Goal: Task Accomplishment & Management: Use online tool/utility

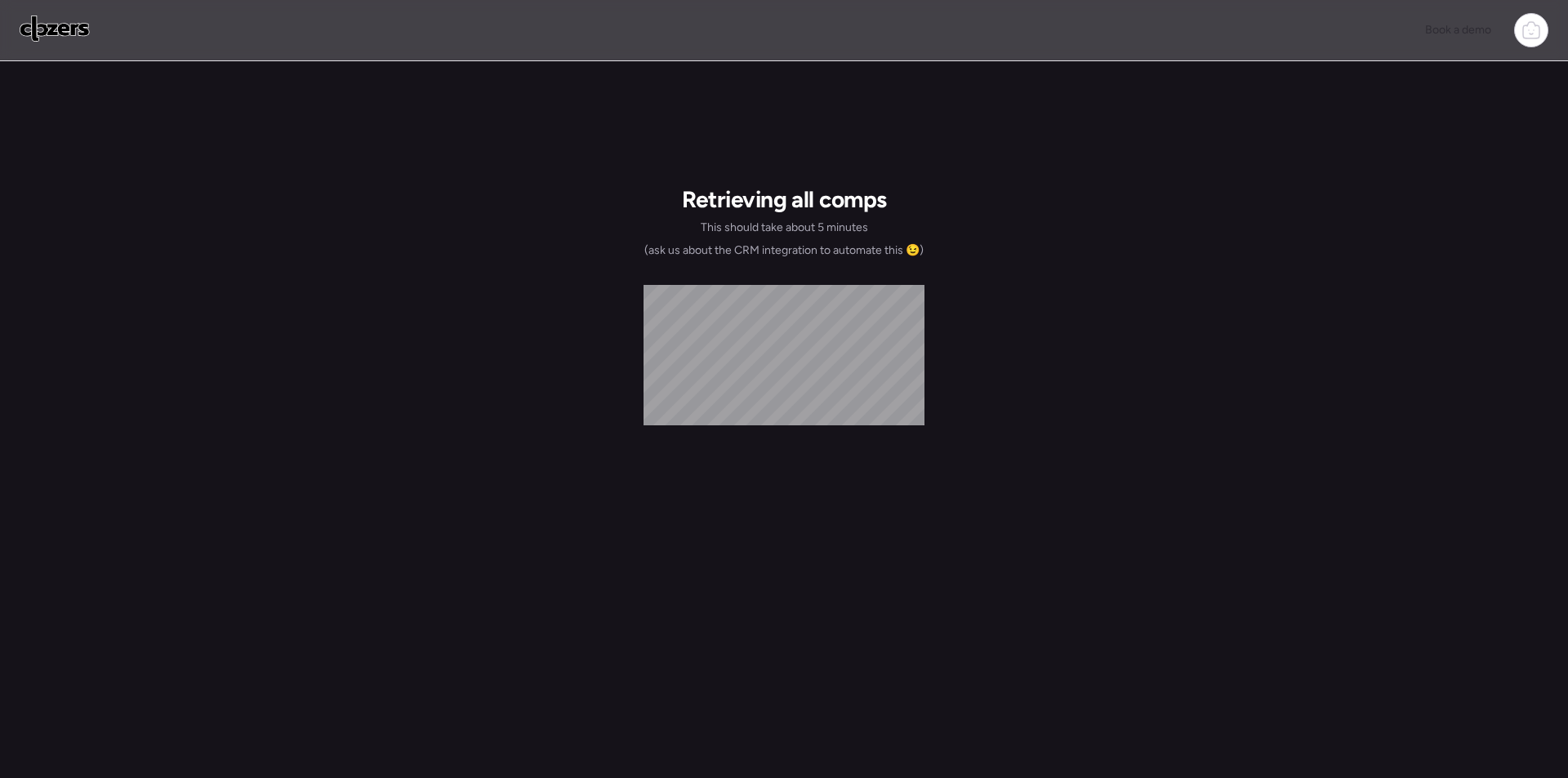
click at [70, 26] on img at bounding box center [54, 29] width 70 height 26
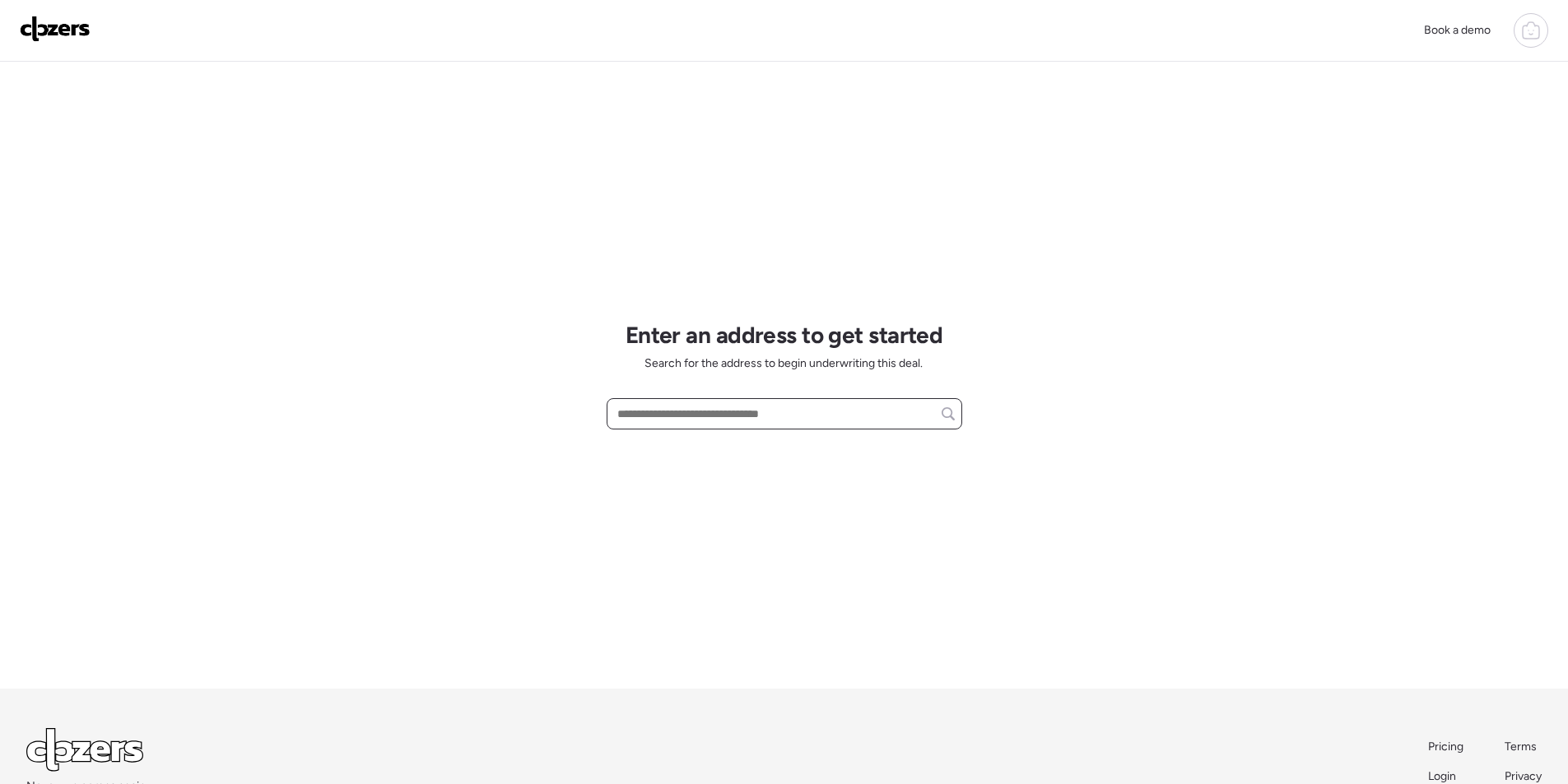
click at [726, 414] on input "text" at bounding box center [784, 414] width 341 height 23
paste input "**********"
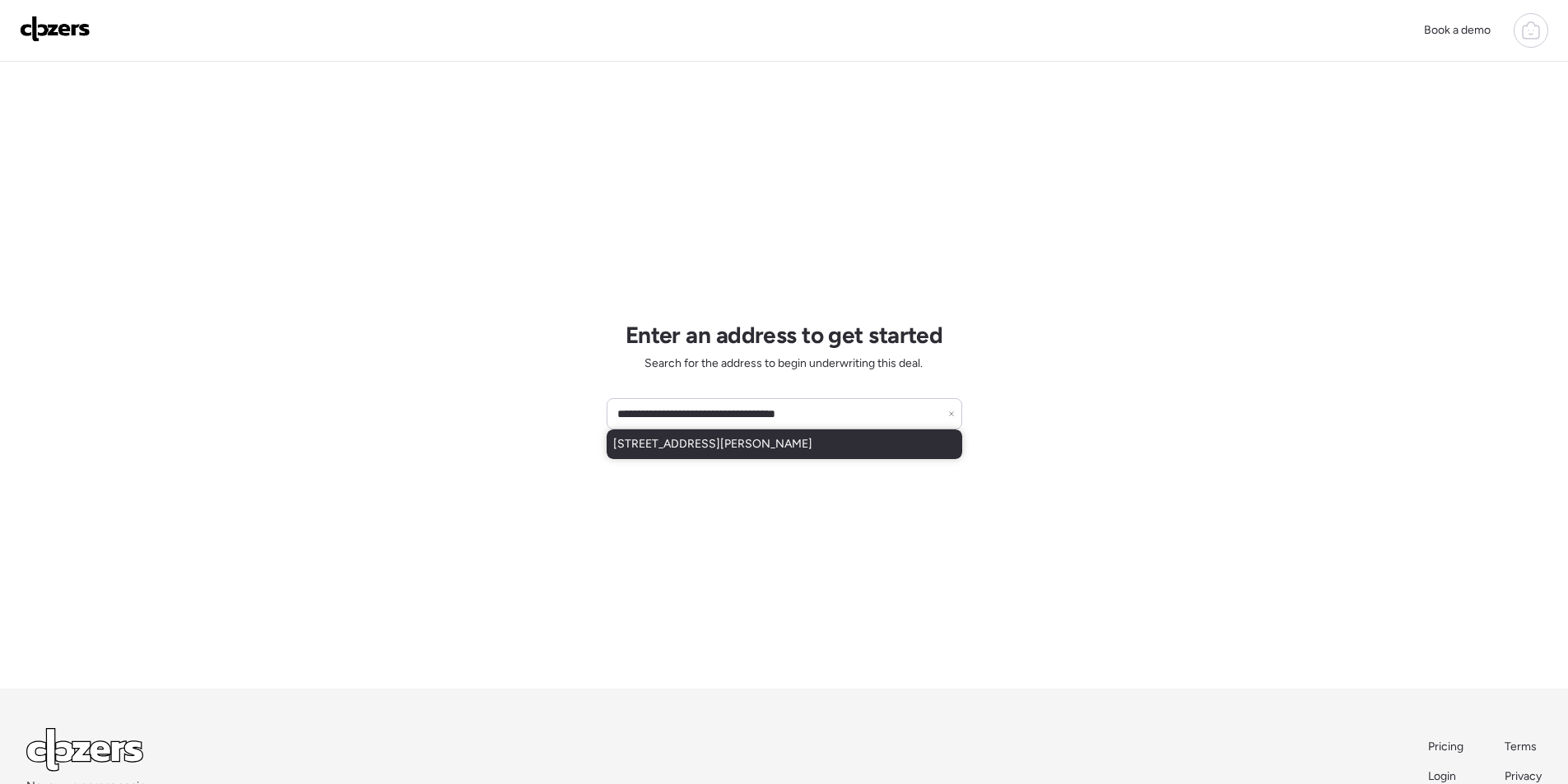
click at [723, 437] on span "5847 E Thomas Rd, Scottsdale, AZ, 85251" at bounding box center [713, 444] width 199 height 17
type input "**********"
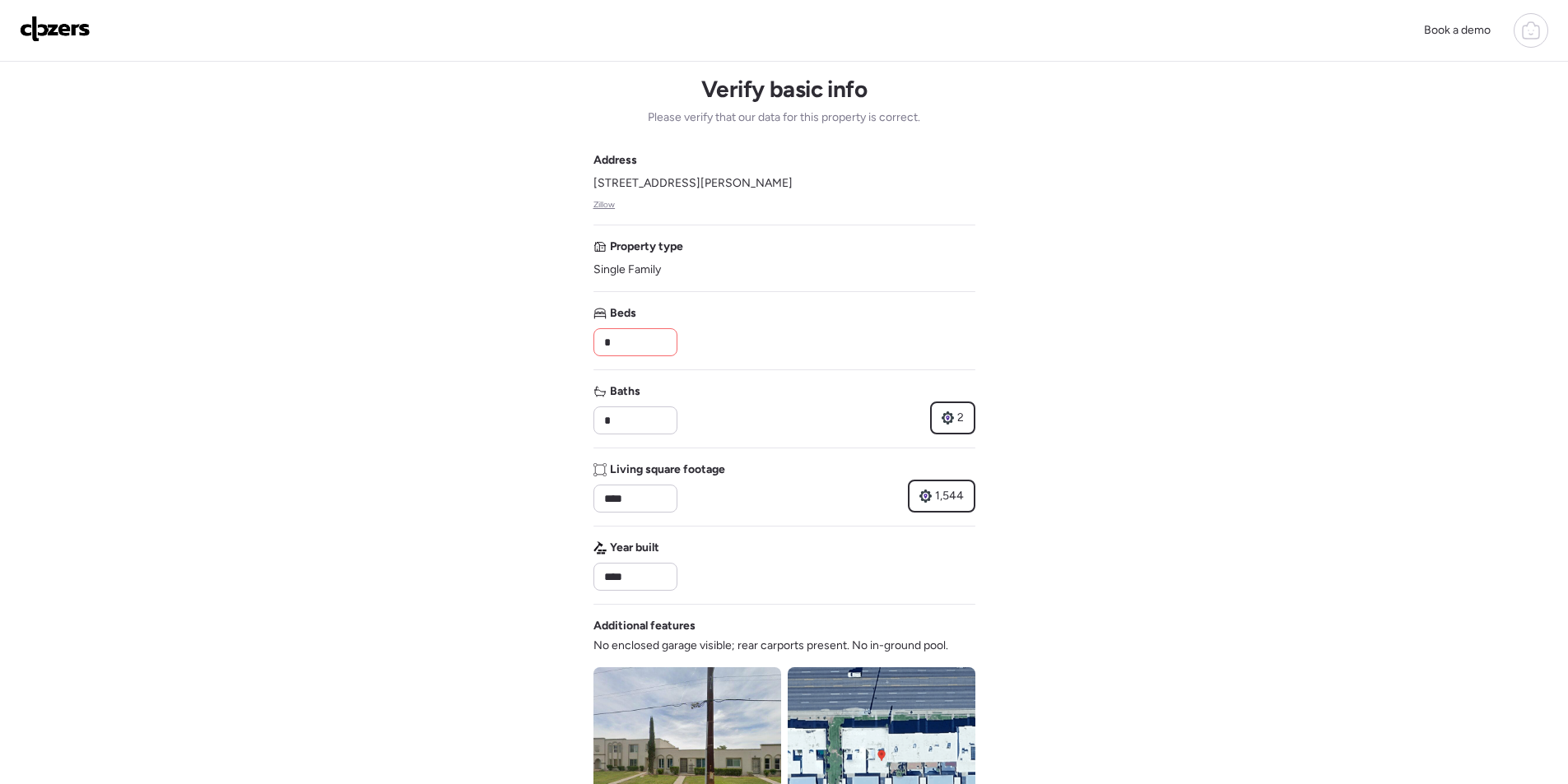
click at [618, 369] on div "Address 5847 E Thomas Rd, Scottsdale, AZ 85251 Zillow Property type Single Fami…" at bounding box center [784, 592] width 381 height 879
click at [624, 356] on div "Address 5847 E Thomas Rd, Scottsdale, AZ 85251 Zillow Property type Single Fami…" at bounding box center [784, 592] width 381 height 879
click at [625, 346] on input "*" at bounding box center [635, 343] width 69 height 23
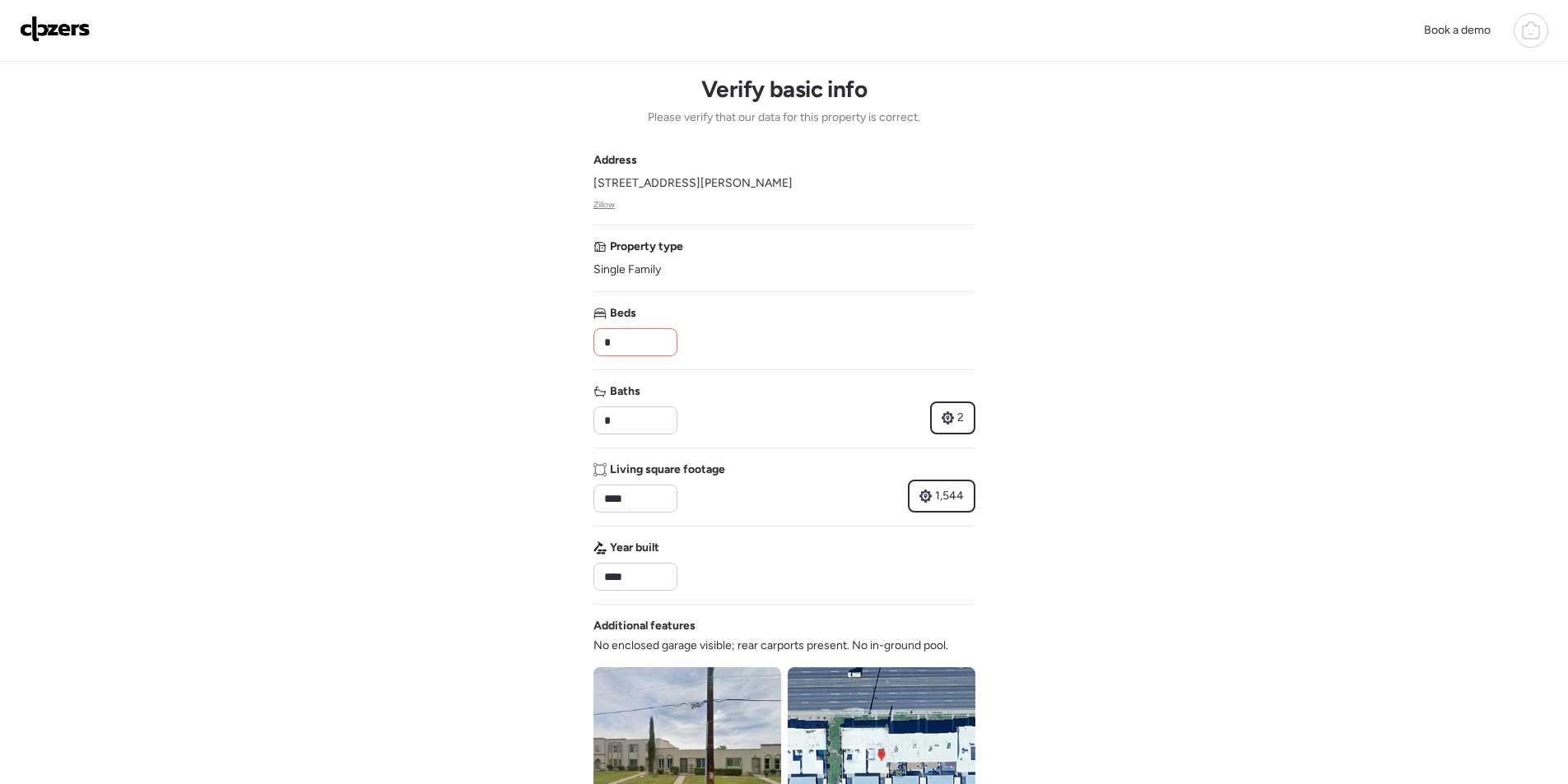
click at [625, 346] on input "*" at bounding box center [635, 343] width 69 height 23
type input "*"
click at [741, 331] on div "Beds *" at bounding box center [784, 331] width 381 height 51
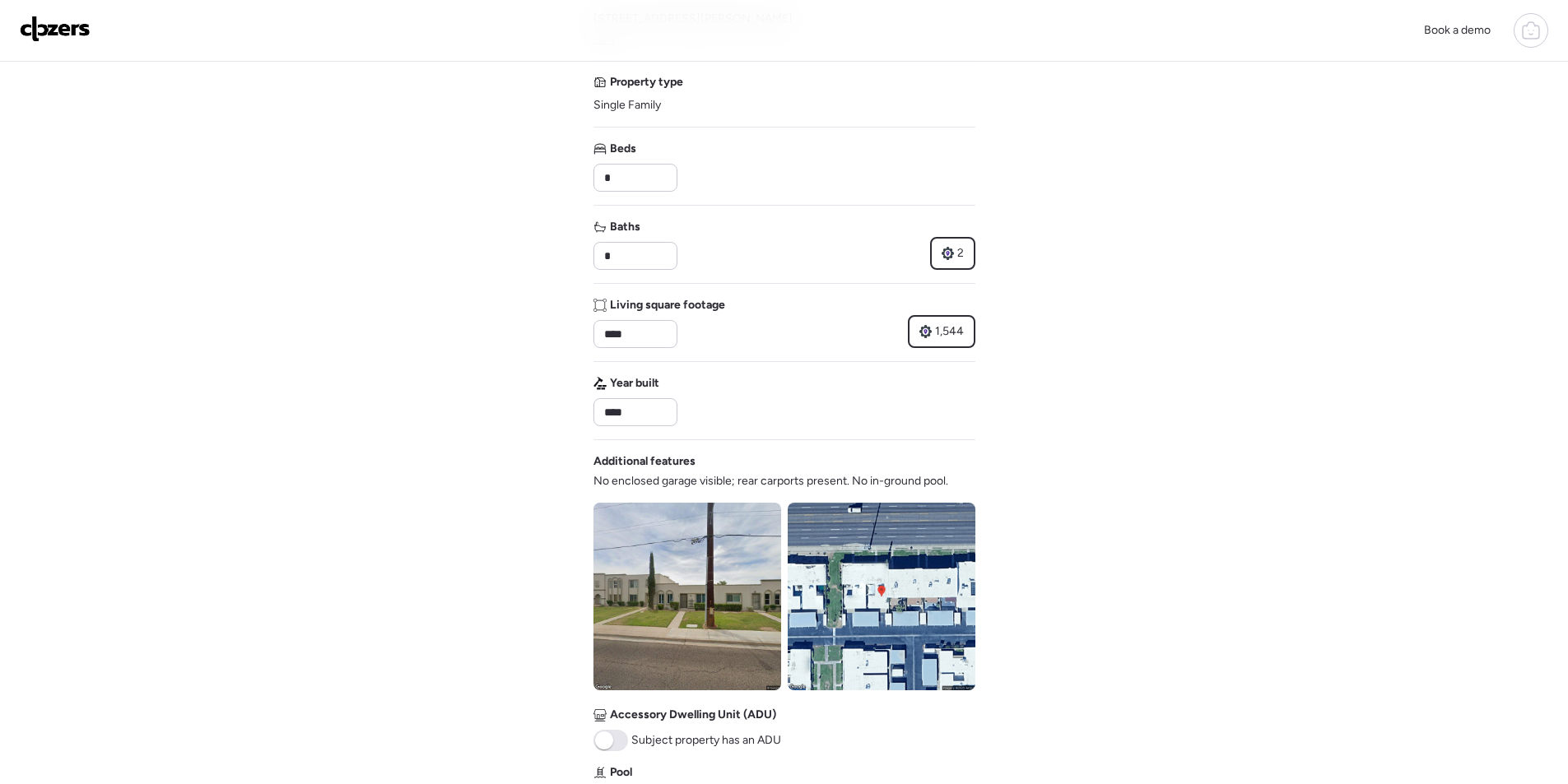
scroll to position [493, 0]
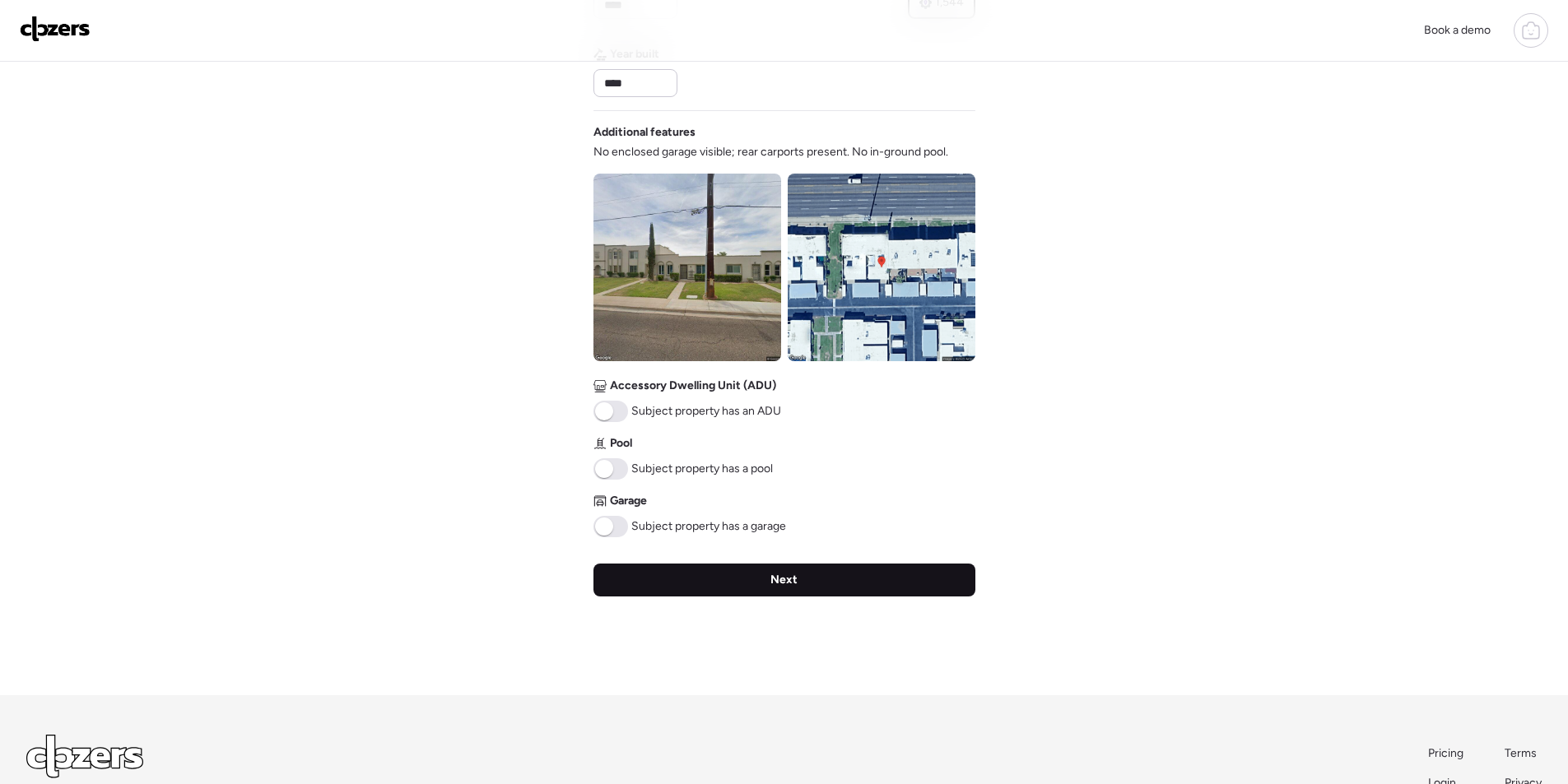
click at [719, 589] on div "Next" at bounding box center [784, 580] width 381 height 33
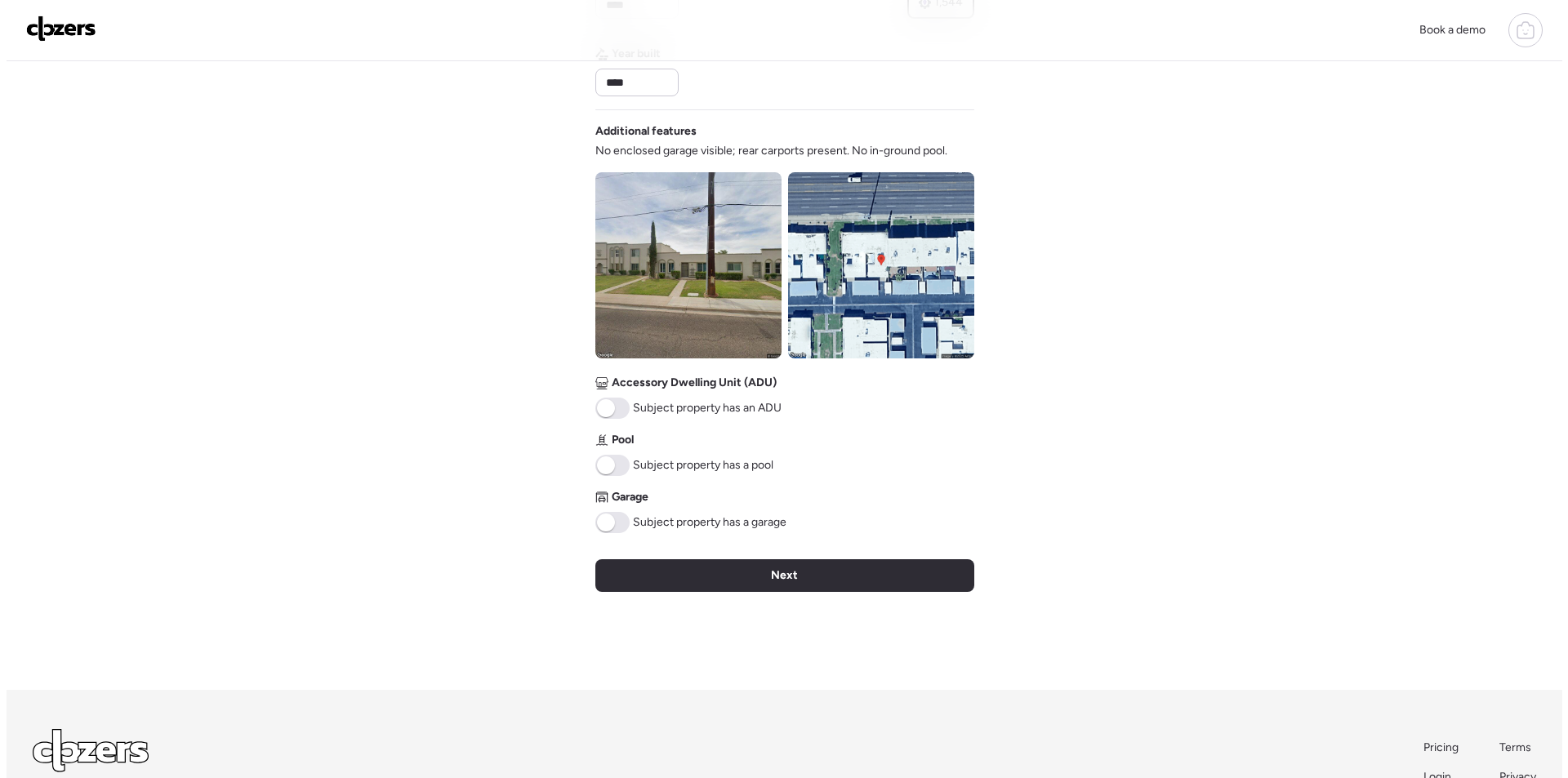
scroll to position [0, 0]
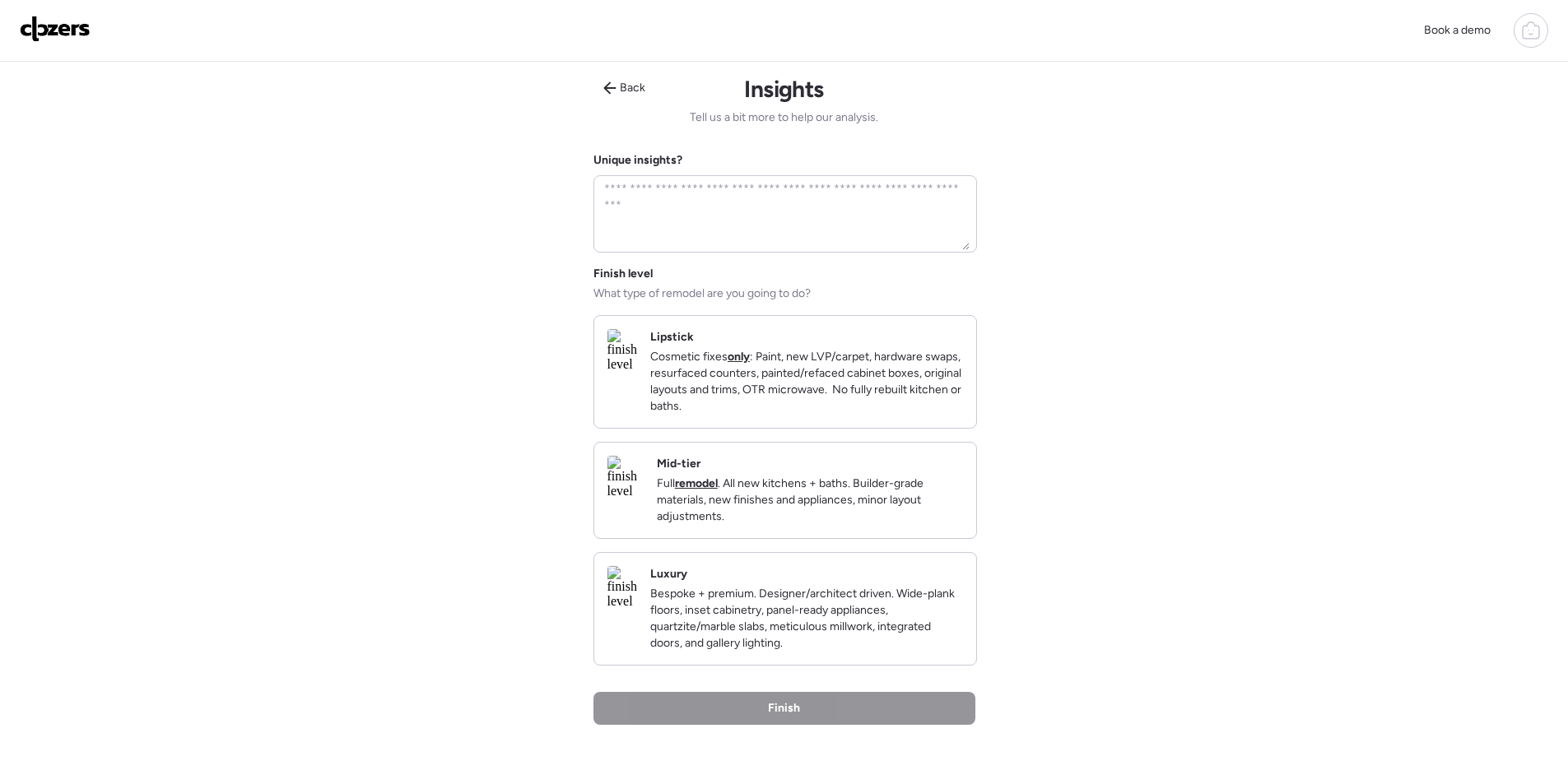
click at [886, 525] on p "Full remodel . All new kitchens + baths. Builder-grade materials, new finishes …" at bounding box center [809, 500] width 306 height 49
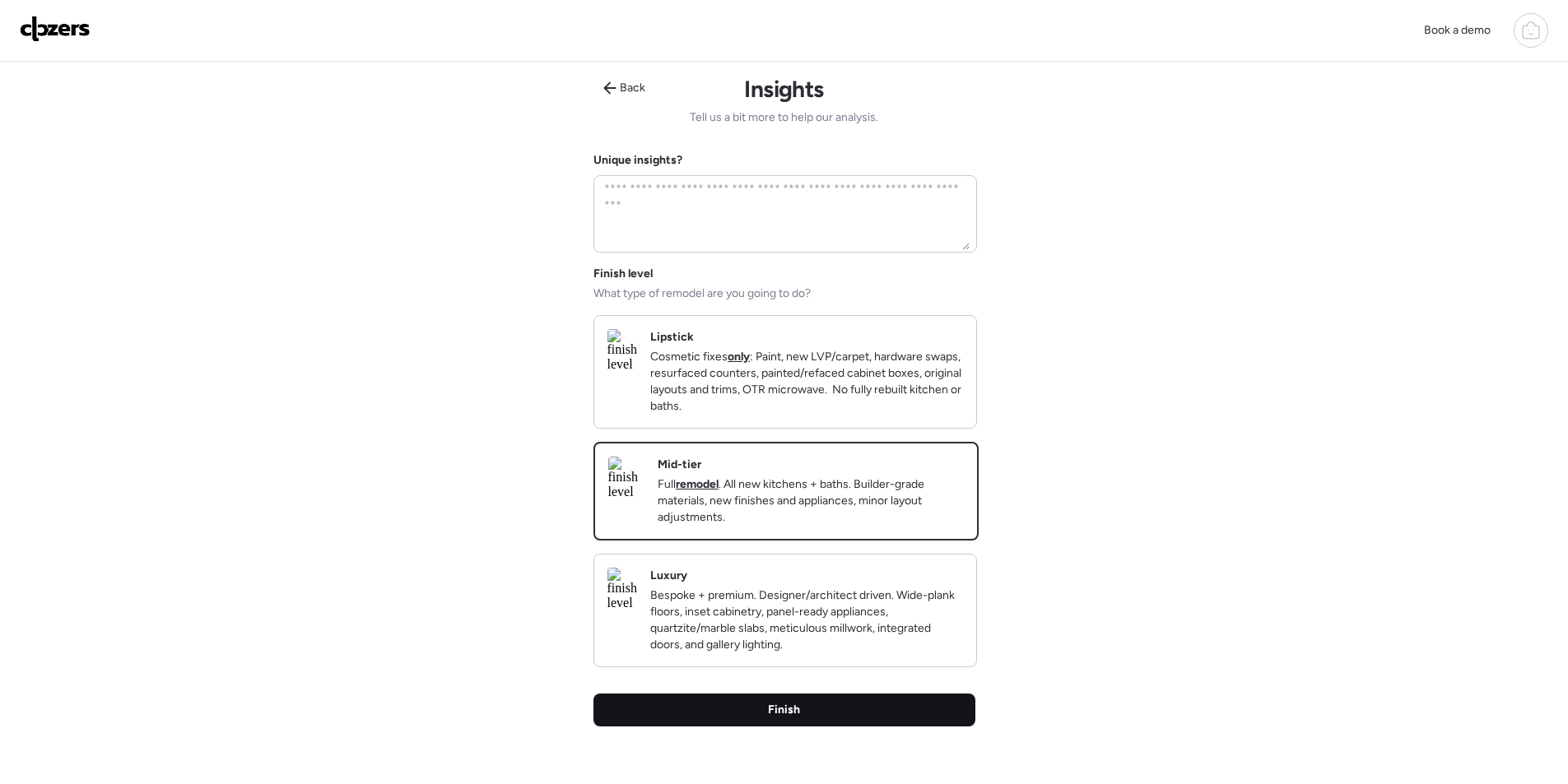
click at [869, 727] on div "Finish" at bounding box center [784, 709] width 381 height 33
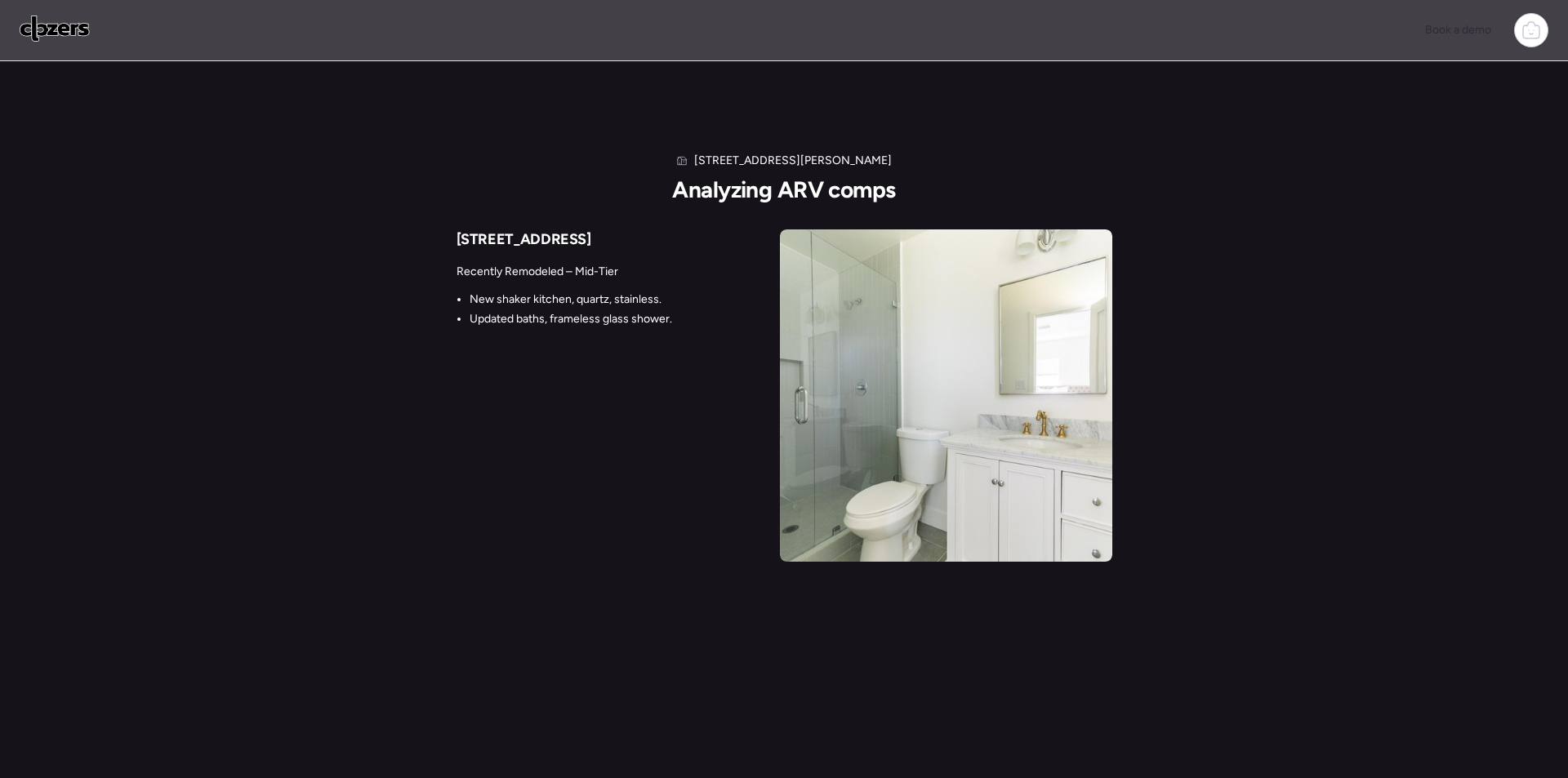
click at [539, 261] on div "Recently Remodeled – Mid-Tier New shaker kitchen, quartz, stainless. Updated ba…" at bounding box center [584, 321] width 256 height 137
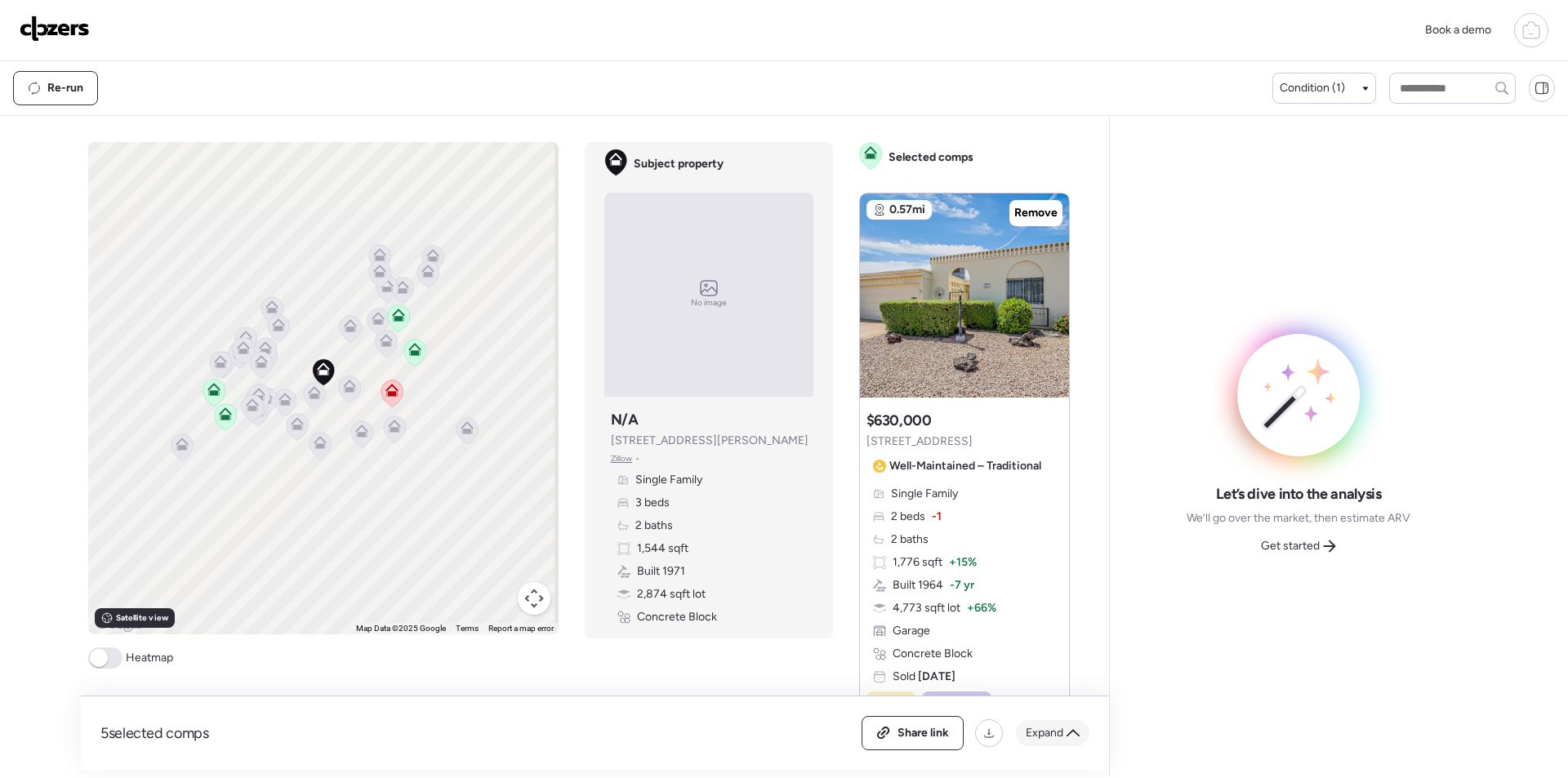
click at [1060, 733] on span "Expand" at bounding box center [1044, 733] width 38 height 17
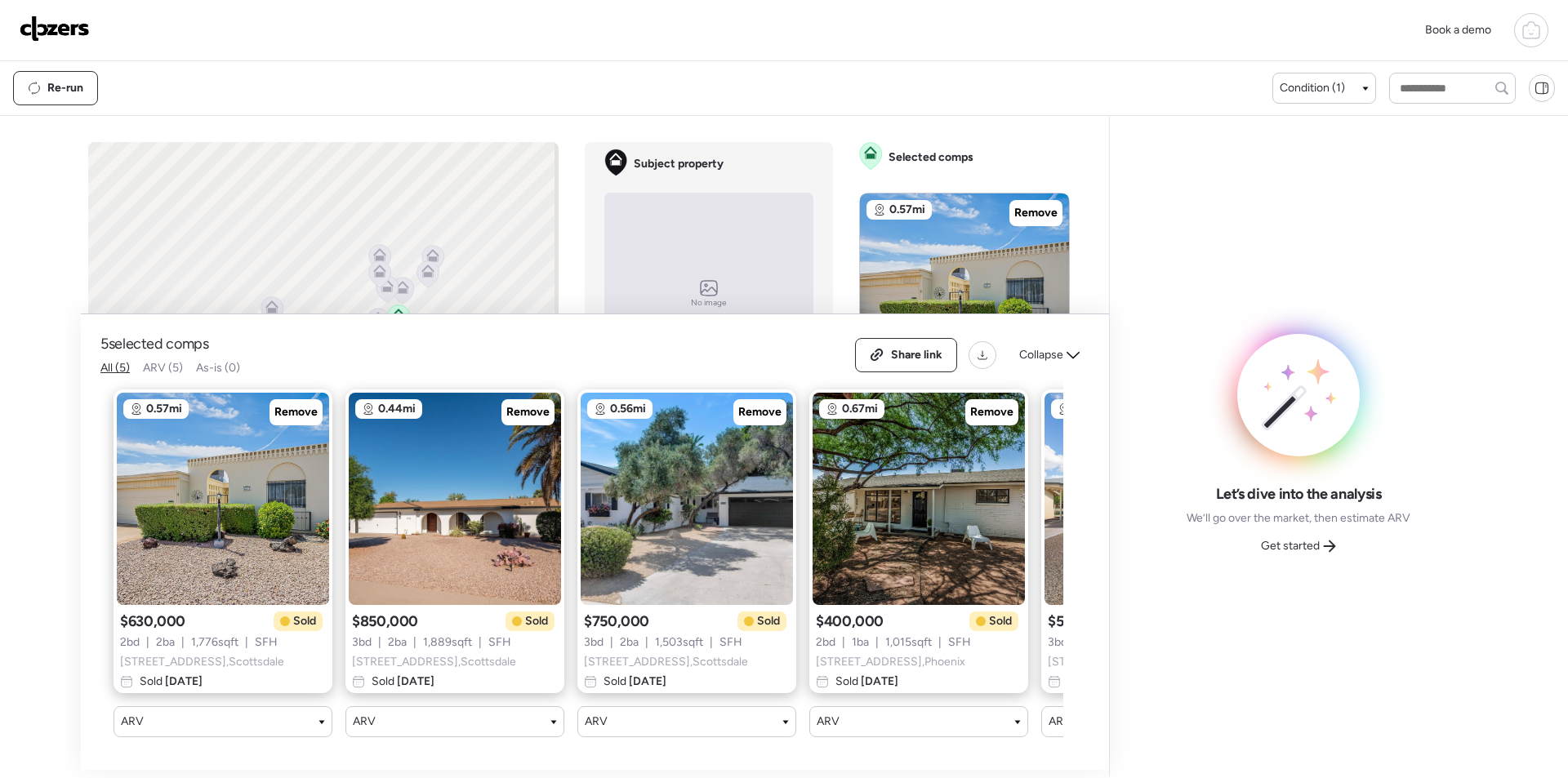
scroll to position [0, 210]
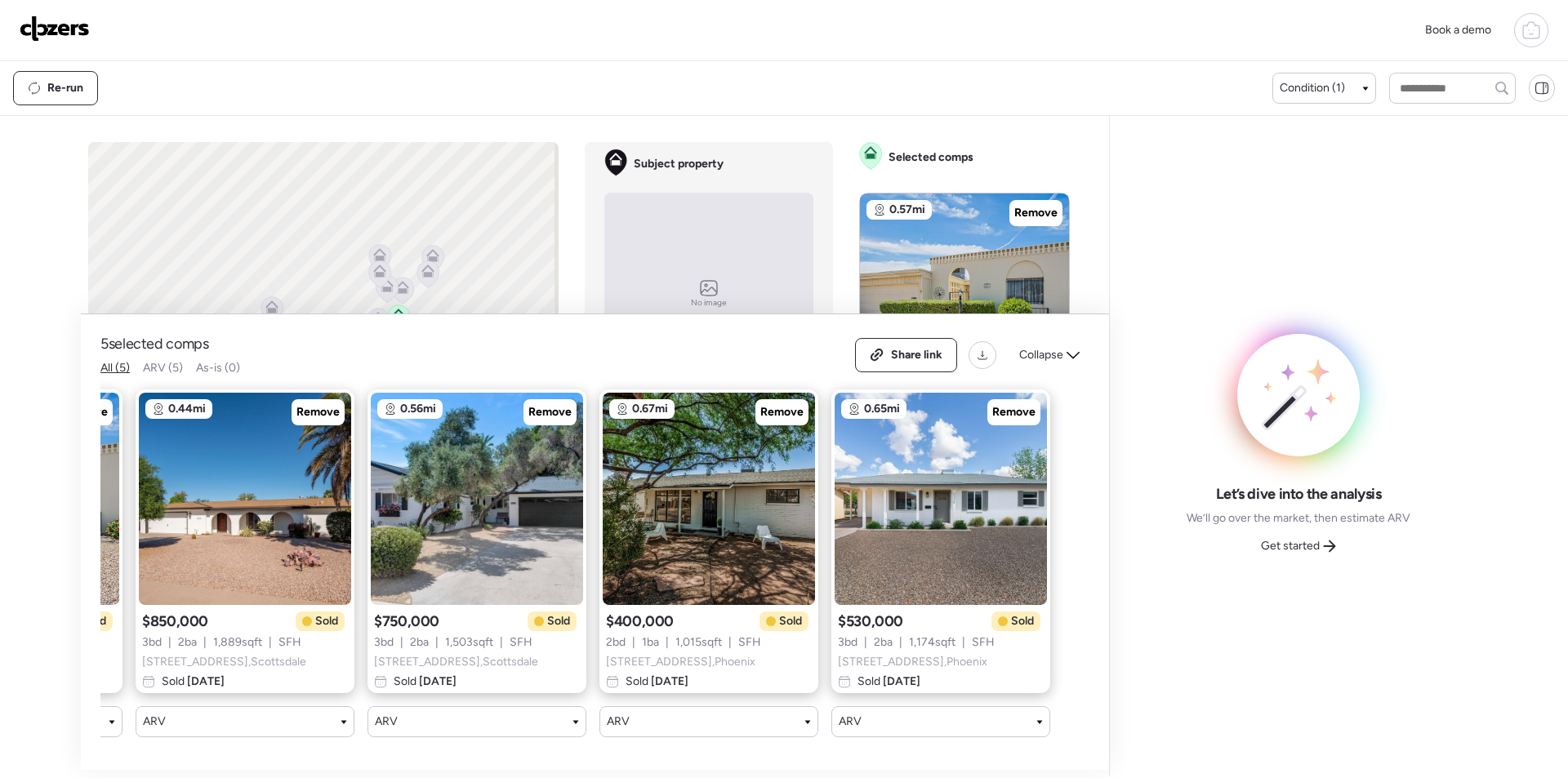
drag, startPoint x: 1047, startPoint y: 345, endPoint x: 913, endPoint y: 337, distance: 134.2
click at [1047, 347] on span "Collapse" at bounding box center [1041, 355] width 44 height 17
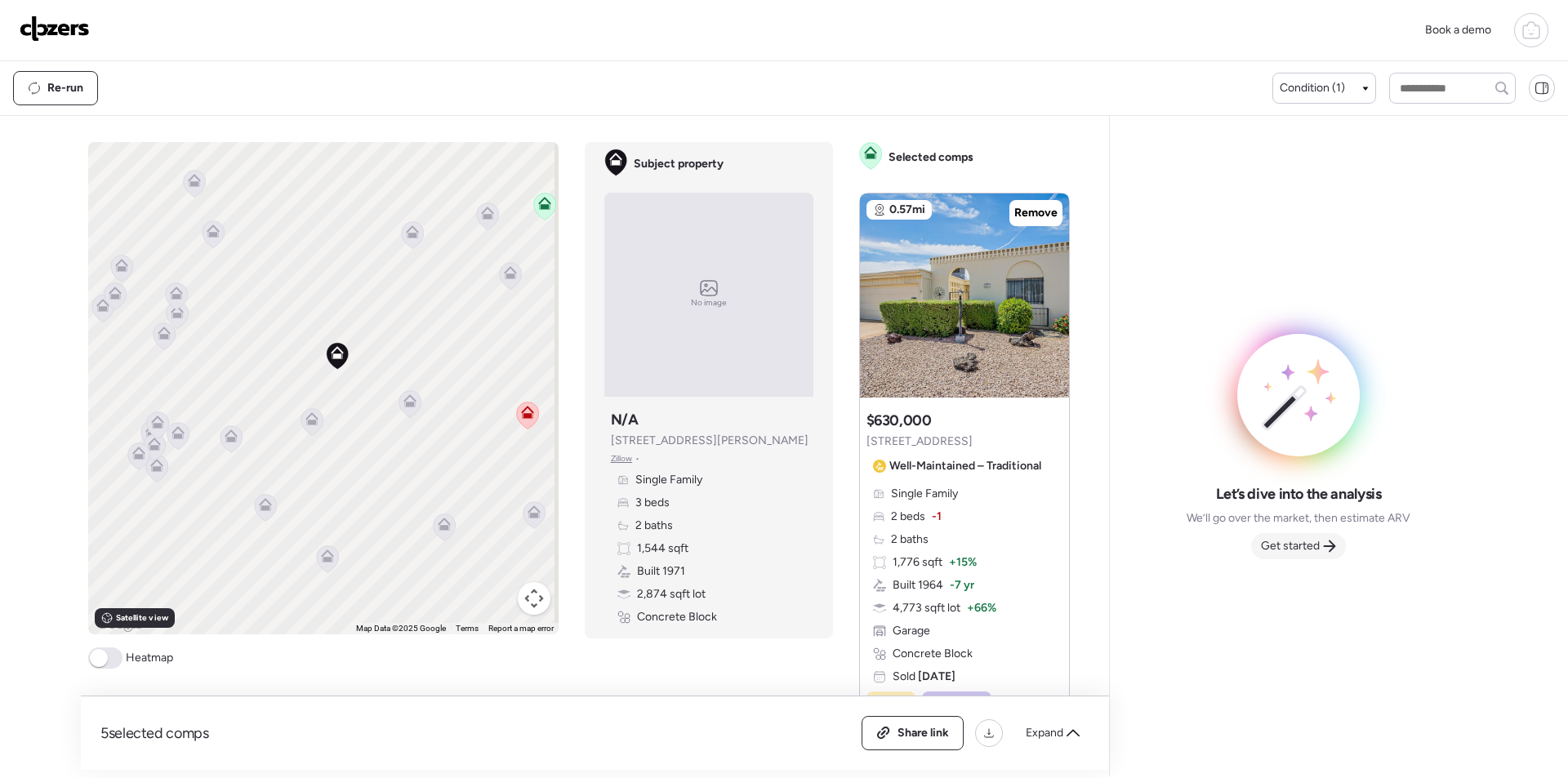
click at [1303, 552] on span "Get started" at bounding box center [1289, 546] width 59 height 17
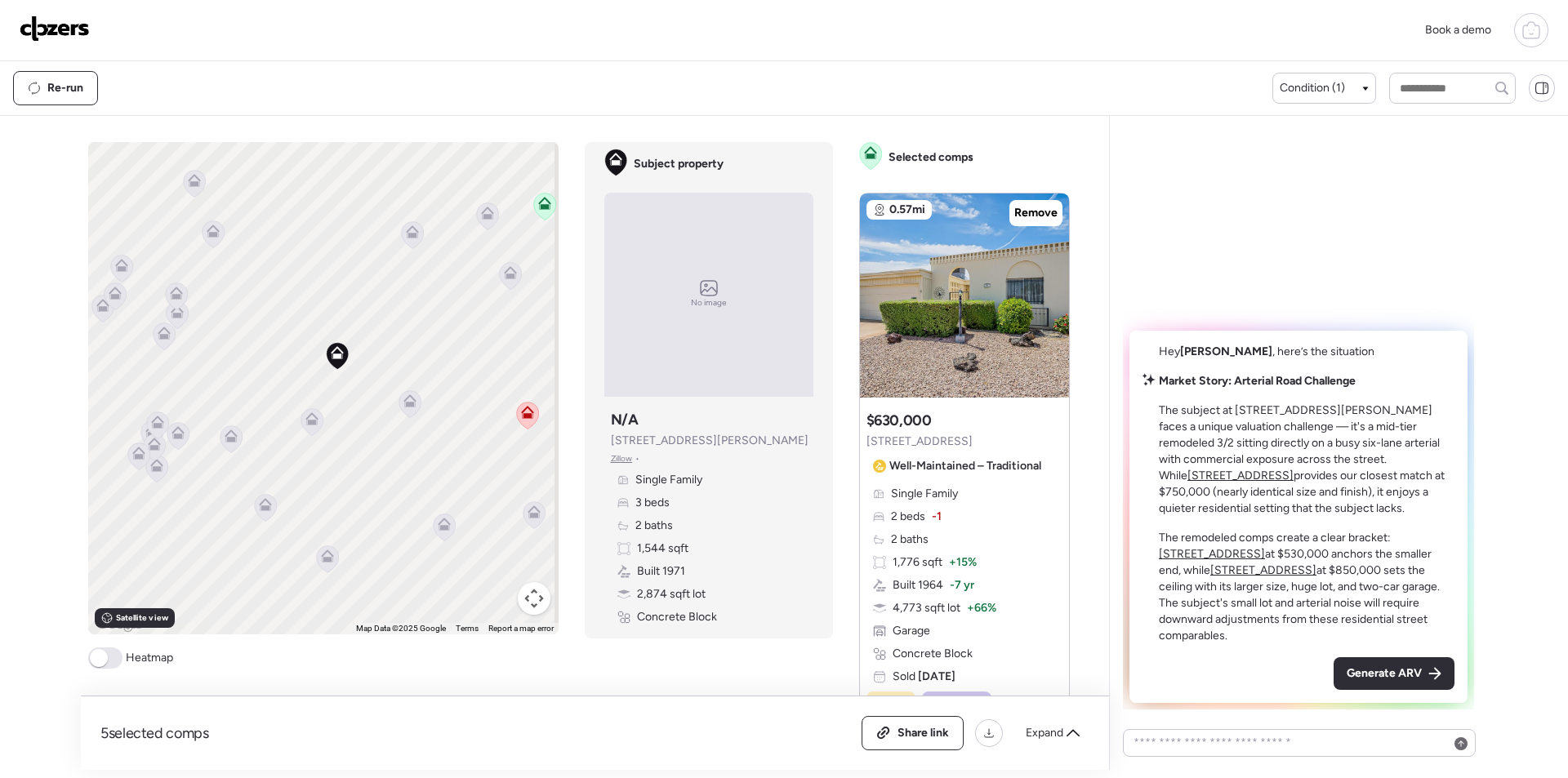
click at [1430, 664] on div "Generate ARV" at bounding box center [1393, 673] width 121 height 32
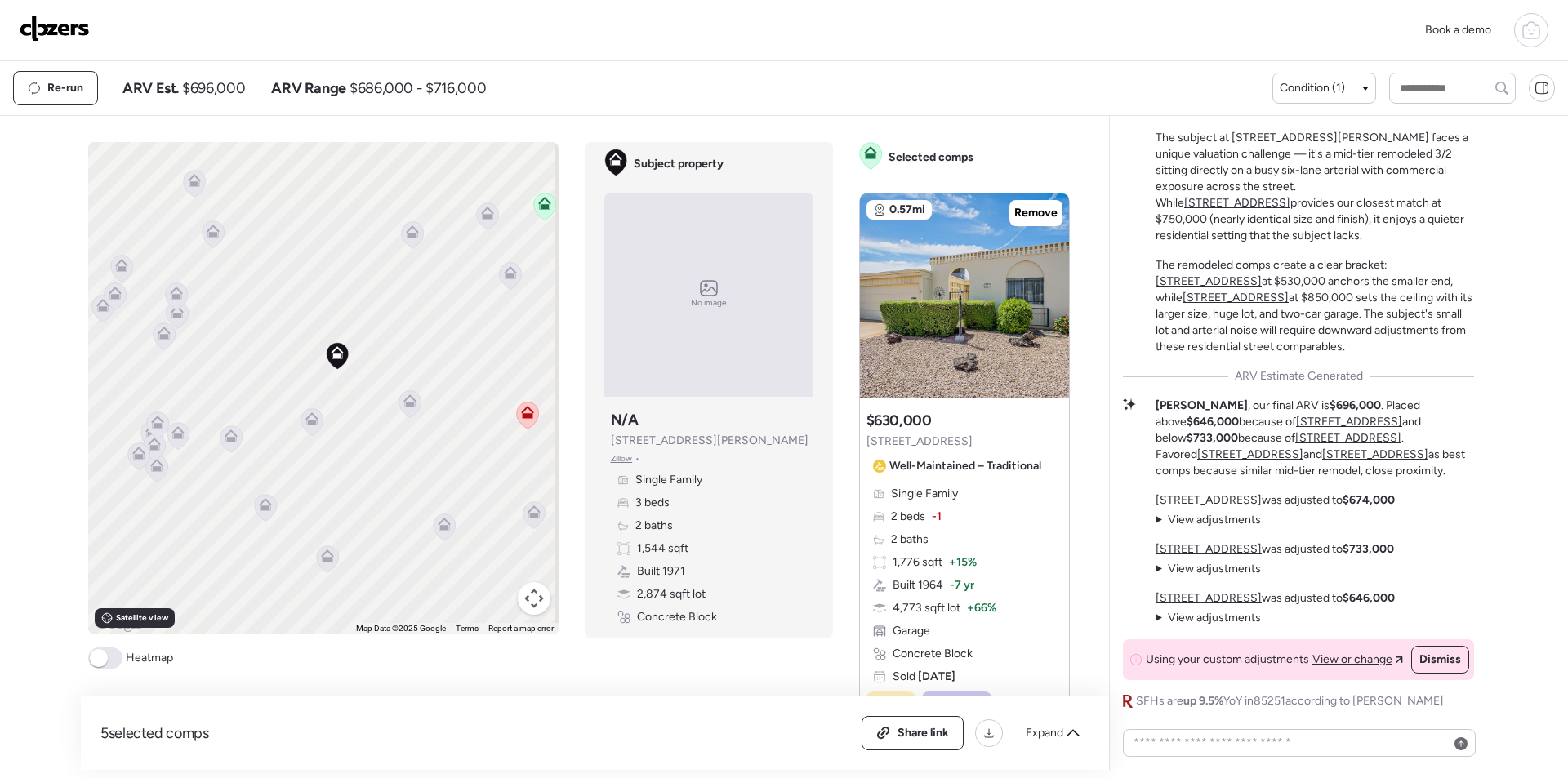
click at [202, 88] on span "$696,000" at bounding box center [213, 88] width 63 height 19
copy span "696,000"
click at [1058, 740] on span "Expand" at bounding box center [1044, 733] width 38 height 17
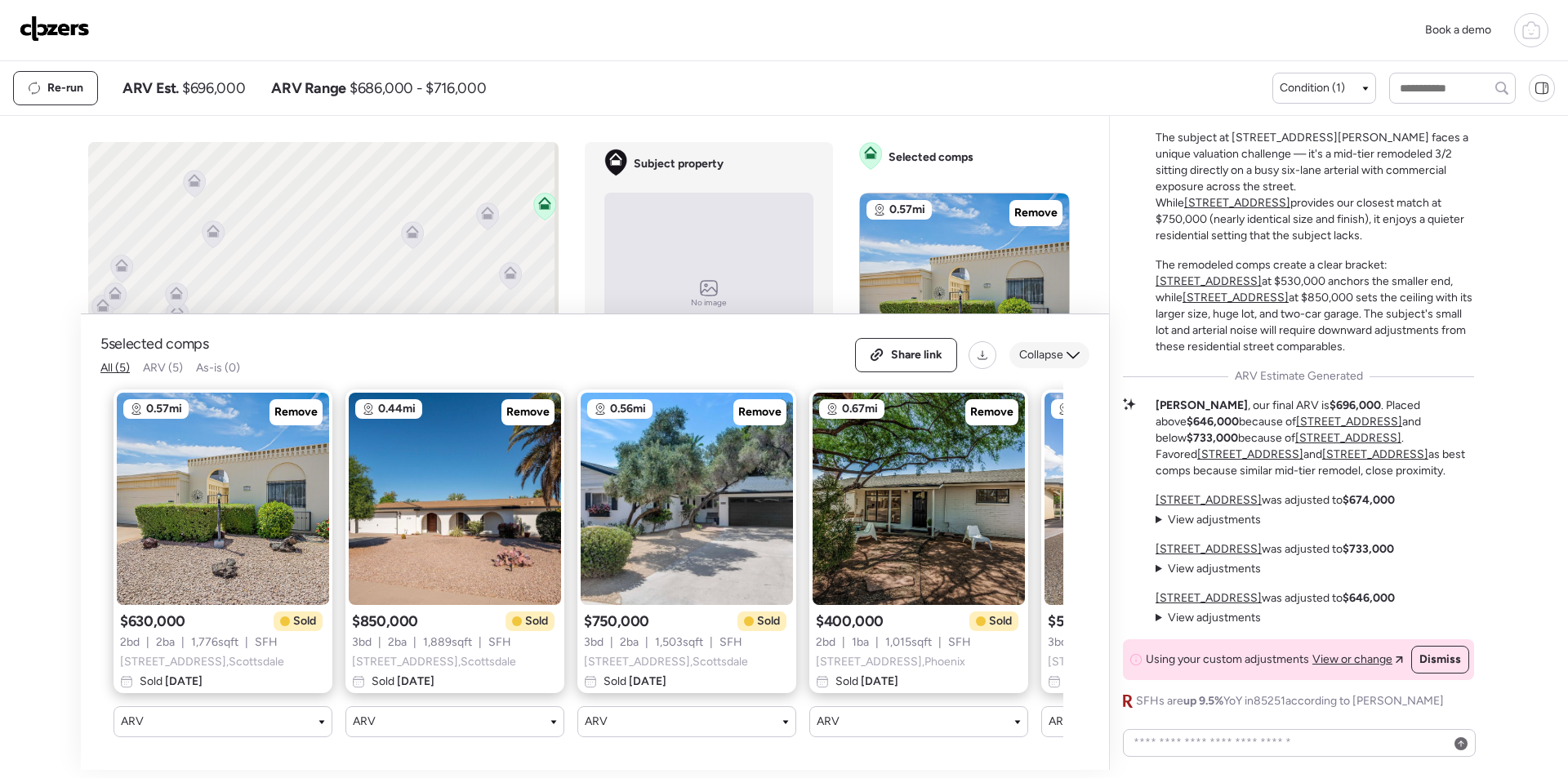
click at [1056, 347] on span "Collapse" at bounding box center [1041, 355] width 44 height 17
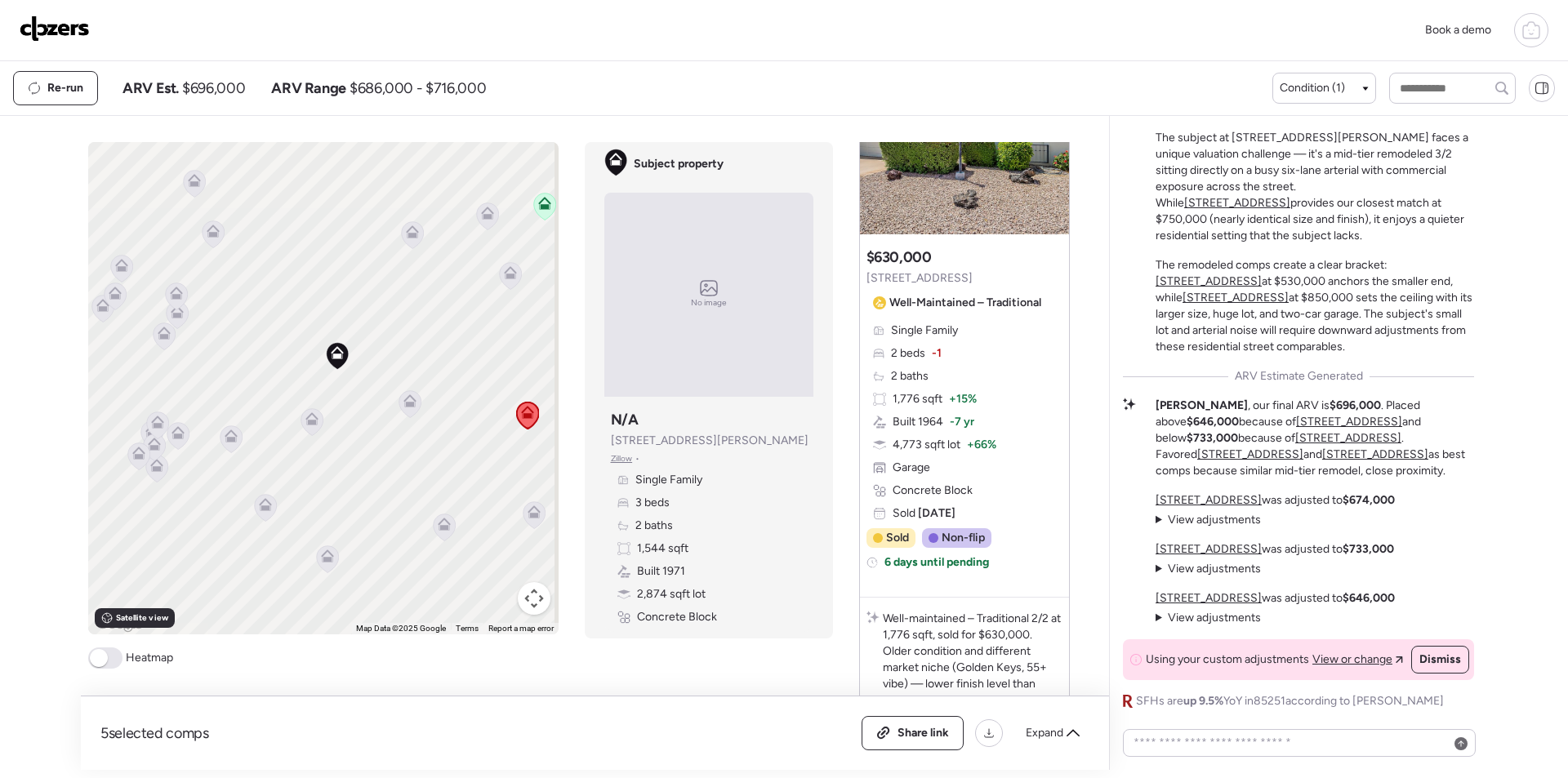
scroll to position [81, 0]
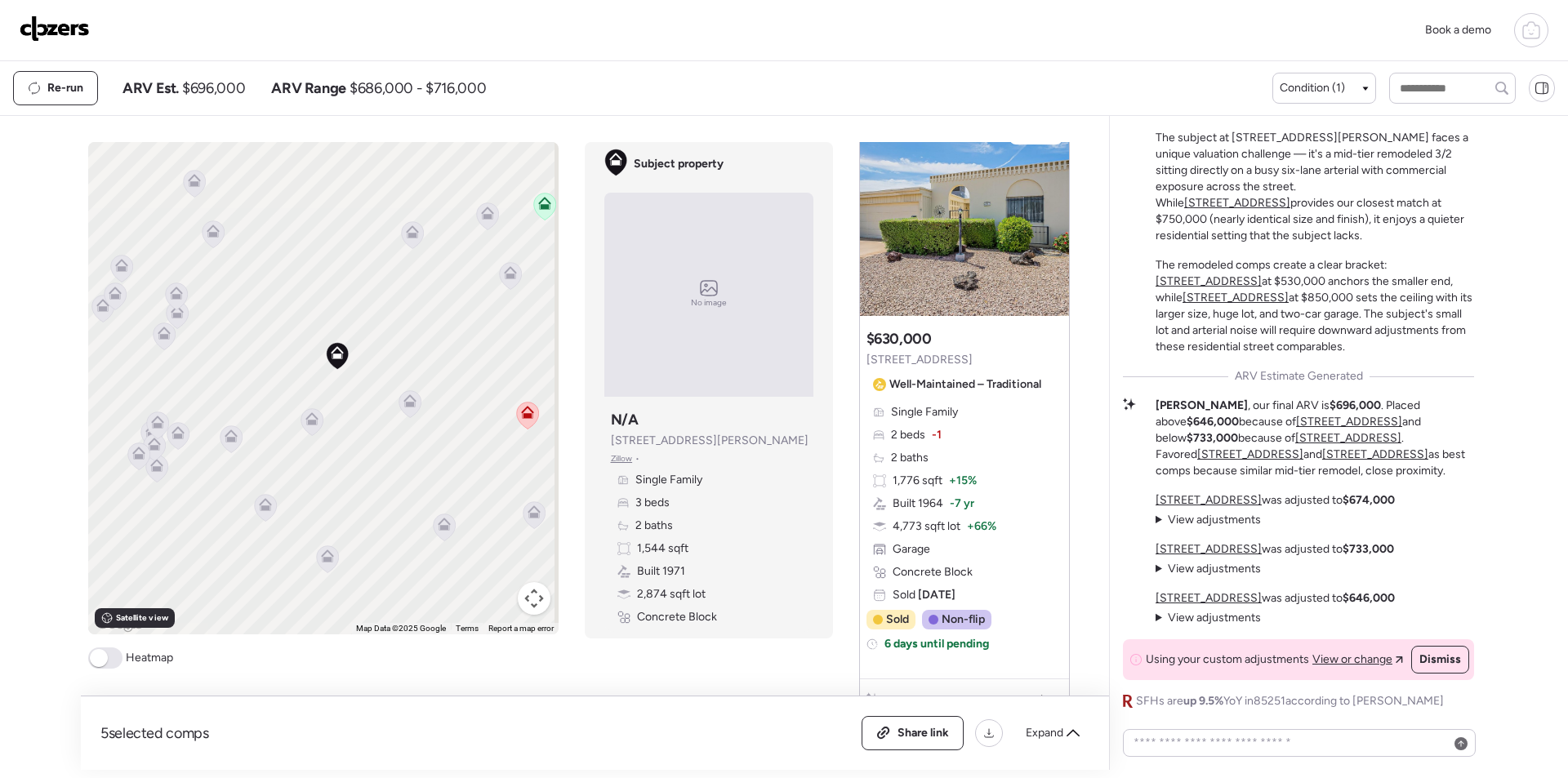
click at [87, 38] on img at bounding box center [54, 29] width 70 height 26
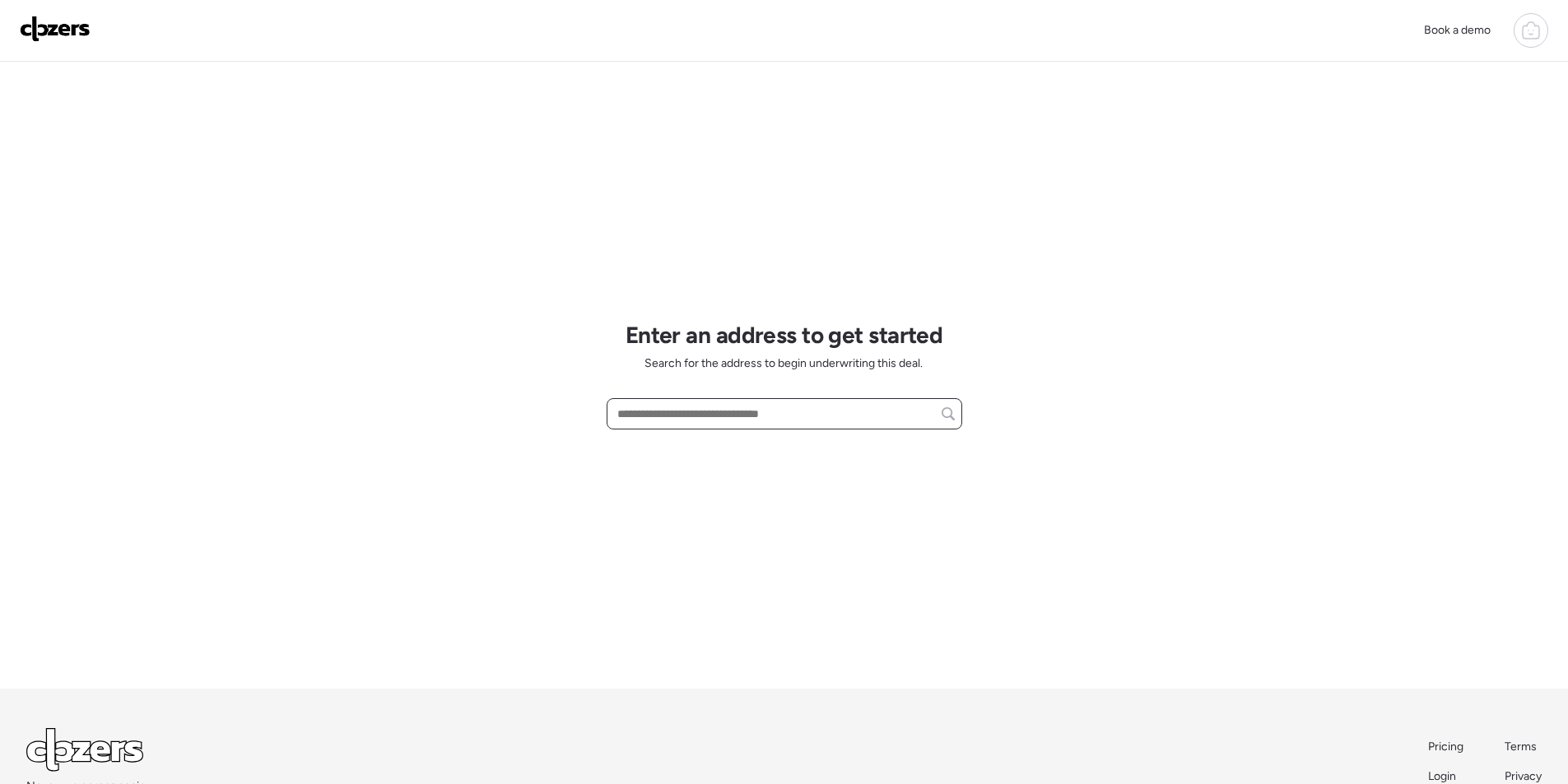
click at [690, 412] on input "text" at bounding box center [784, 414] width 341 height 23
paste input "**********"
drag, startPoint x: 721, startPoint y: 417, endPoint x: 743, endPoint y: 417, distance: 22.0
click at [743, 417] on input "**********" at bounding box center [784, 414] width 341 height 23
drag, startPoint x: 703, startPoint y: 410, endPoint x: 825, endPoint y: 410, distance: 122.0
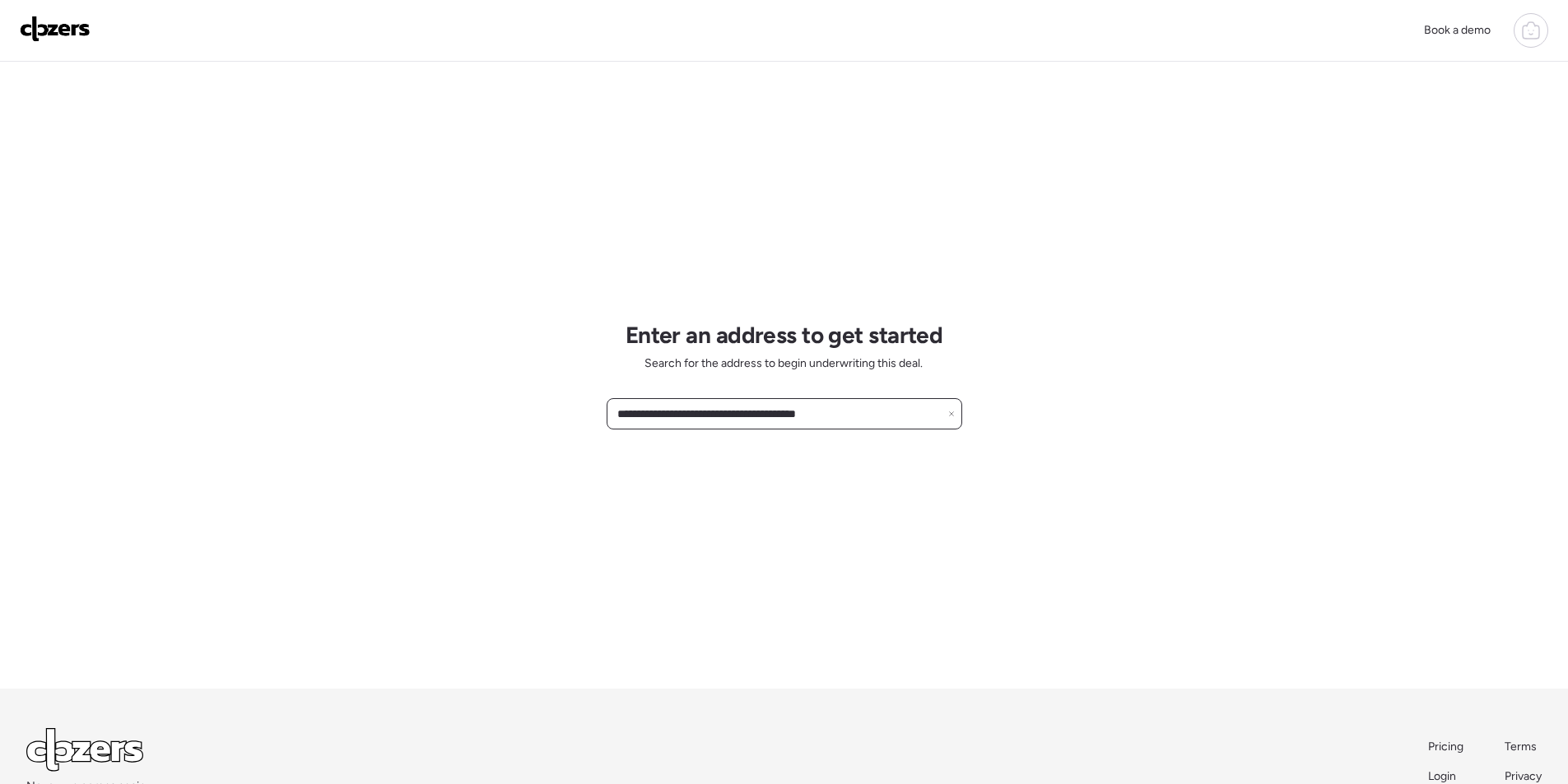
click at [825, 410] on input "**********" at bounding box center [784, 414] width 341 height 23
drag, startPoint x: 703, startPoint y: 415, endPoint x: 811, endPoint y: 414, distance: 108.0
click at [811, 414] on input "**********" at bounding box center [784, 414] width 341 height 23
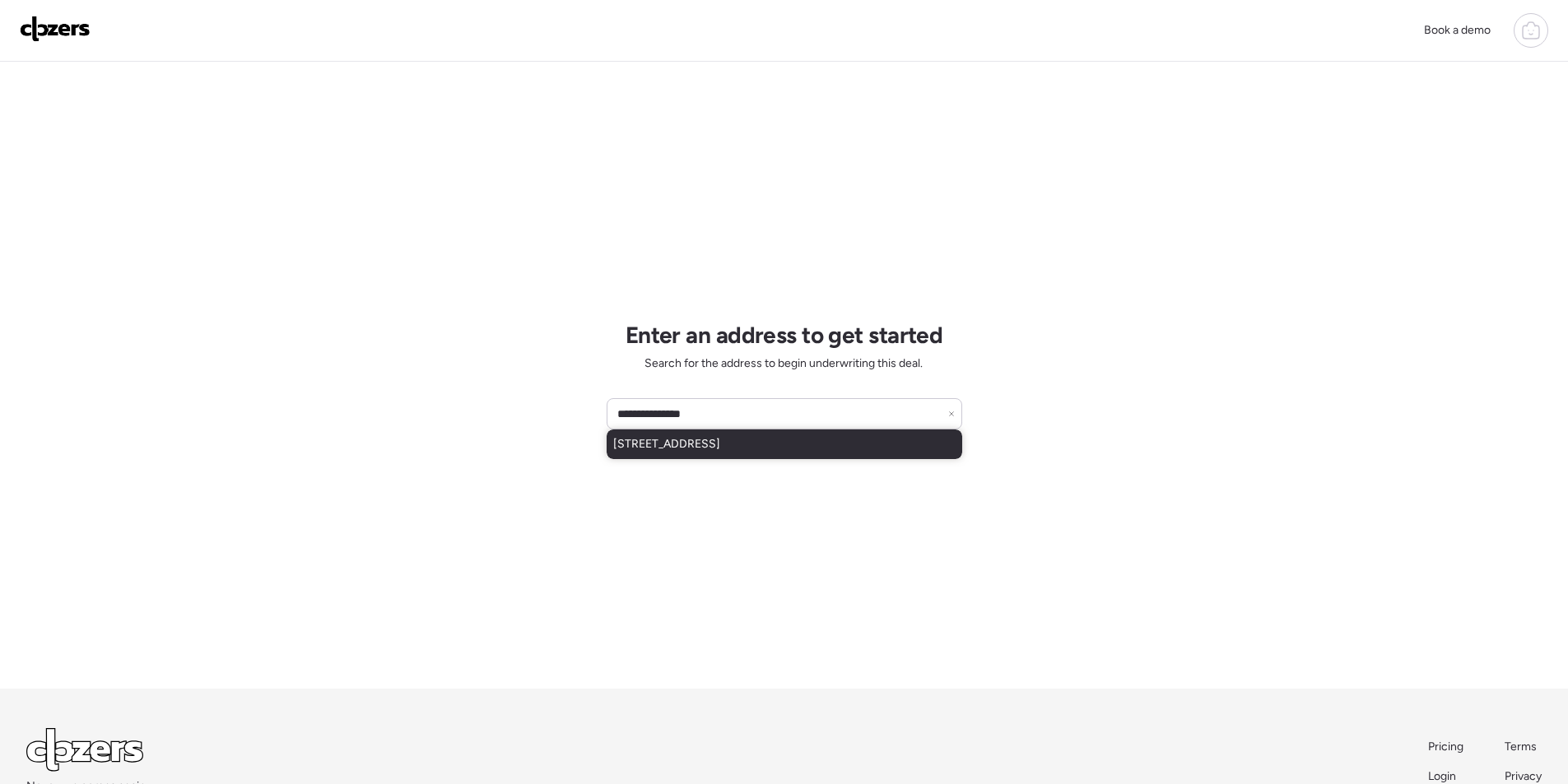
click at [720, 448] on span "2938 N 18th Ave, Phoenix, AZ, 85015" at bounding box center [666, 444] width 107 height 17
type input "**********"
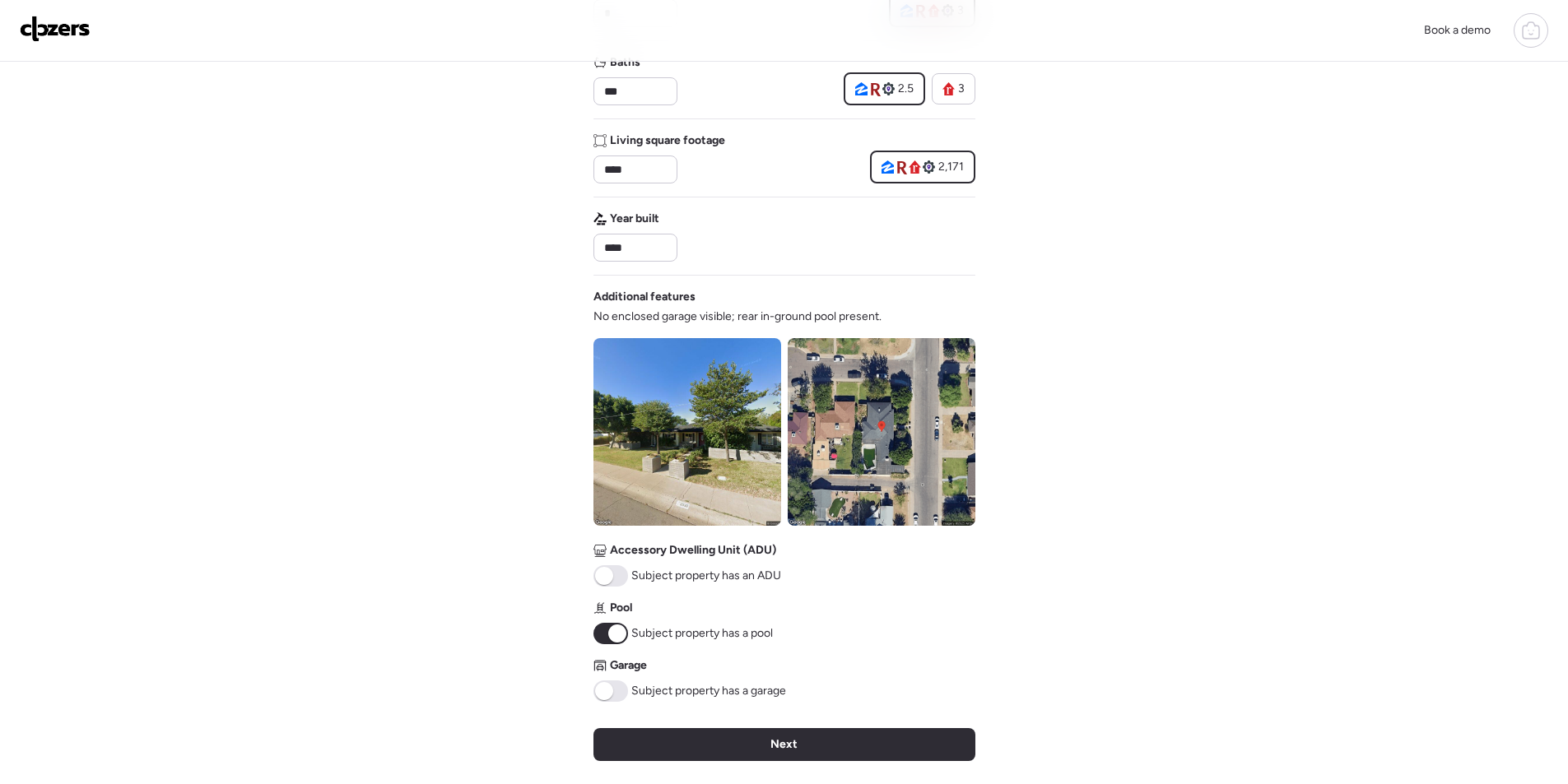
scroll to position [411, 0]
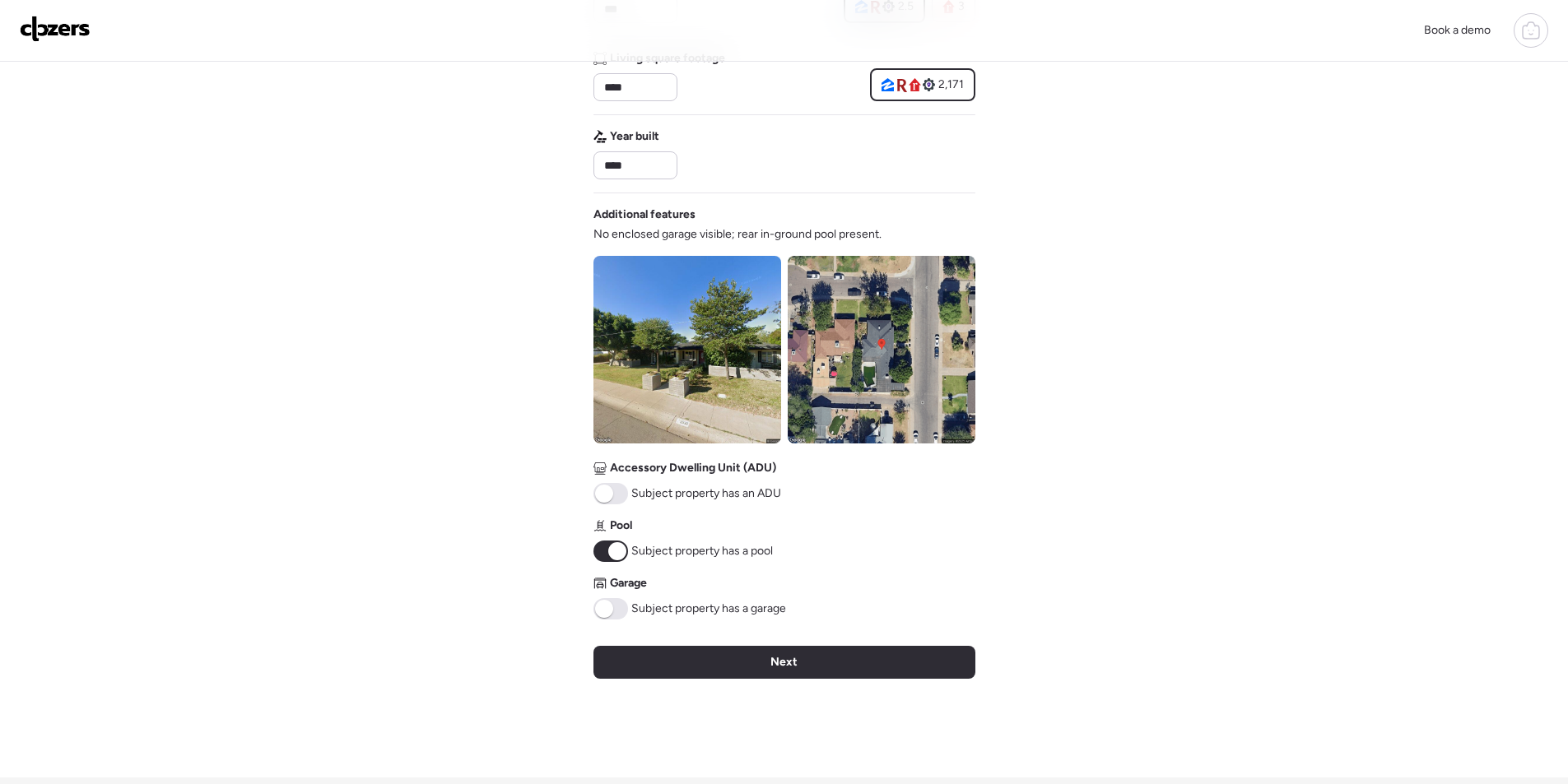
click at [614, 605] on span at bounding box center [610, 609] width 34 height 21
click at [759, 644] on div "Verify basic info Please verify that our data for this property is correct. Add…" at bounding box center [784, 214] width 381 height 1128
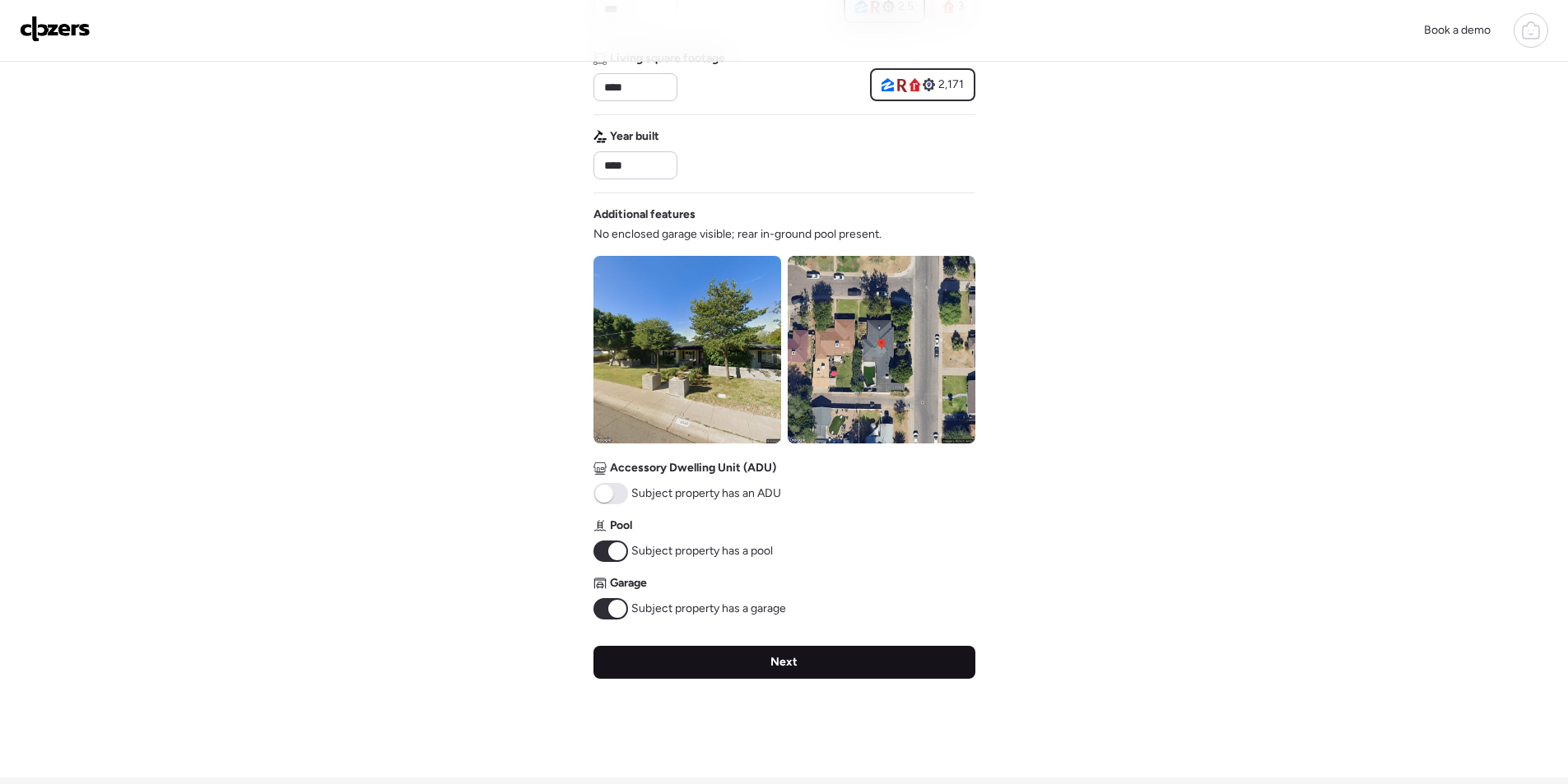
click at [756, 663] on div "Next" at bounding box center [784, 662] width 381 height 33
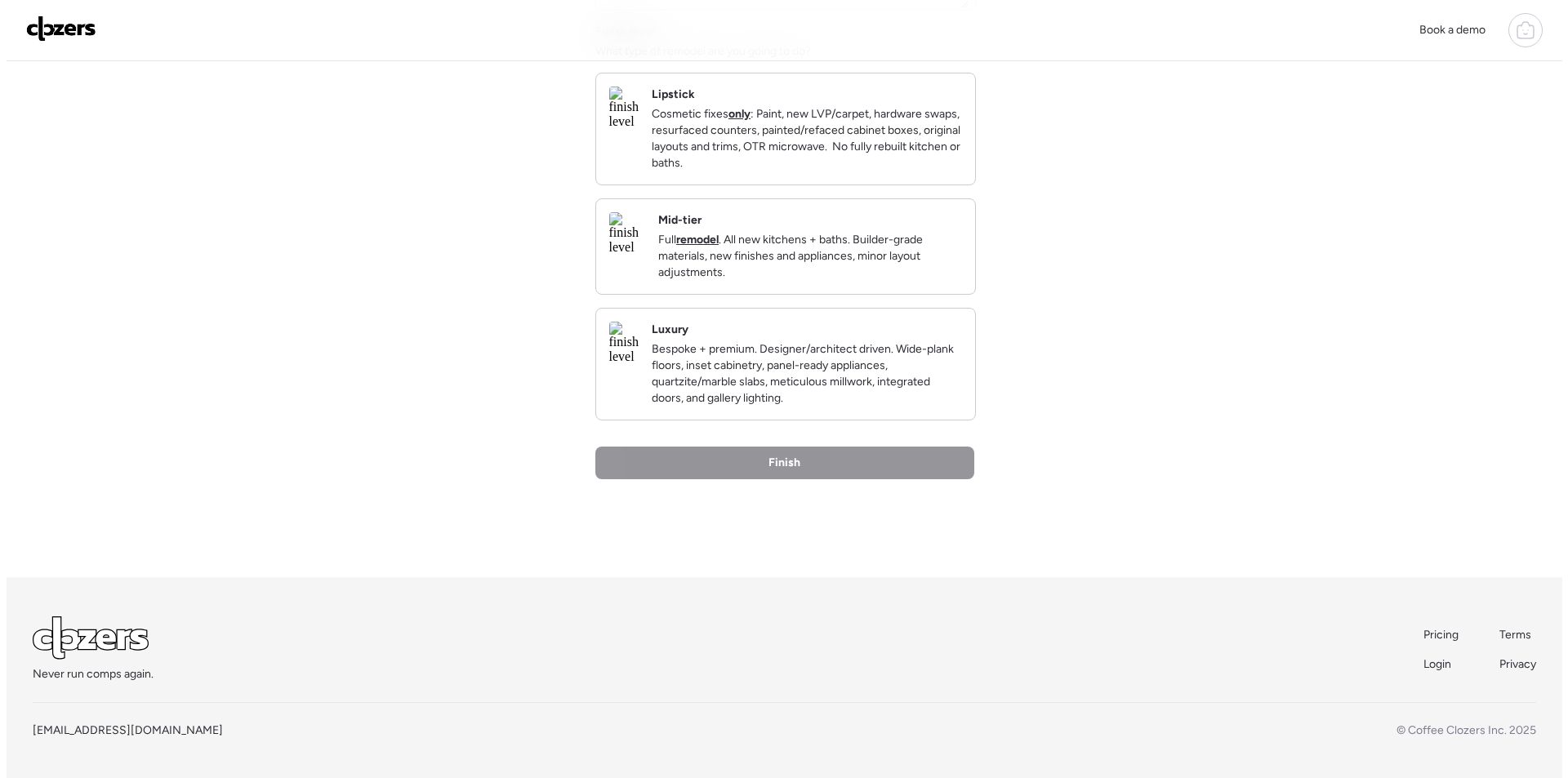
scroll to position [0, 0]
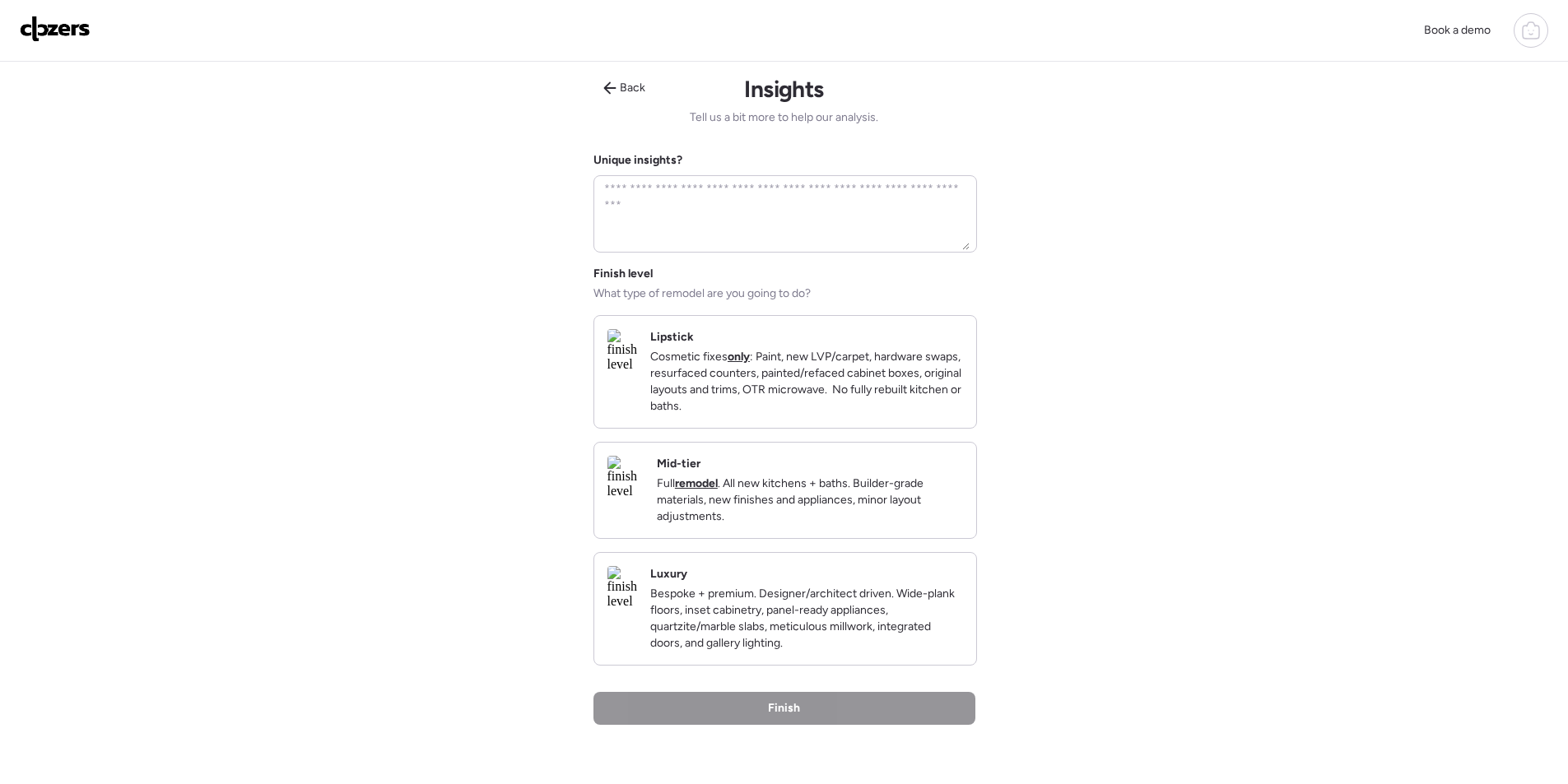
drag, startPoint x: 878, startPoint y: 505, endPoint x: 884, endPoint y: 529, distance: 24.7
click at [879, 505] on p "Full remodel . All new kitchens + baths. Builder-grade materials, new finishes …" at bounding box center [809, 500] width 306 height 49
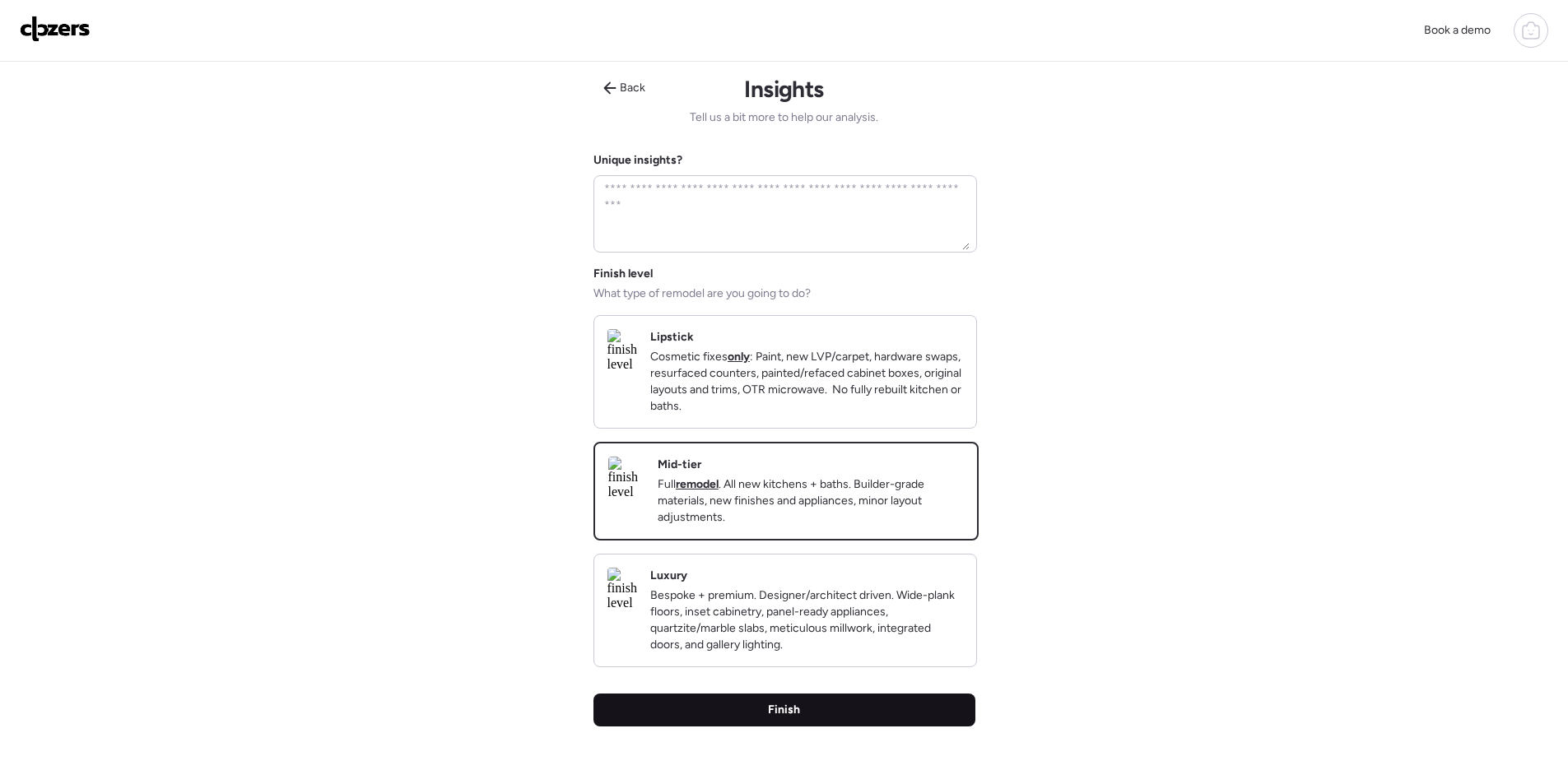
click at [894, 727] on div "Finish" at bounding box center [784, 709] width 381 height 33
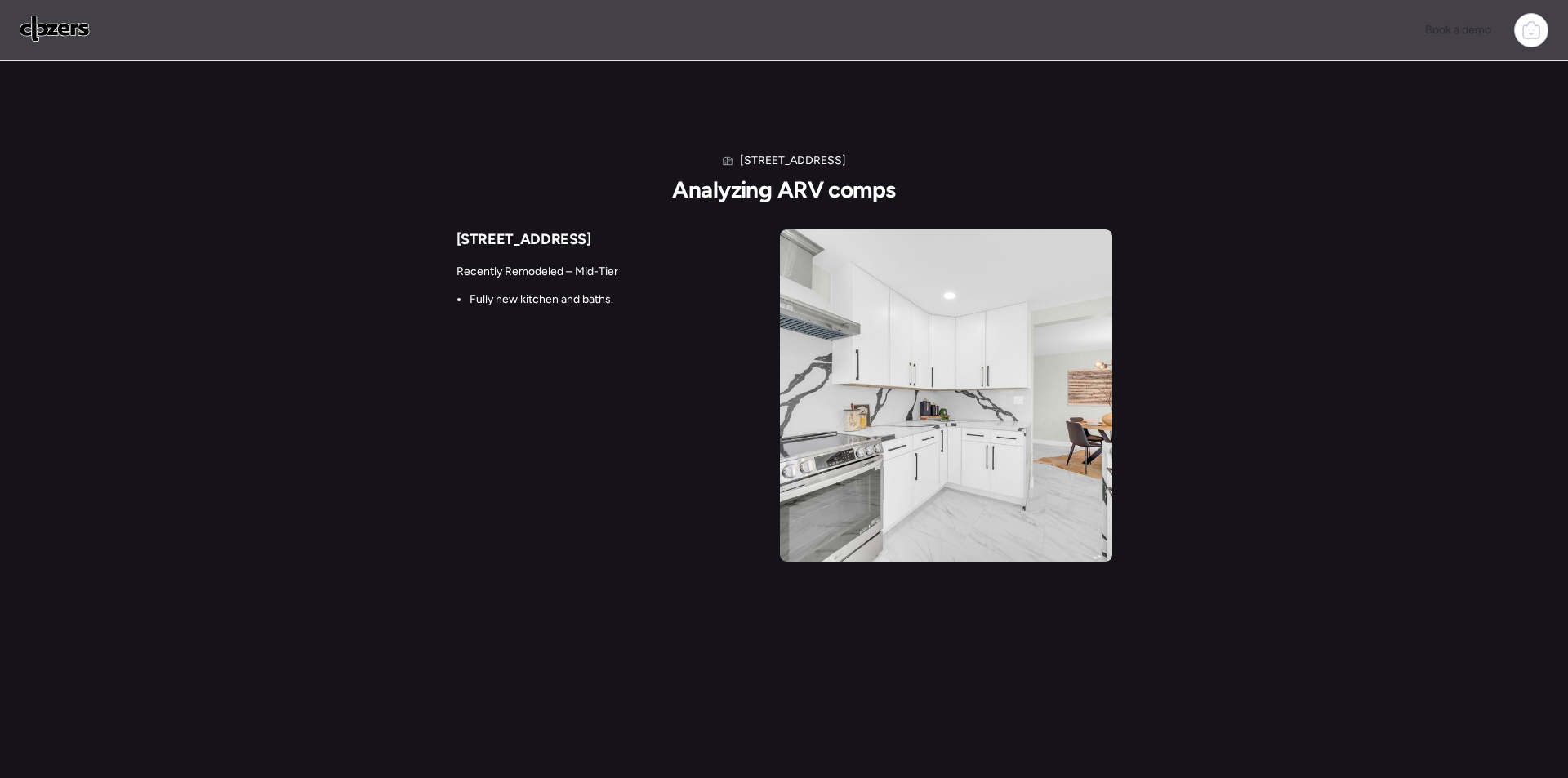
click at [593, 167] on div "2938 N 18th Ave Analyzing ARV comps 2926 N 16th Ave Recently Remodeled – Mid-Ti…" at bounding box center [784, 358] width 656 height 409
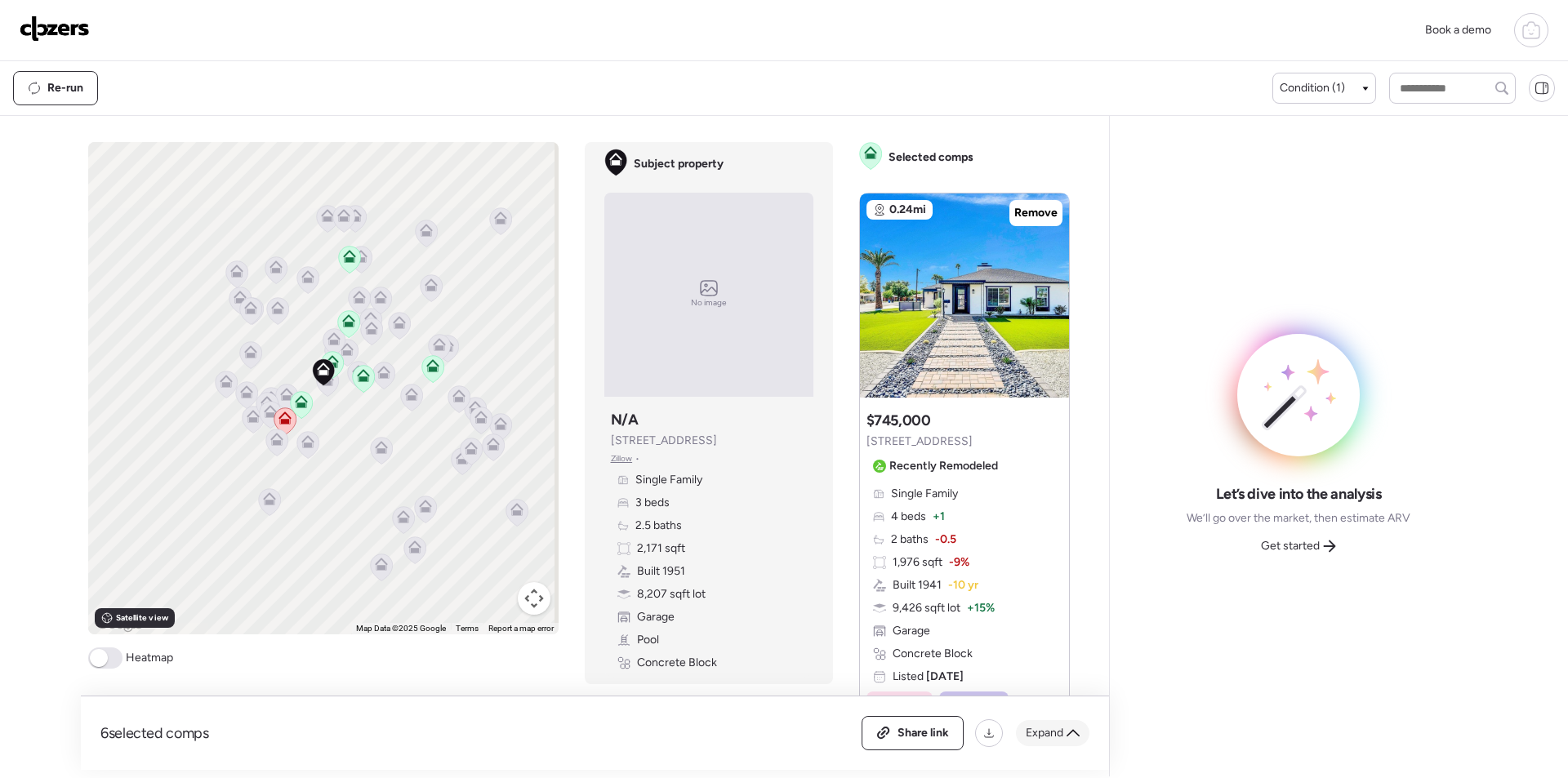
click at [1047, 744] on div "Expand" at bounding box center [1052, 733] width 73 height 26
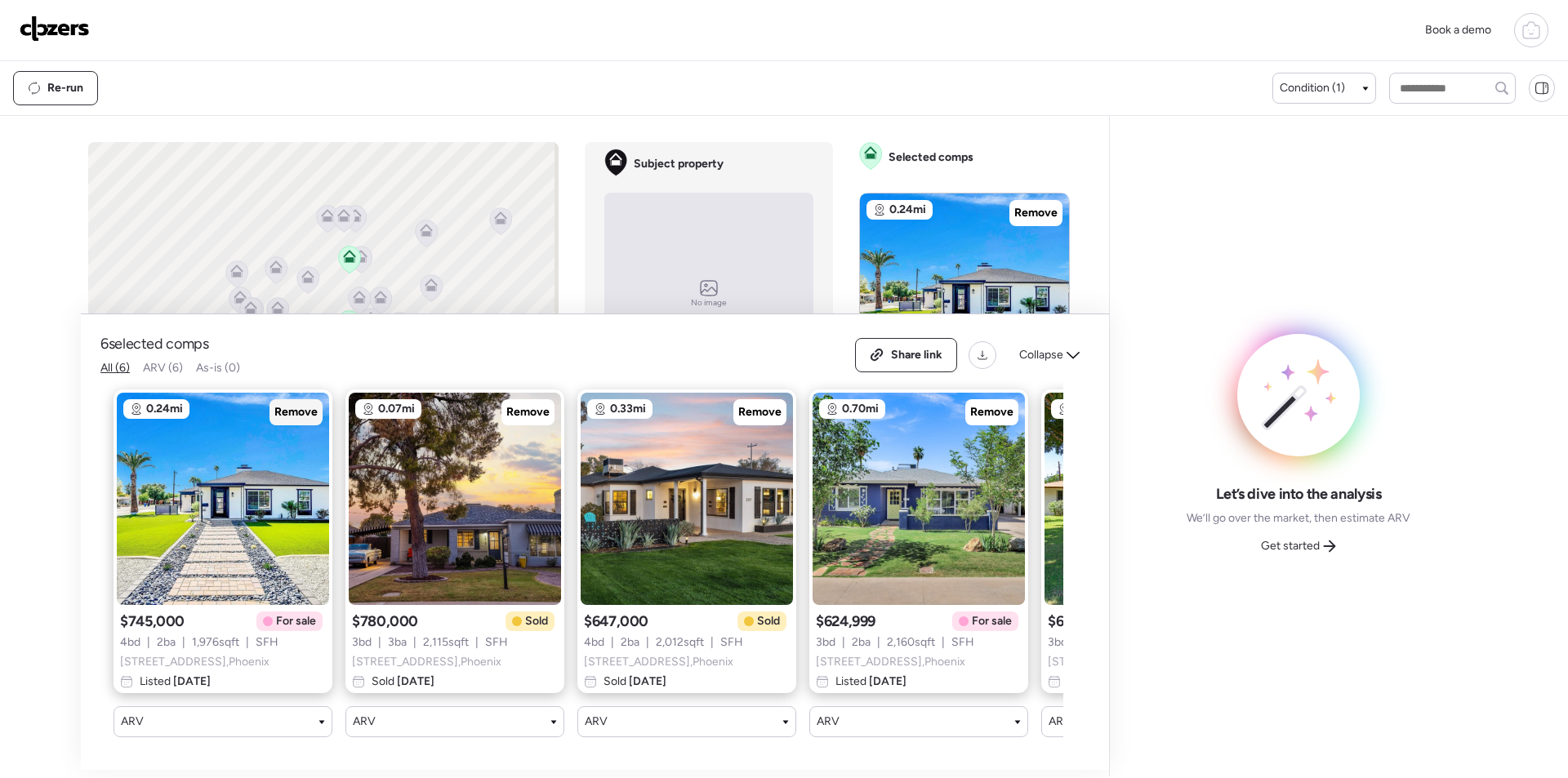
click at [319, 403] on div "Remove" at bounding box center [295, 413] width 53 height 26
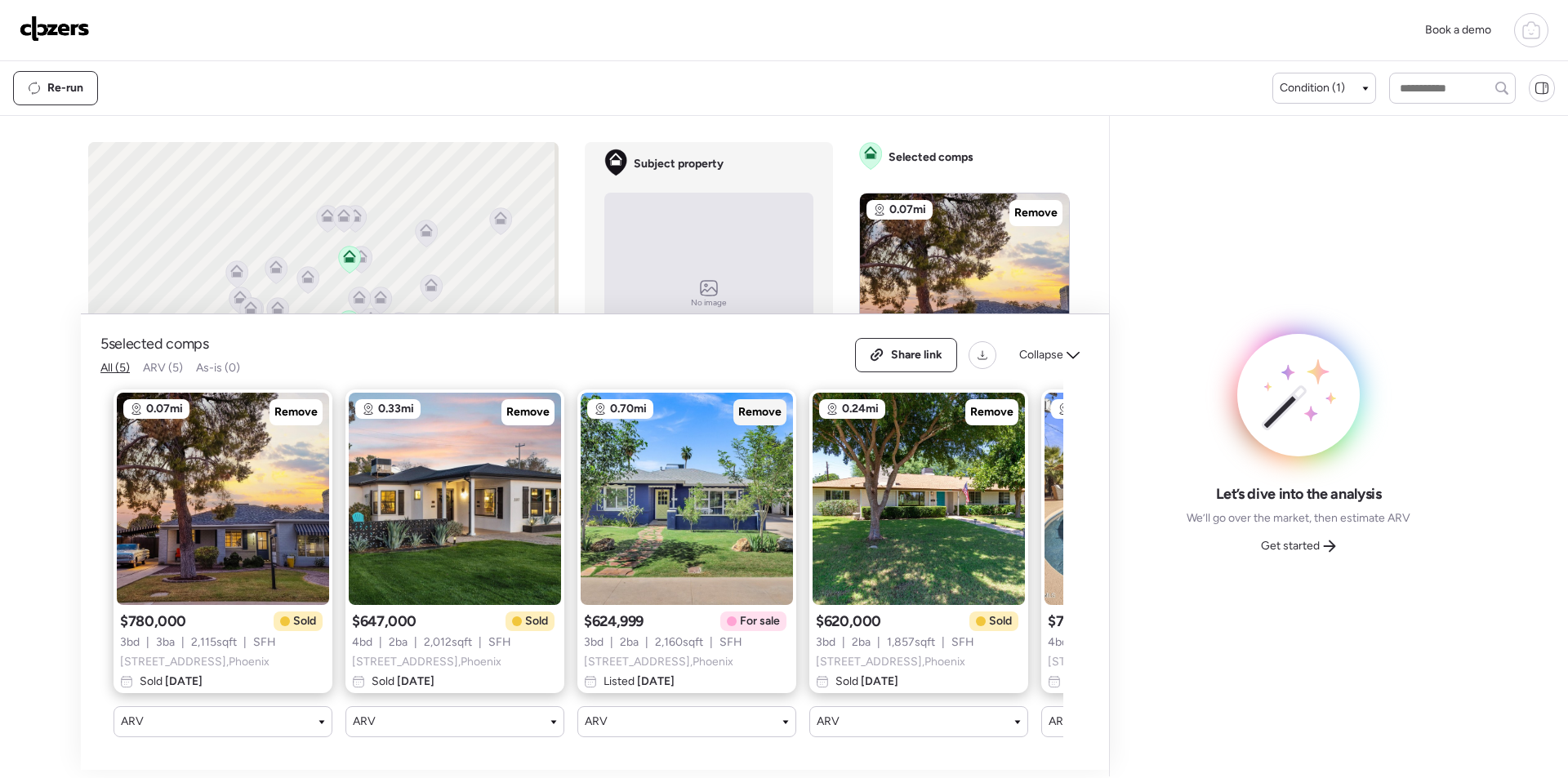
click at [750, 404] on span "Remove" at bounding box center [760, 412] width 44 height 17
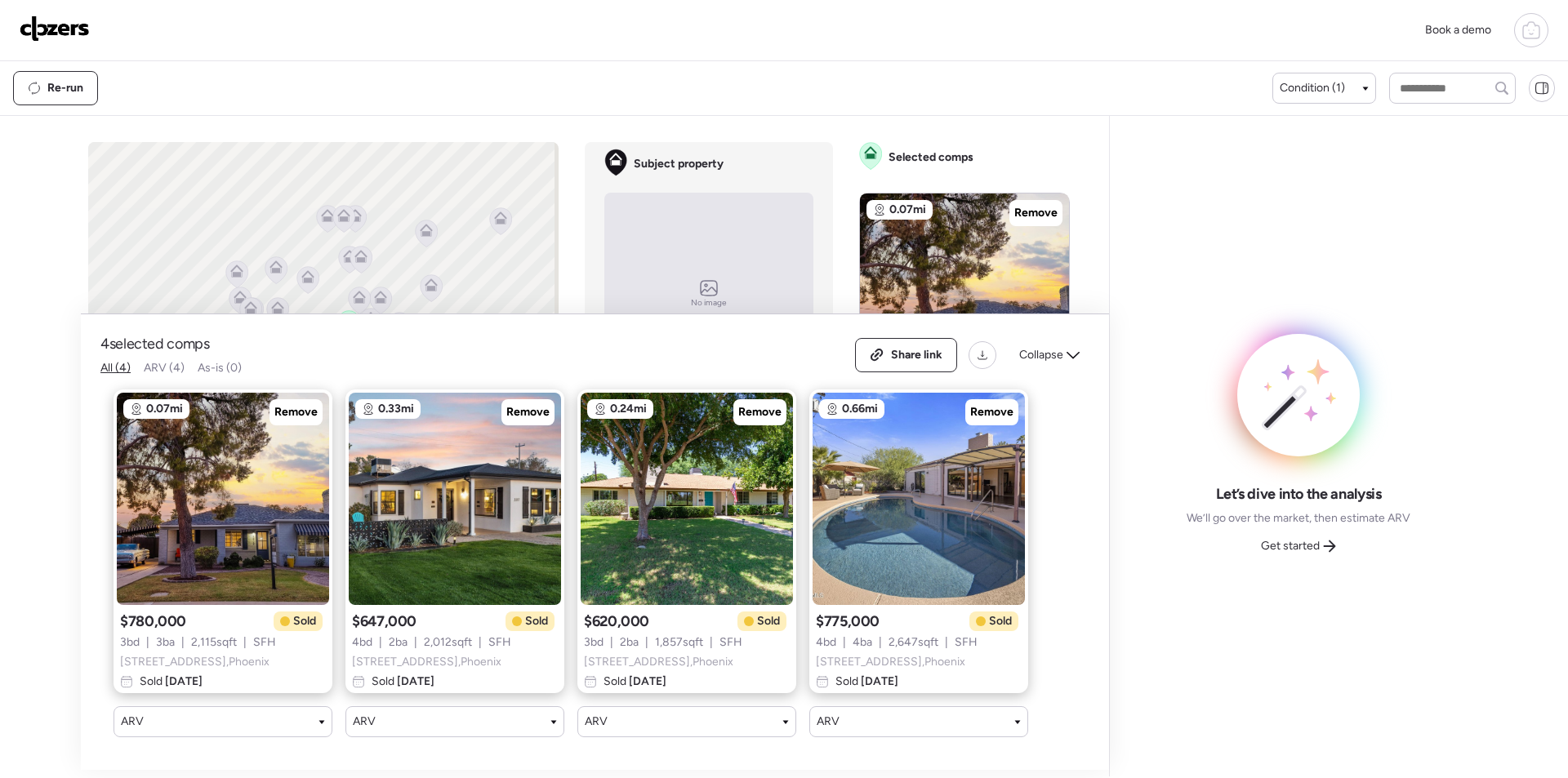
click at [1008, 404] on span "Remove" at bounding box center [992, 412] width 44 height 17
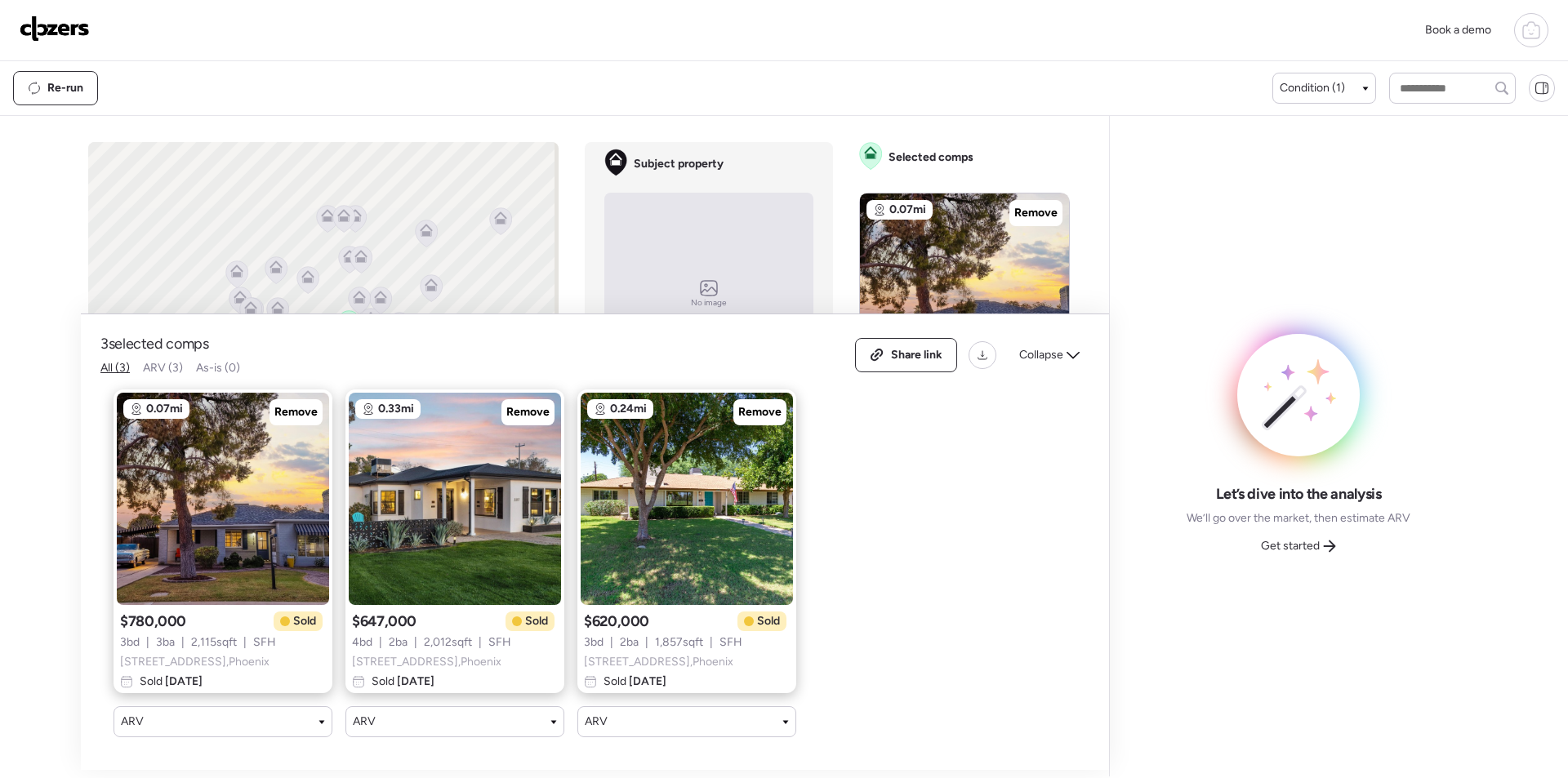
click at [1055, 347] on span "Collapse" at bounding box center [1041, 355] width 44 height 17
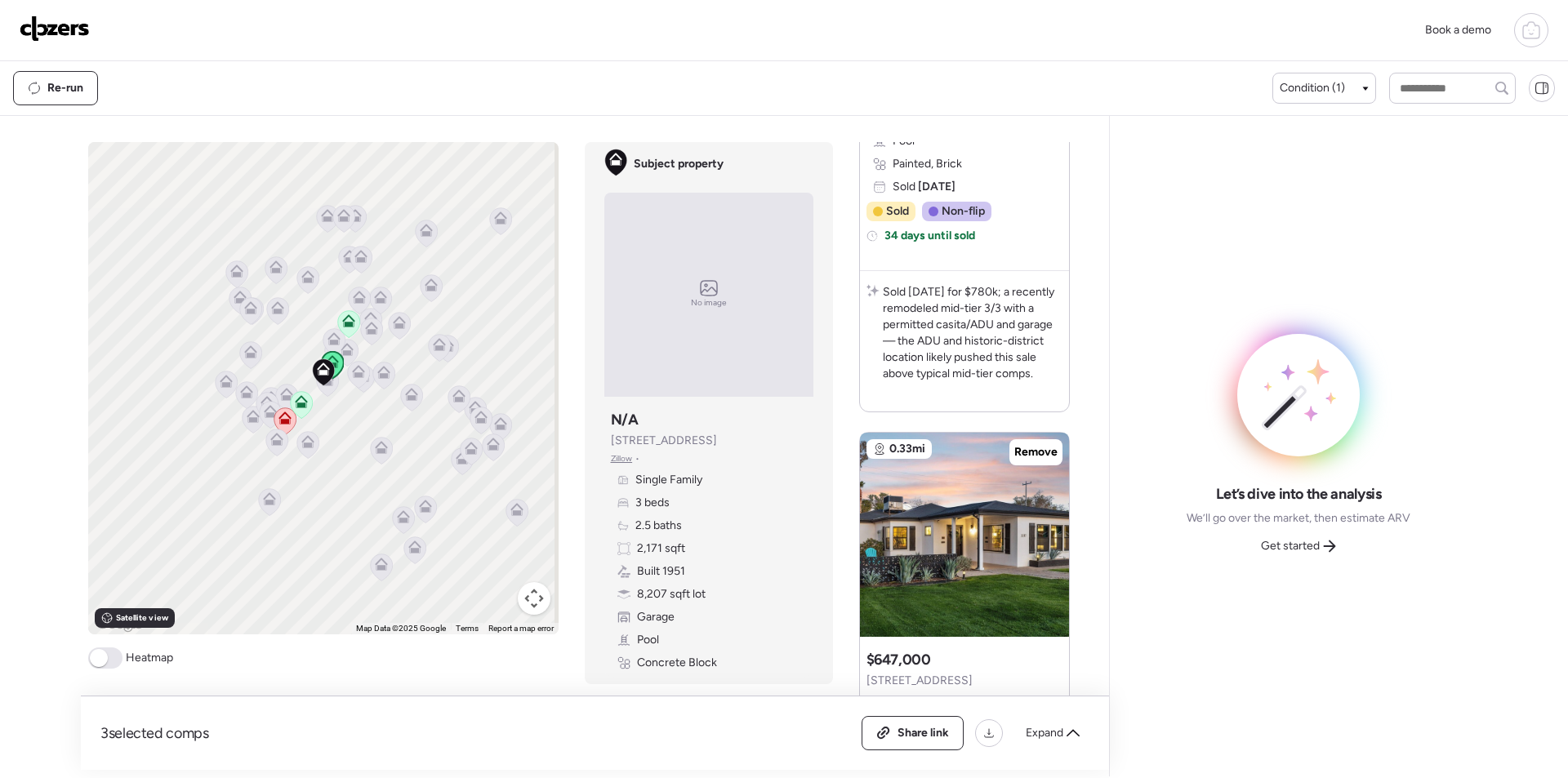
scroll to position [735, 0]
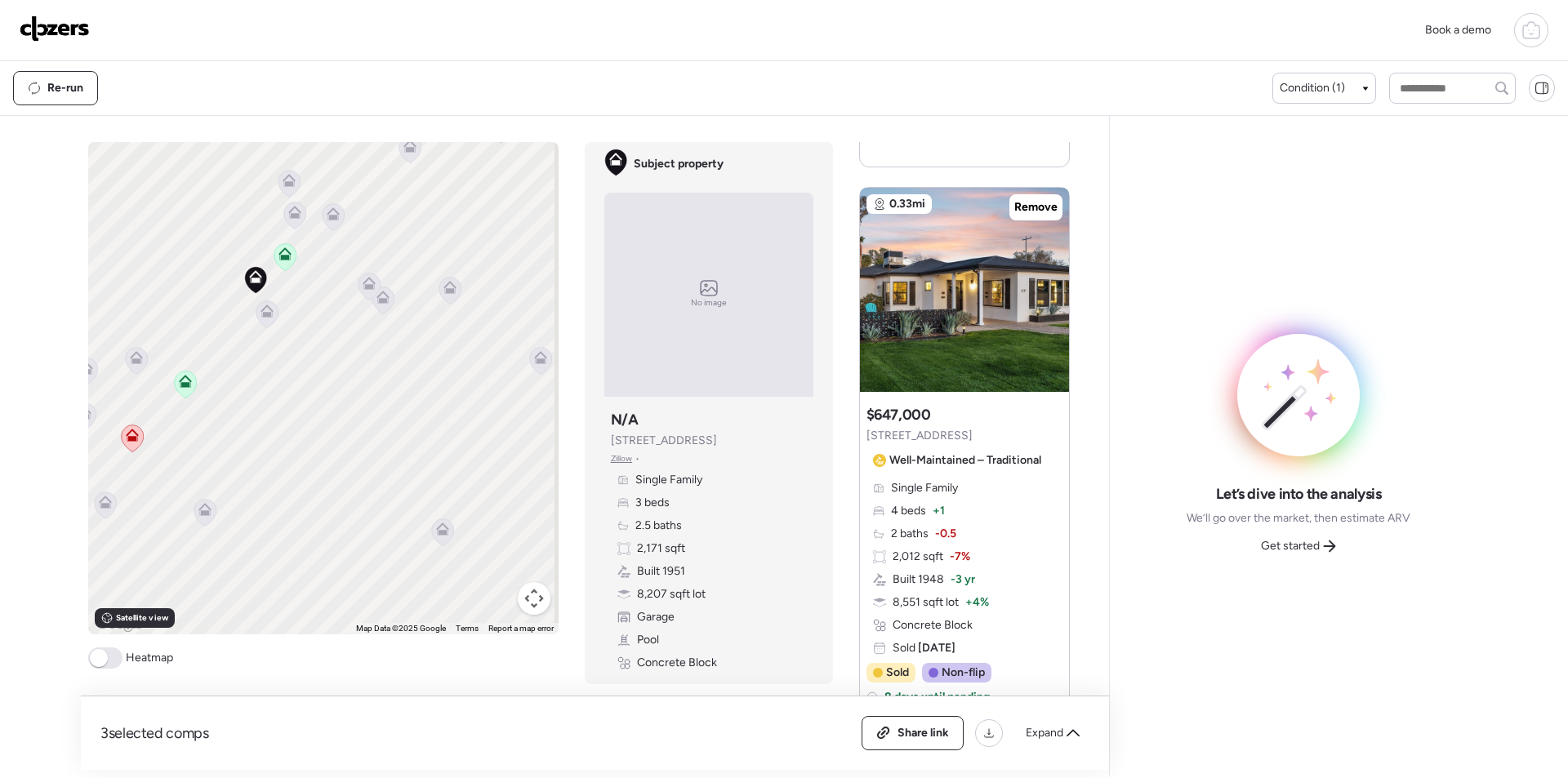
click at [260, 317] on div at bounding box center [267, 316] width 23 height 31
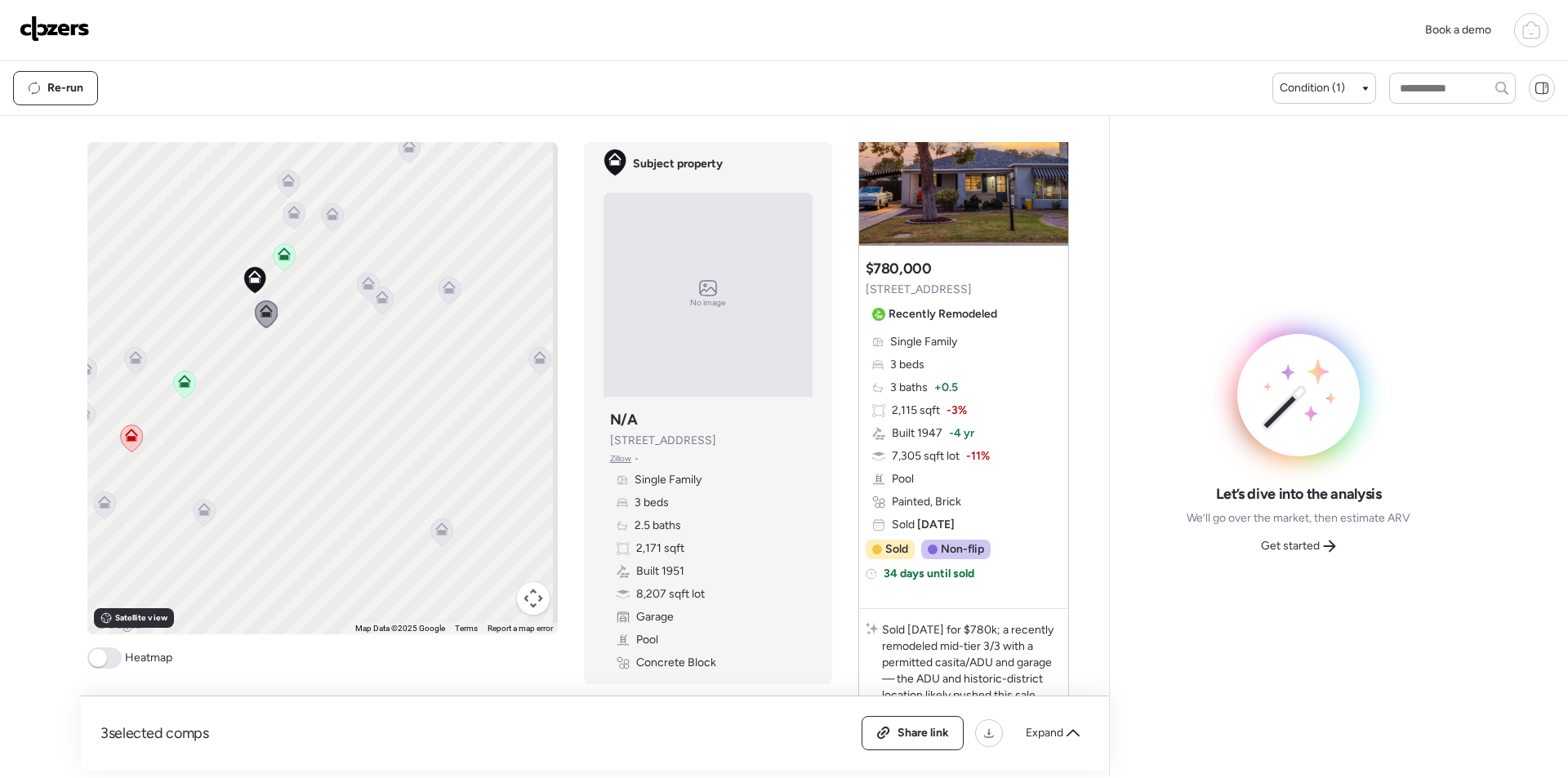
scroll to position [0, 0]
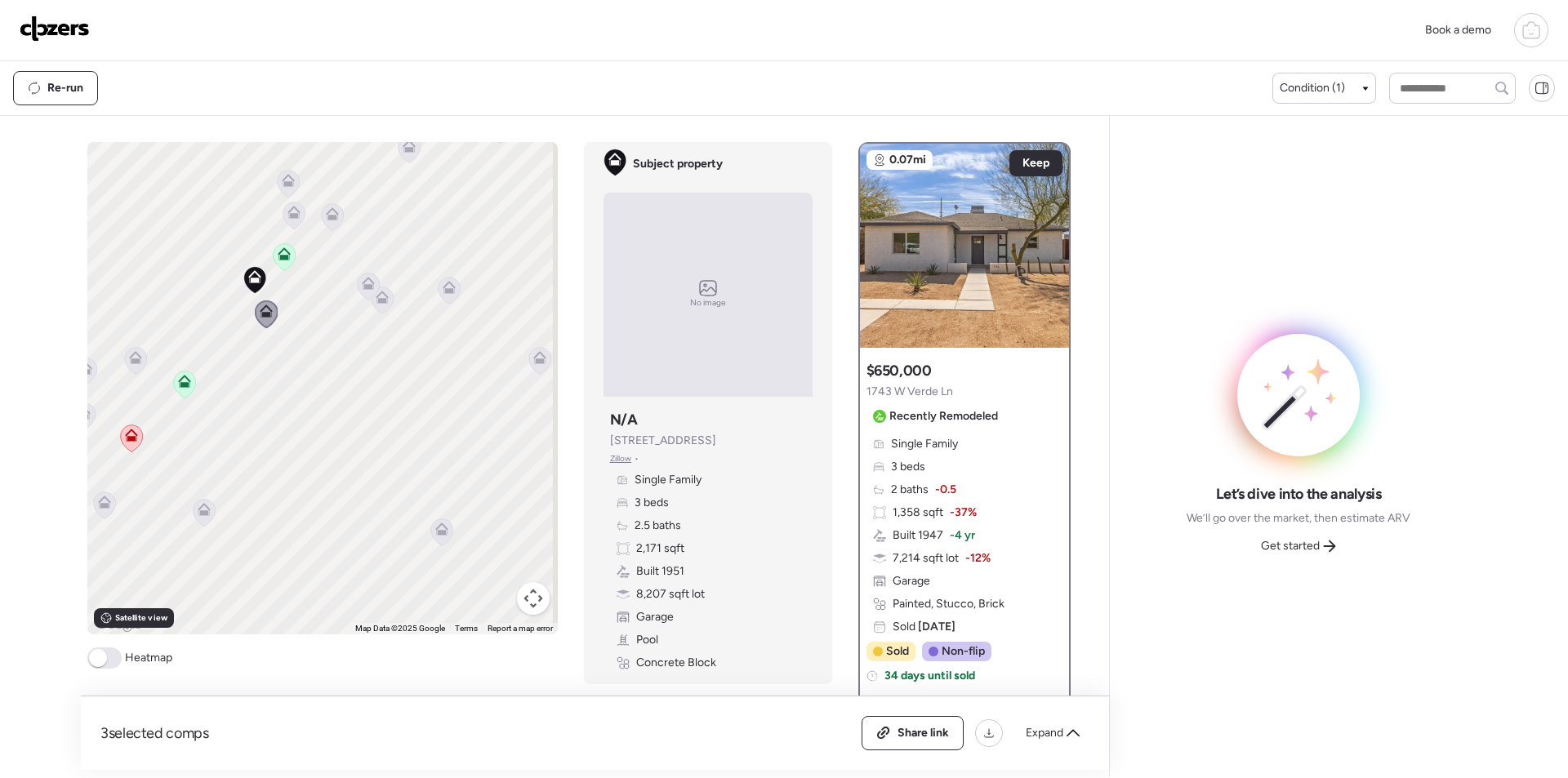
click at [295, 217] on icon at bounding box center [293, 215] width 22 height 27
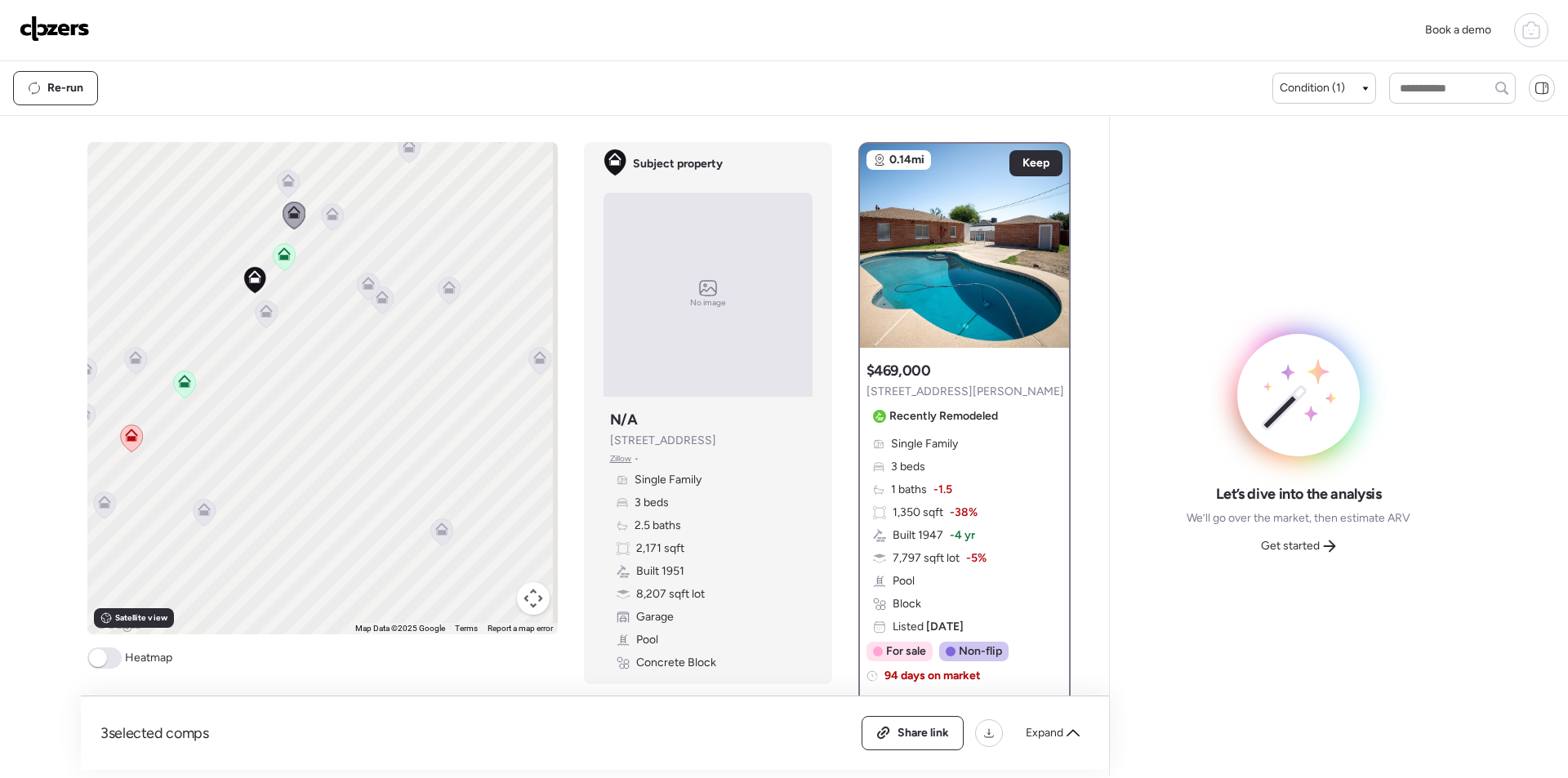
click at [363, 289] on icon at bounding box center [368, 287] width 10 height 5
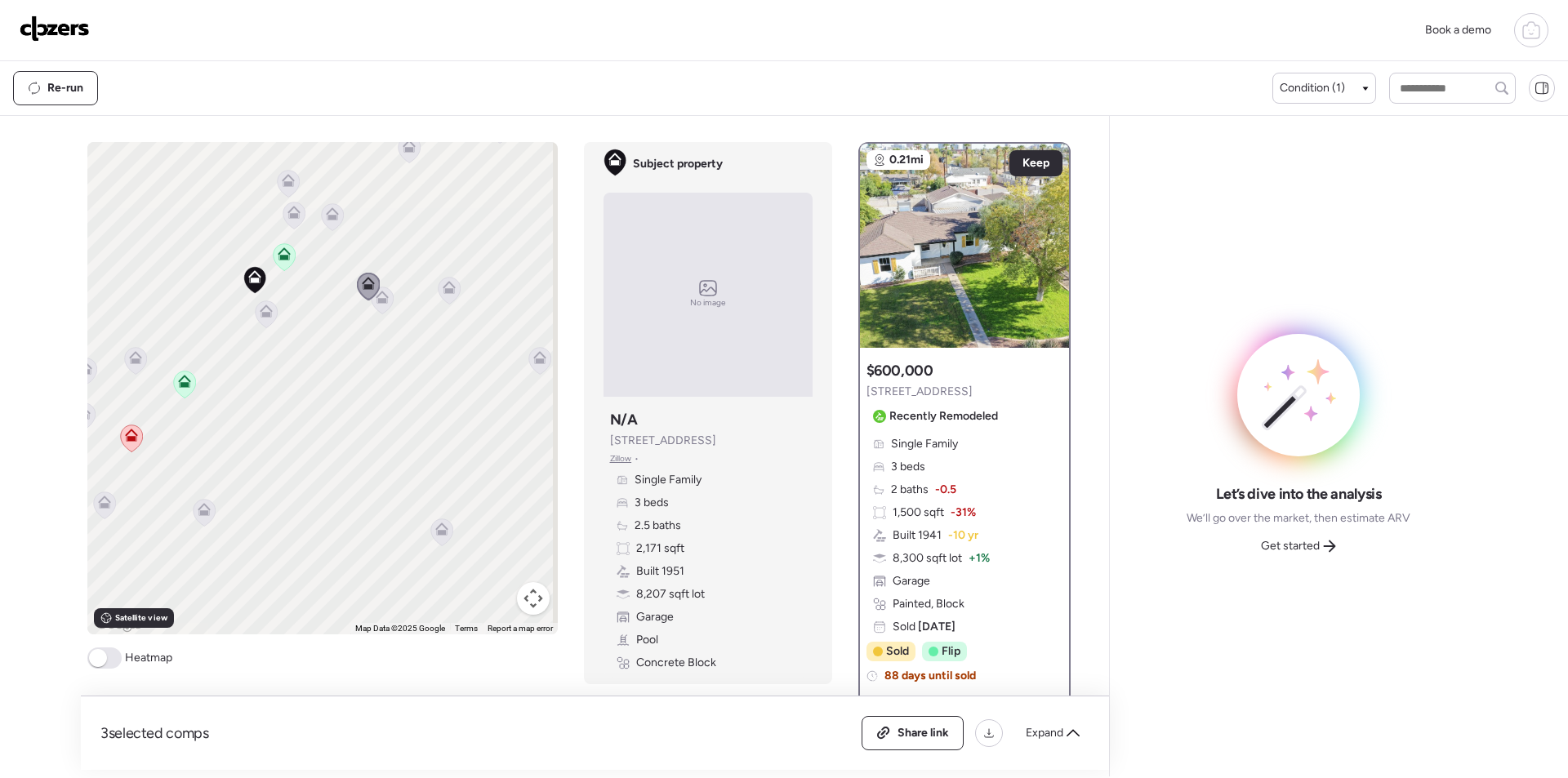
click at [376, 296] on icon at bounding box center [382, 297] width 13 height 13
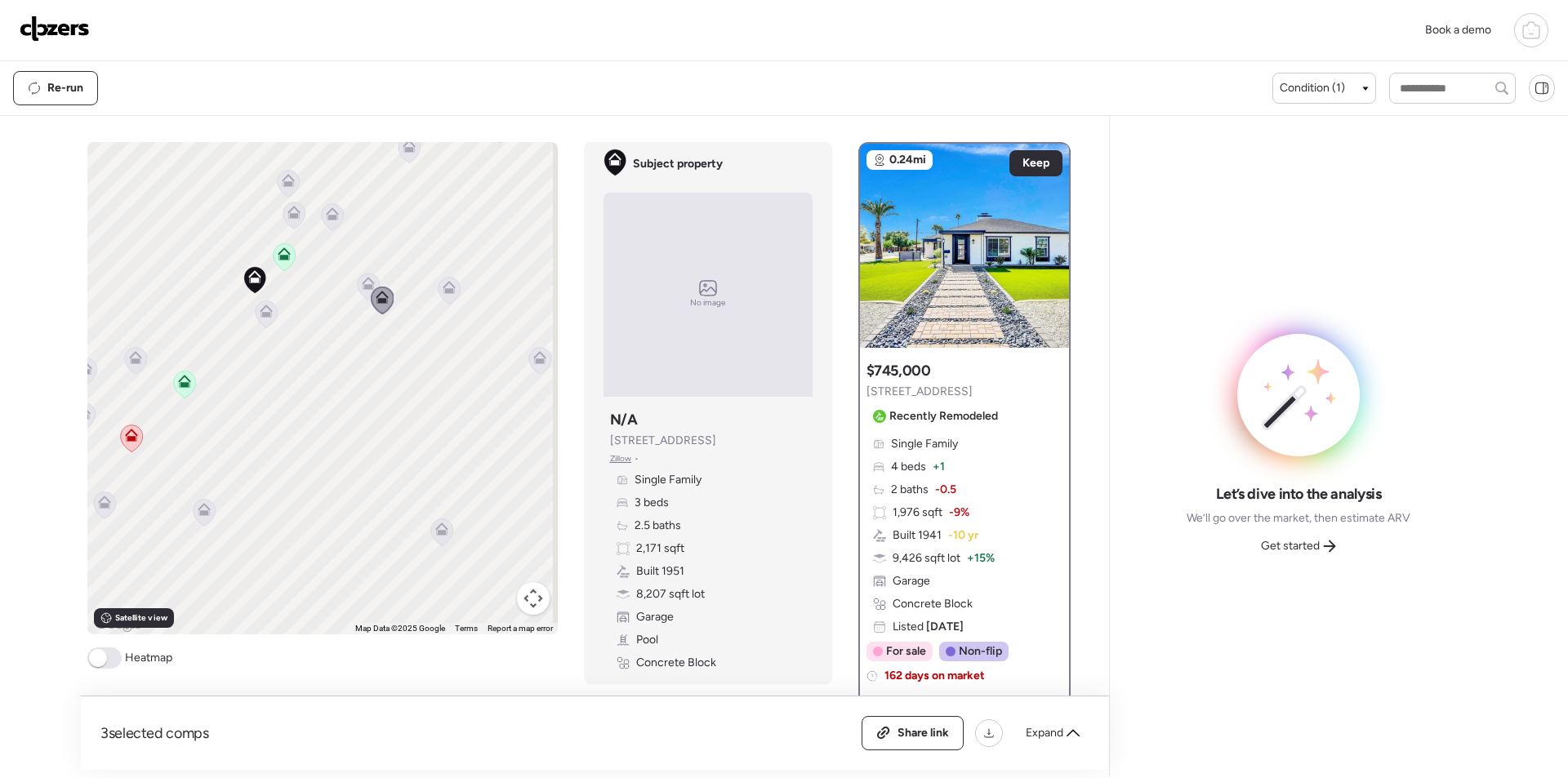
click at [322, 224] on icon at bounding box center [331, 217] width 22 height 27
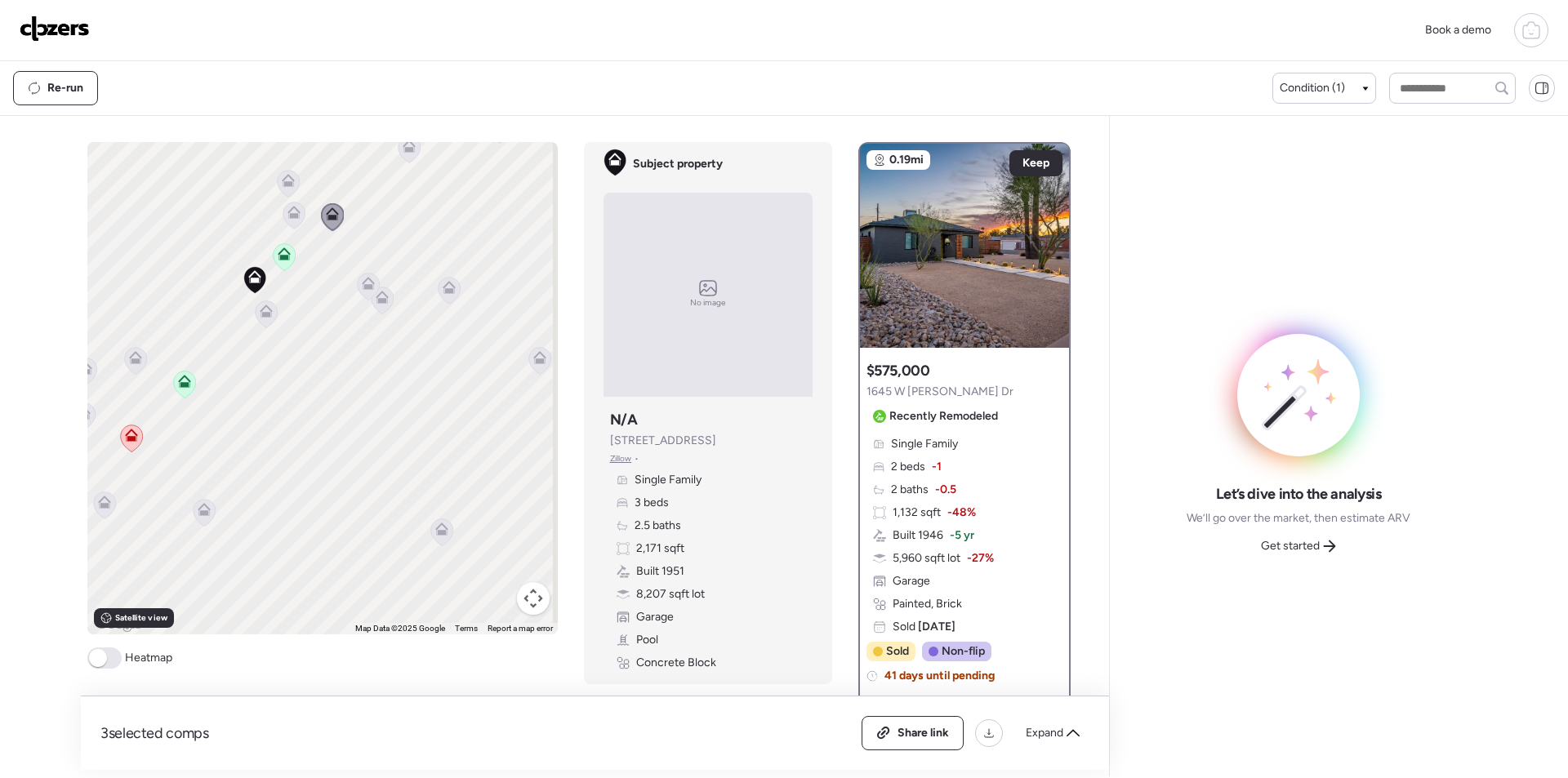
click at [443, 291] on icon at bounding box center [448, 291] width 10 height 5
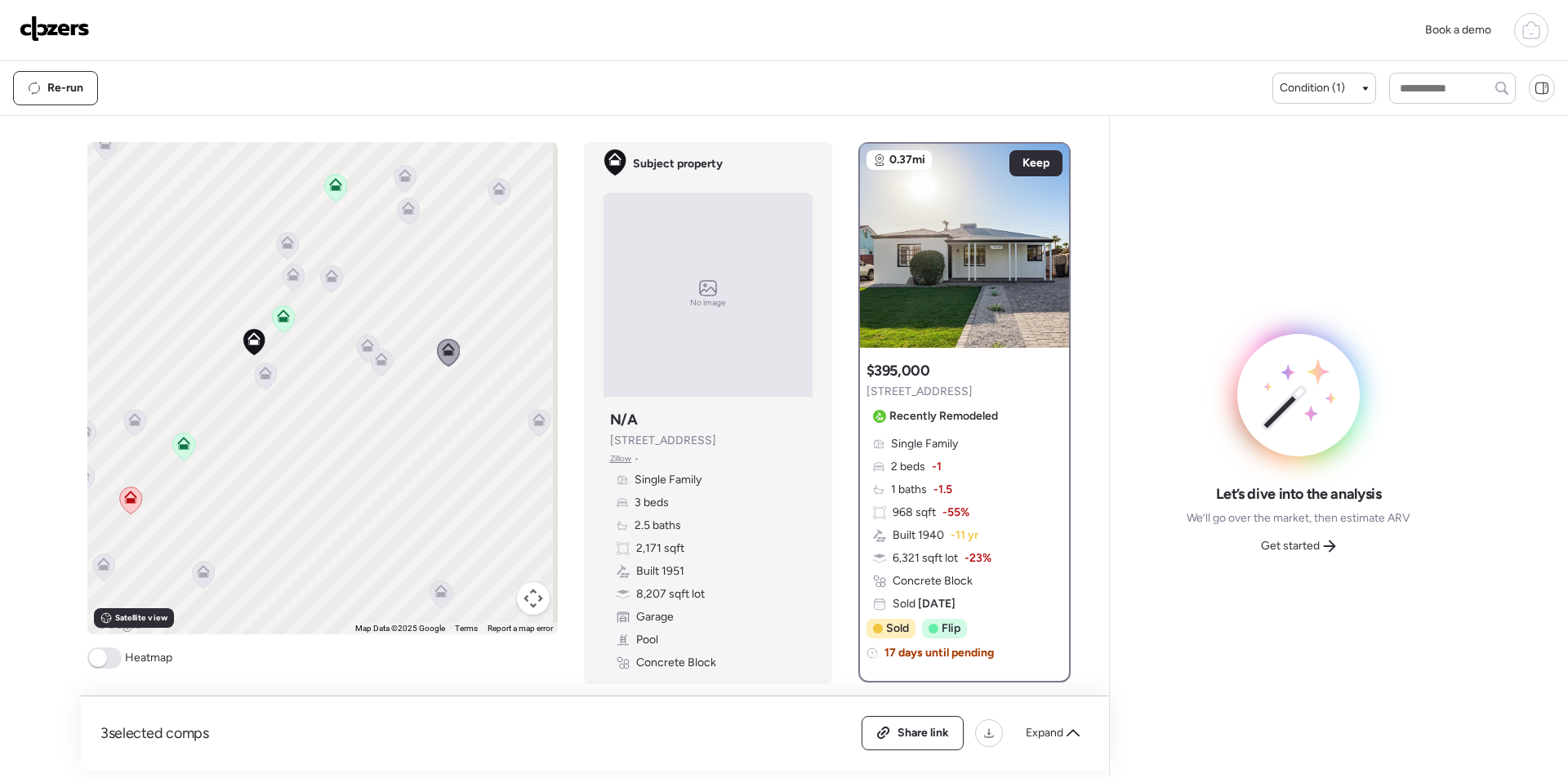
drag, startPoint x: 385, startPoint y: 282, endPoint x: 384, endPoint y: 346, distance: 64.0
click at [384, 346] on div "To activate drag with keyboard, press Alt + Enter. Once in keyboard drag state,…" at bounding box center [323, 388] width 470 height 492
click at [285, 246] on icon at bounding box center [287, 246] width 10 height 5
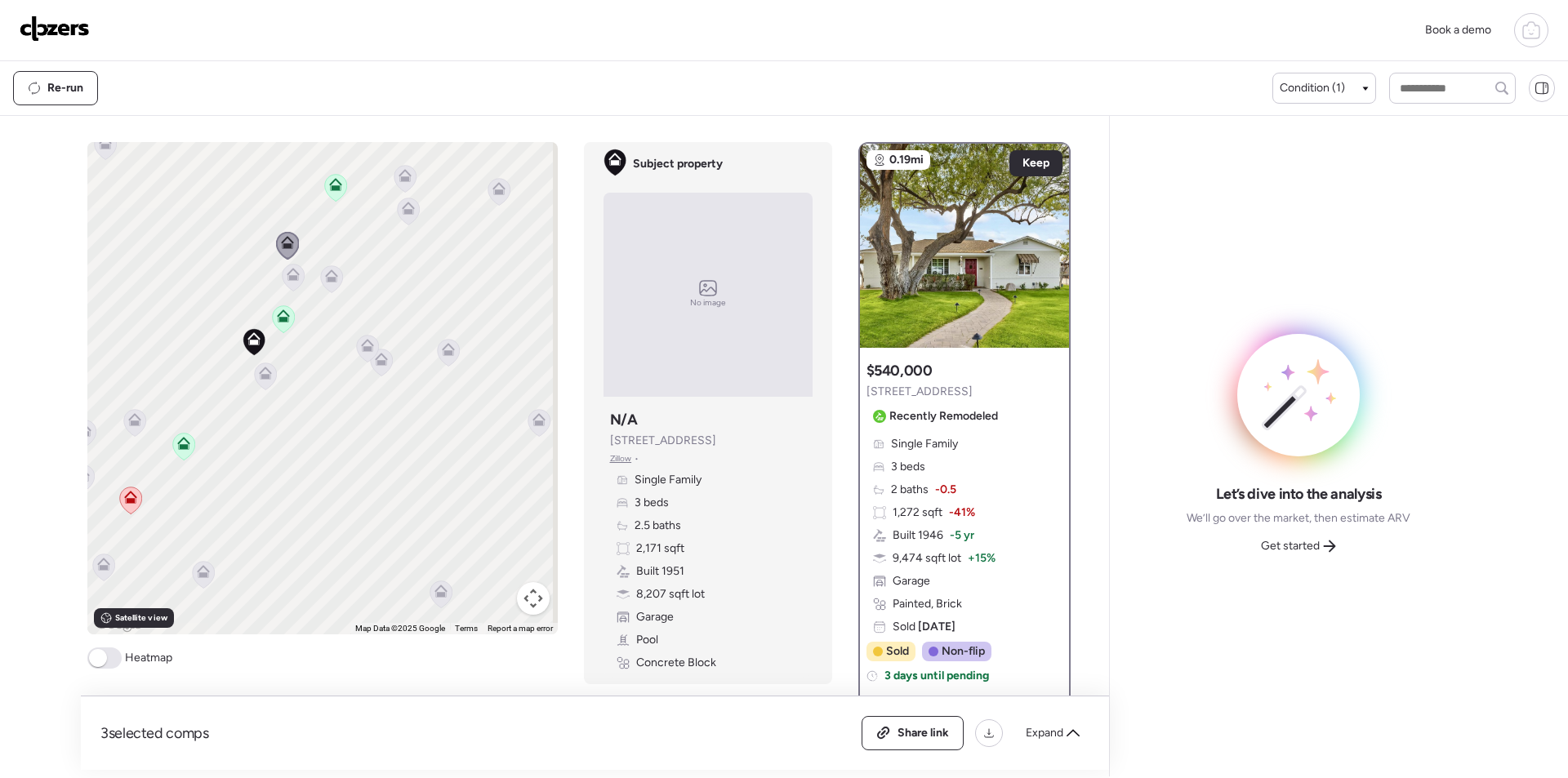
click at [329, 280] on icon at bounding box center [331, 280] width 10 height 5
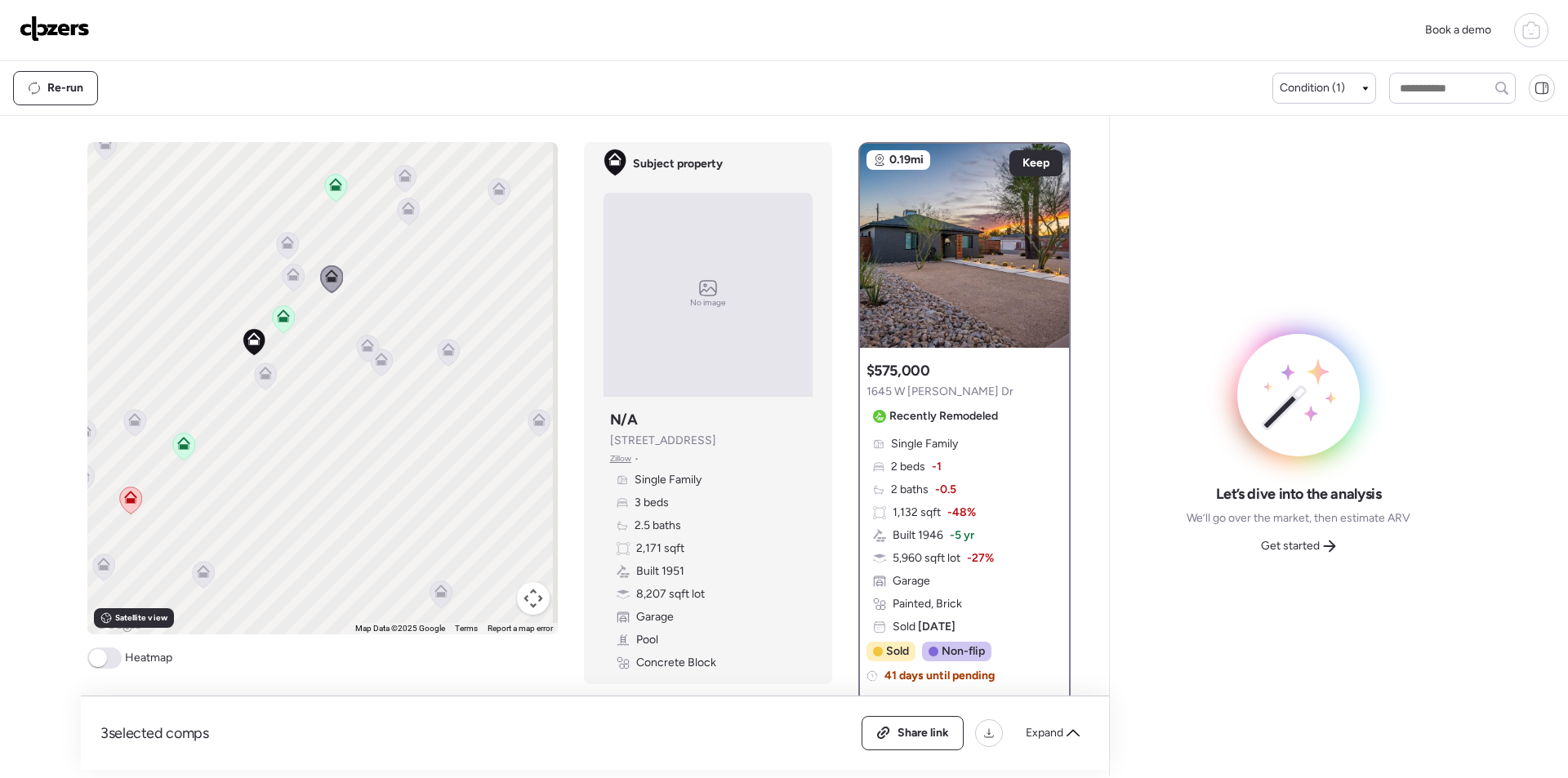
click at [283, 251] on icon at bounding box center [287, 245] width 22 height 27
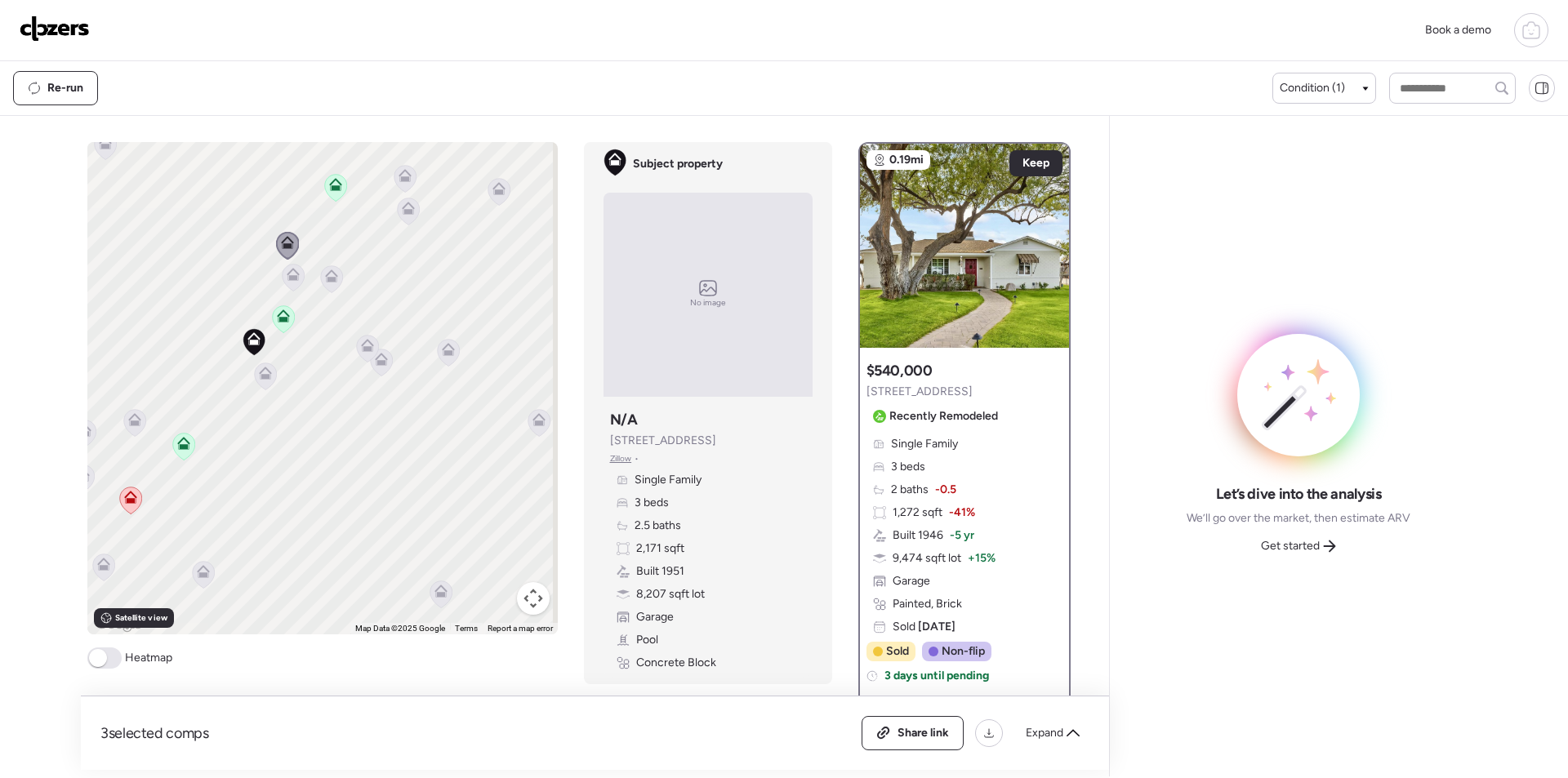
click at [402, 224] on icon at bounding box center [407, 211] width 22 height 27
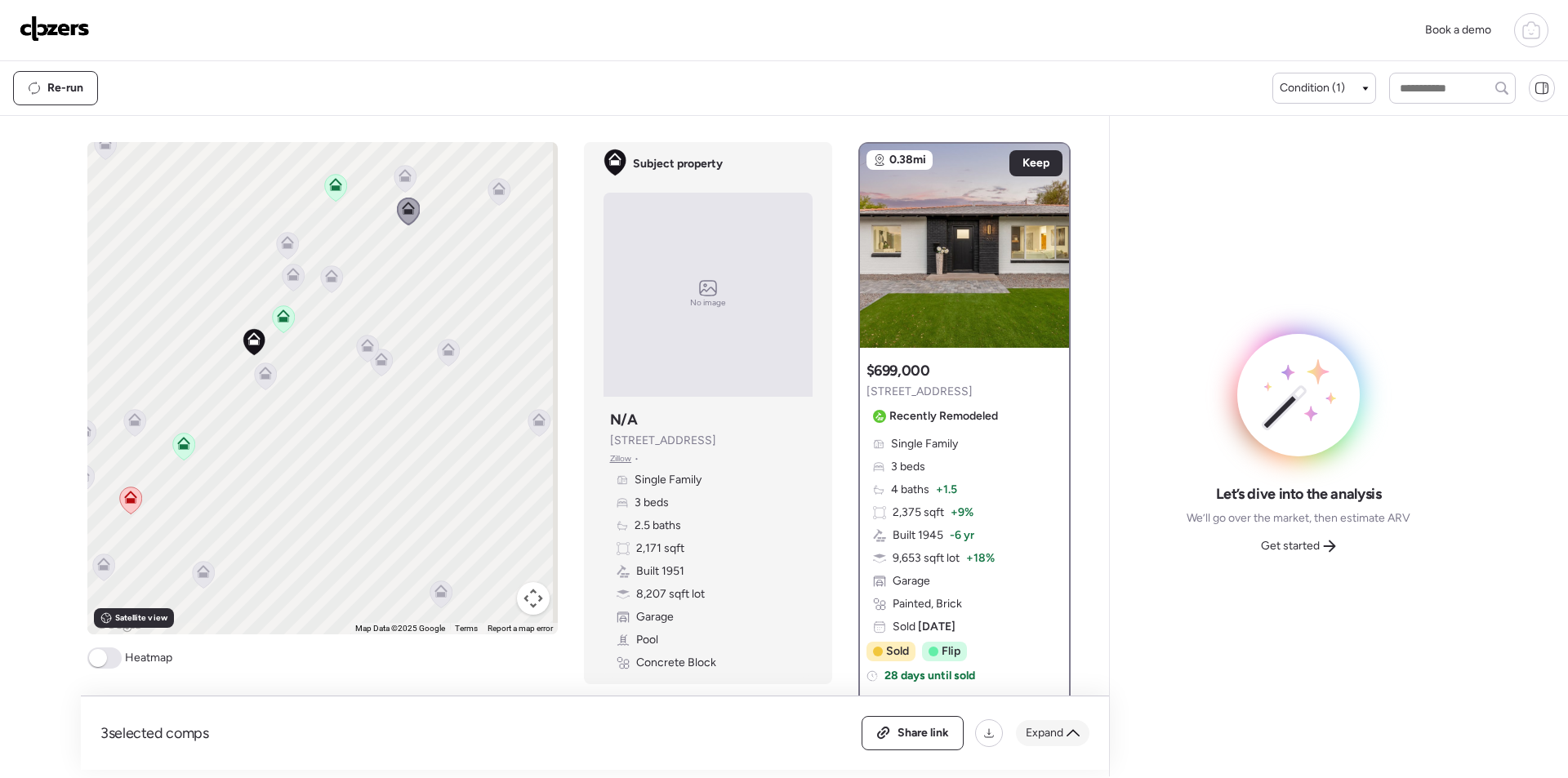
click at [1058, 734] on span "Expand" at bounding box center [1044, 733] width 38 height 17
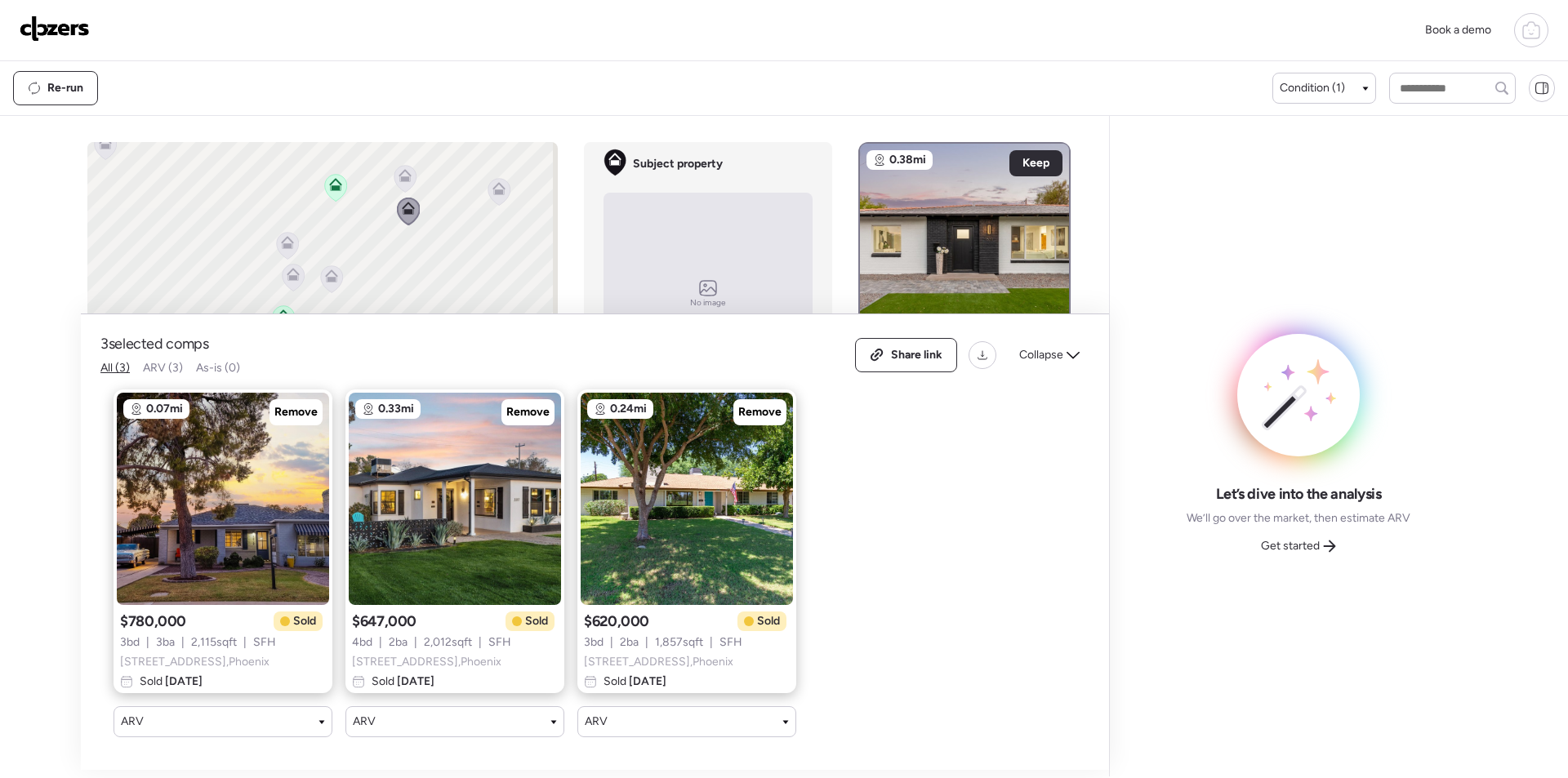
click at [1051, 347] on span "Collapse" at bounding box center [1041, 355] width 44 height 17
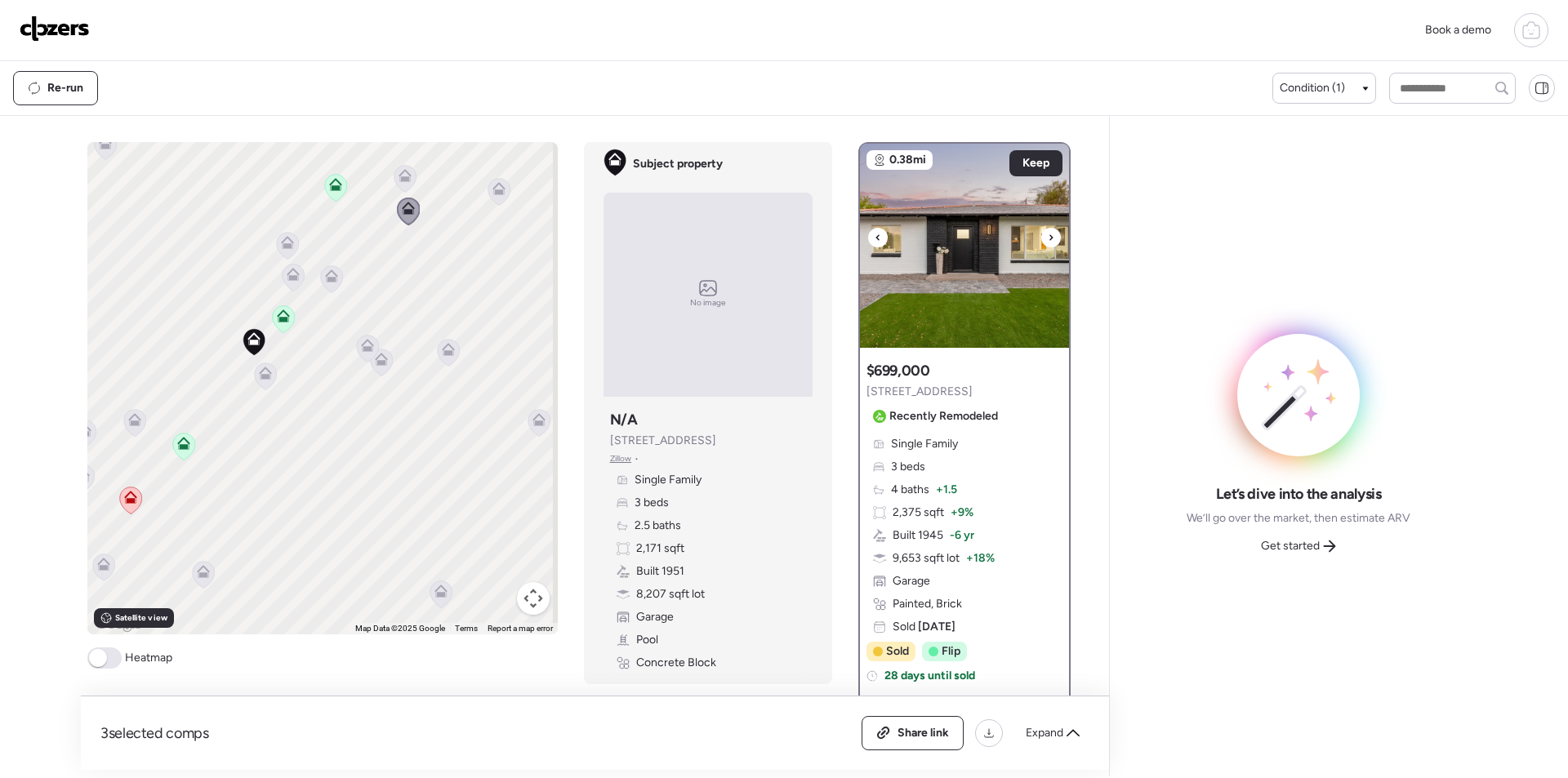
click at [982, 206] on img at bounding box center [964, 246] width 209 height 205
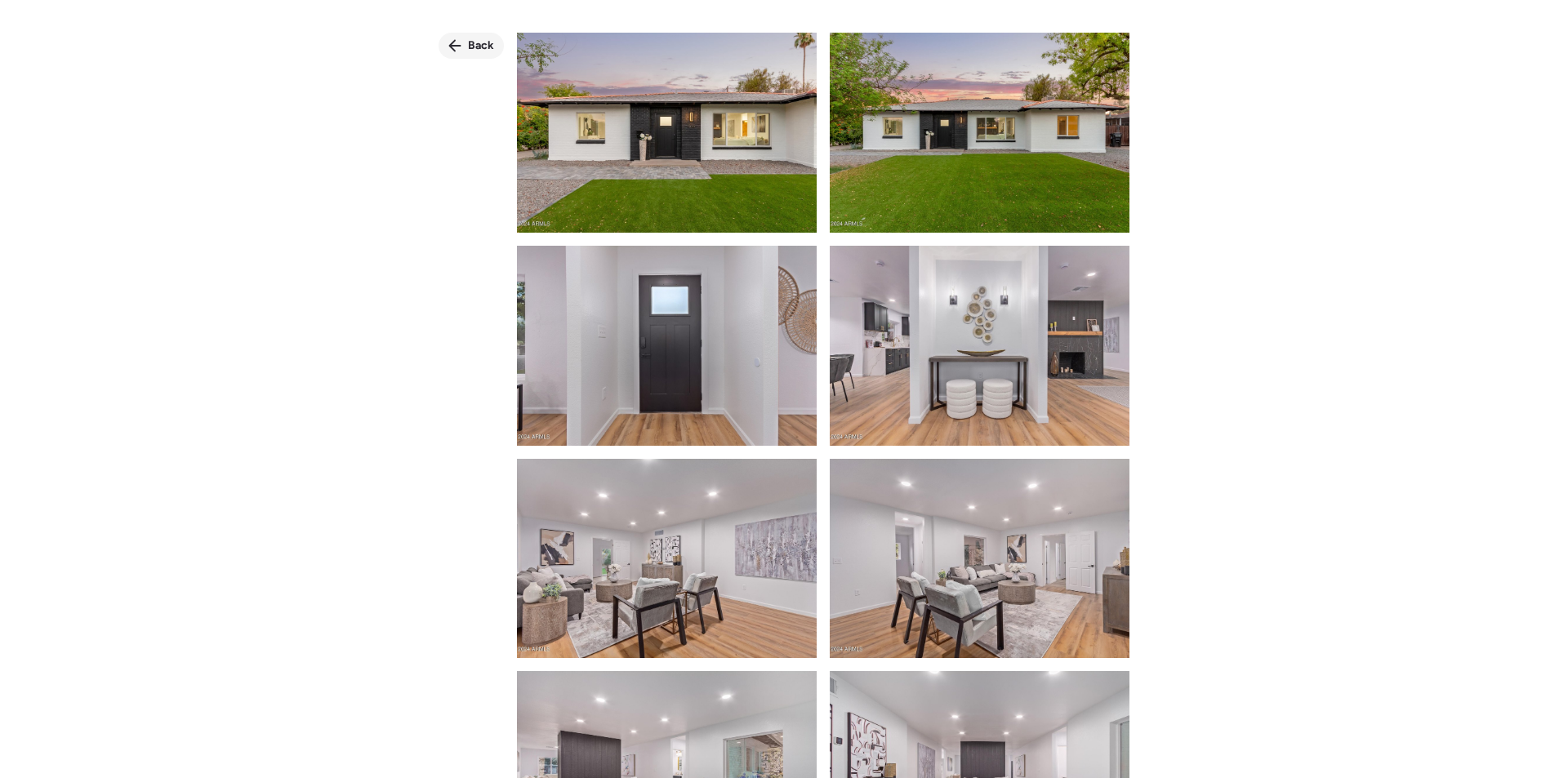
click at [474, 47] on span "Back" at bounding box center [481, 45] width 26 height 17
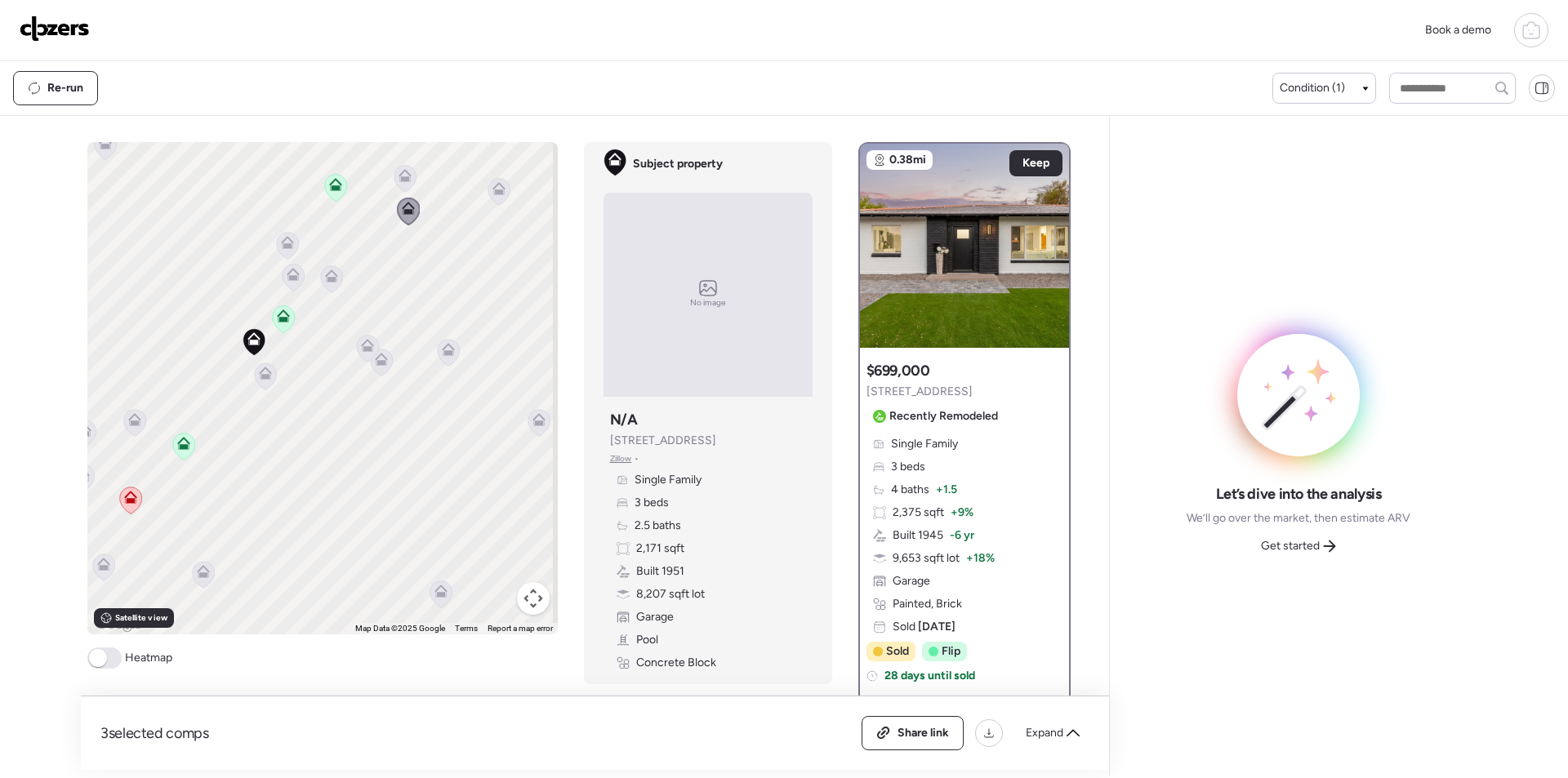
click at [404, 180] on icon at bounding box center [405, 175] width 13 height 13
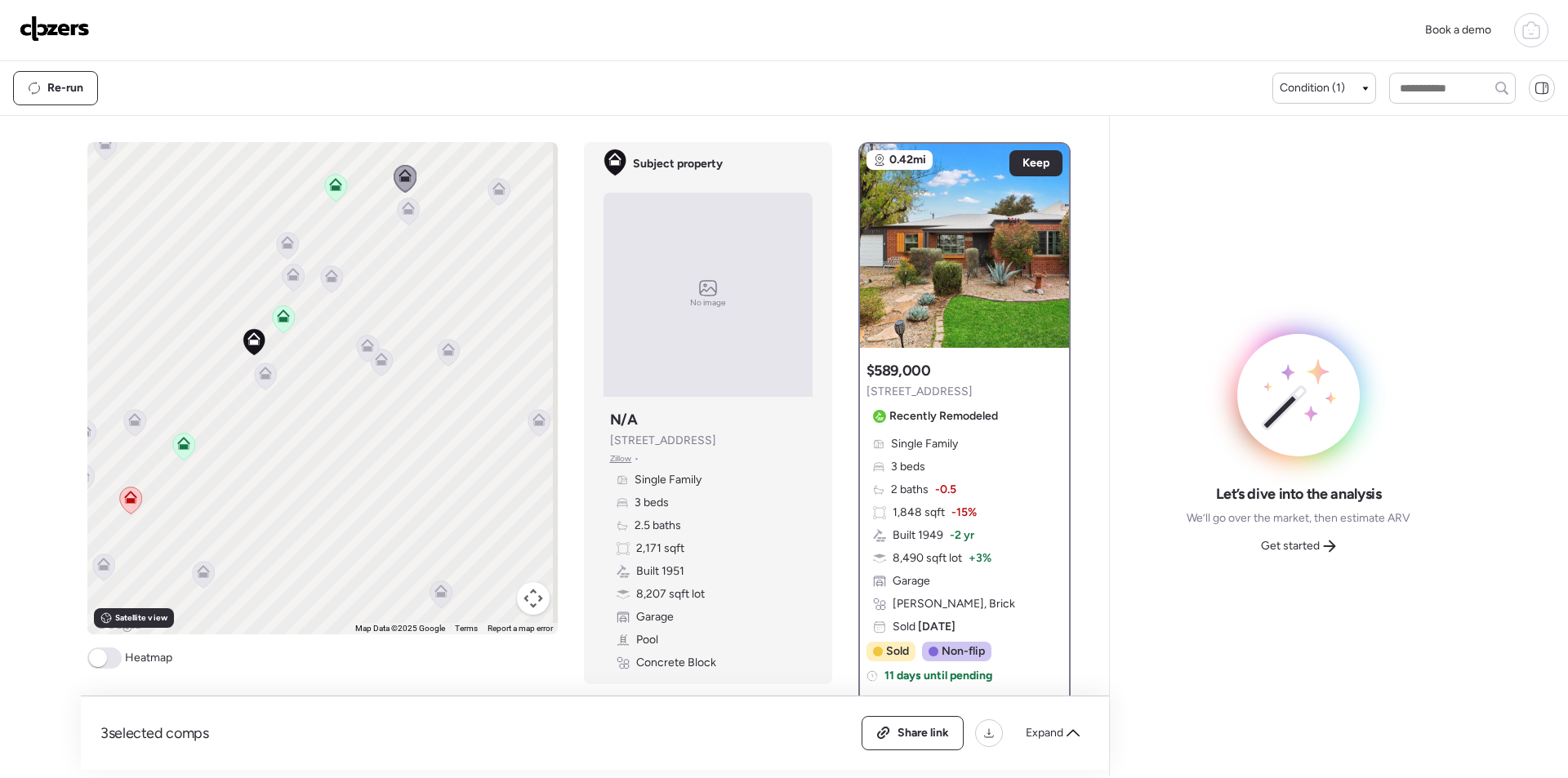
click at [493, 192] on icon at bounding box center [498, 192] width 10 height 5
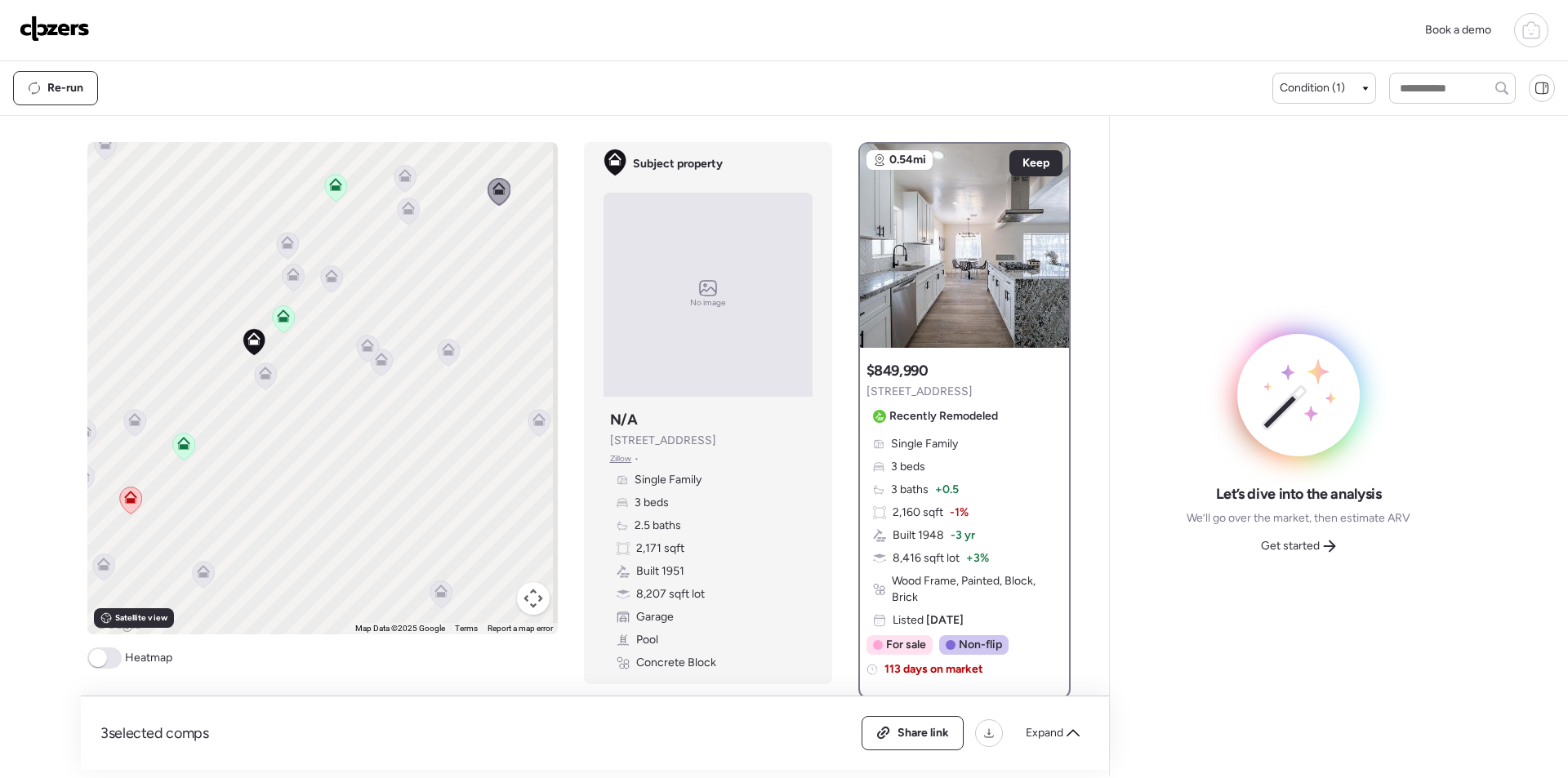
click at [288, 247] on icon at bounding box center [287, 242] width 13 height 13
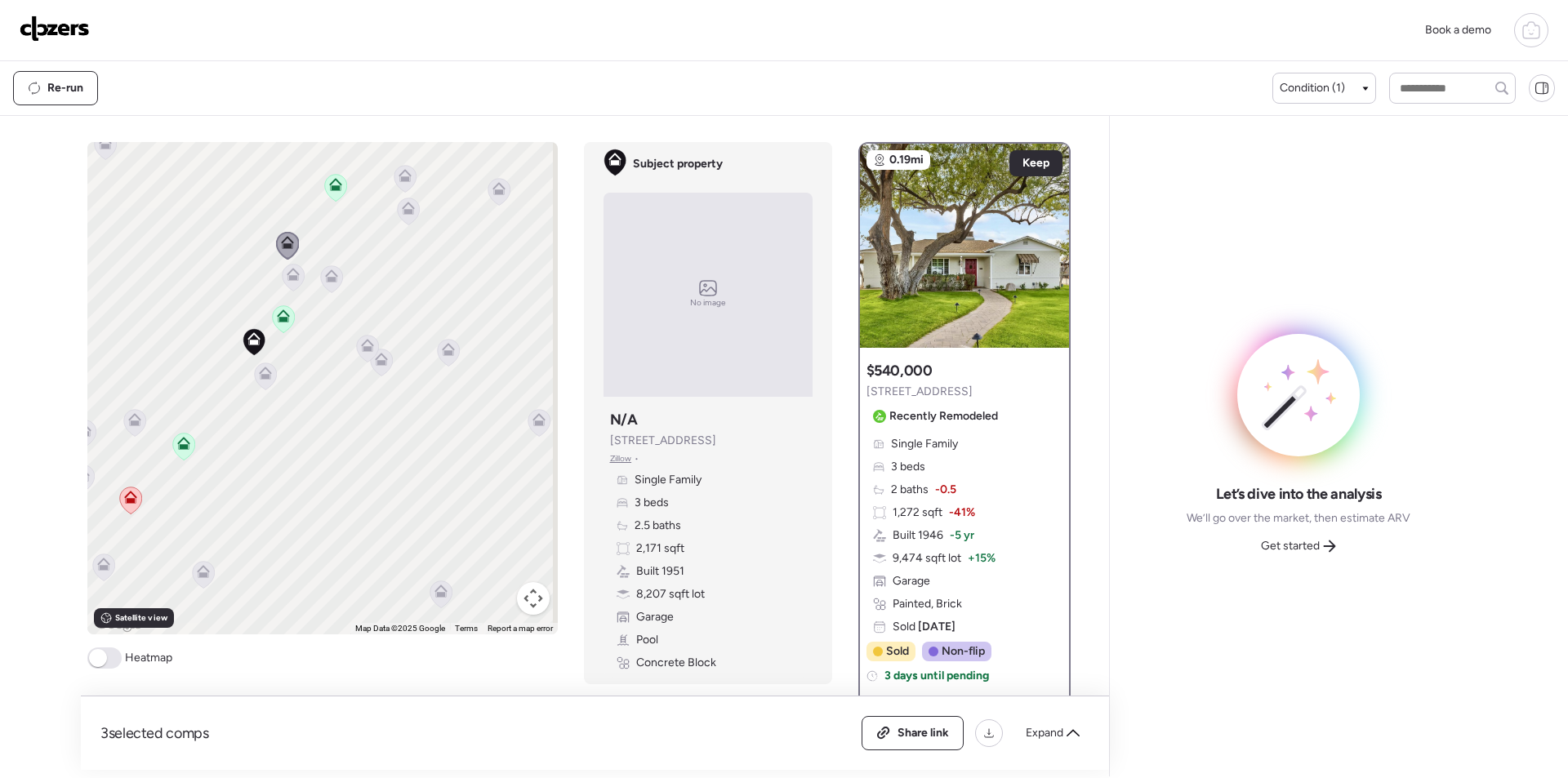
click at [328, 281] on icon at bounding box center [331, 280] width 10 height 5
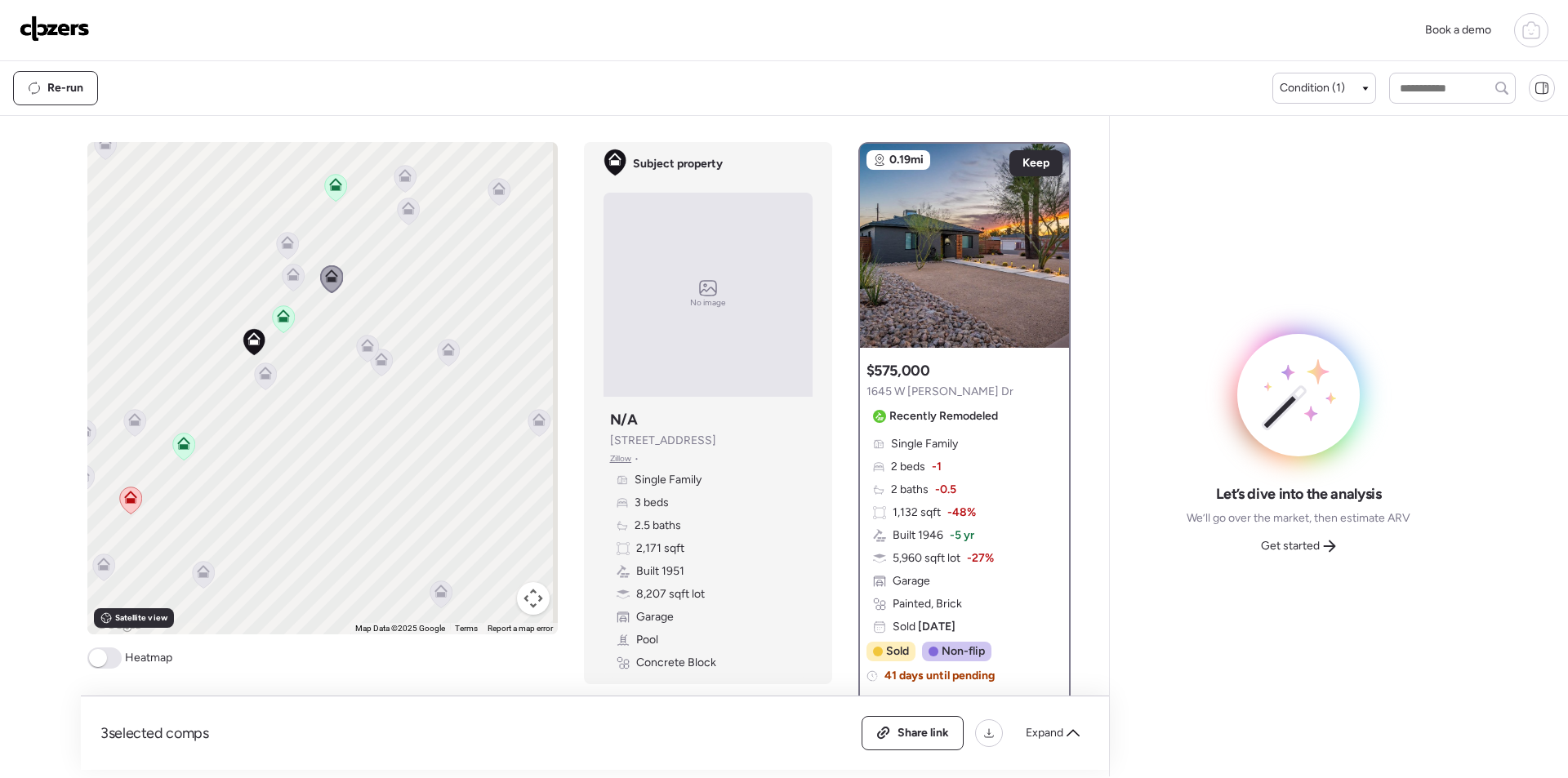
click at [288, 279] on icon at bounding box center [293, 278] width 10 height 5
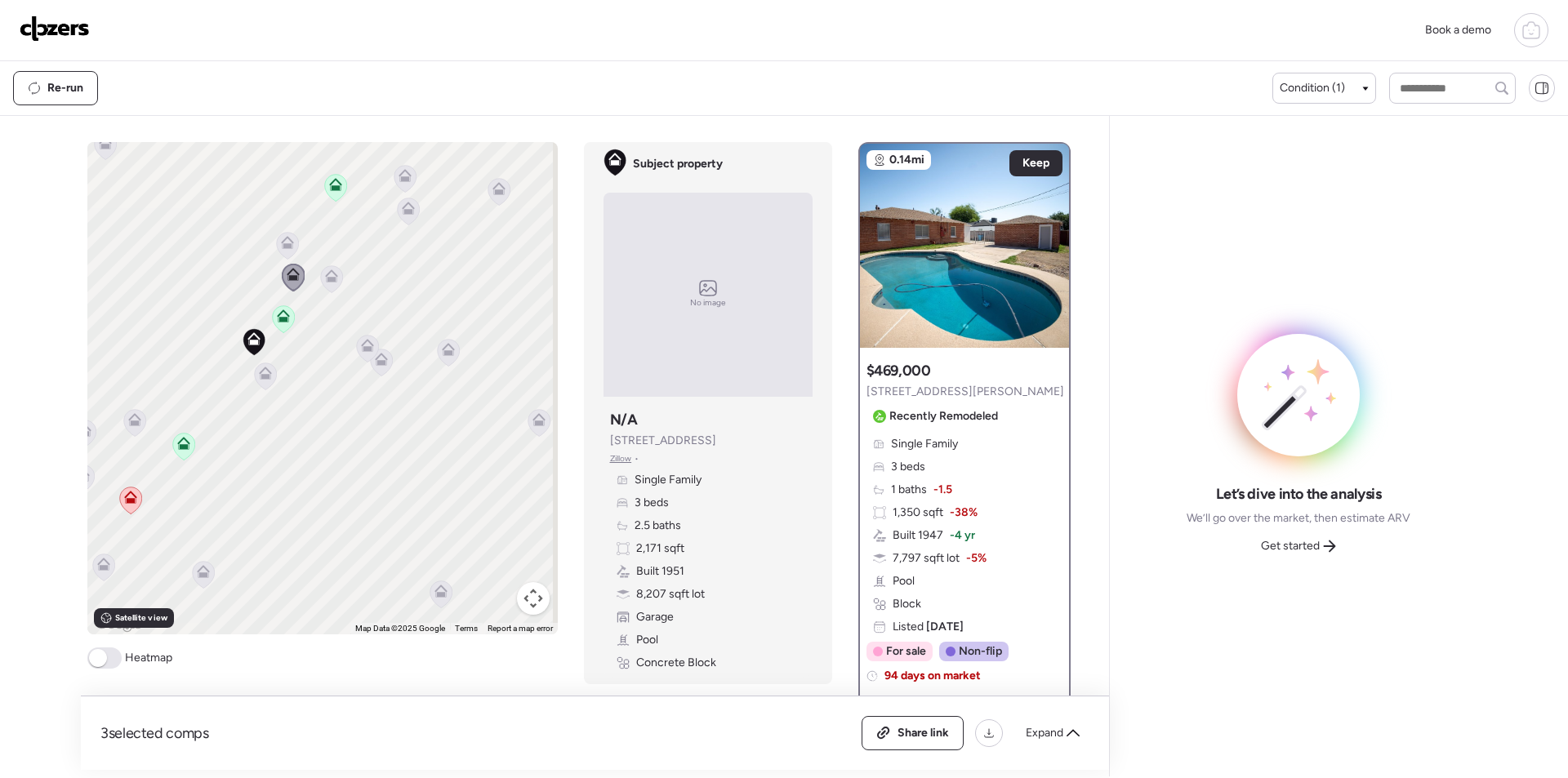
click at [283, 250] on icon at bounding box center [287, 245] width 22 height 27
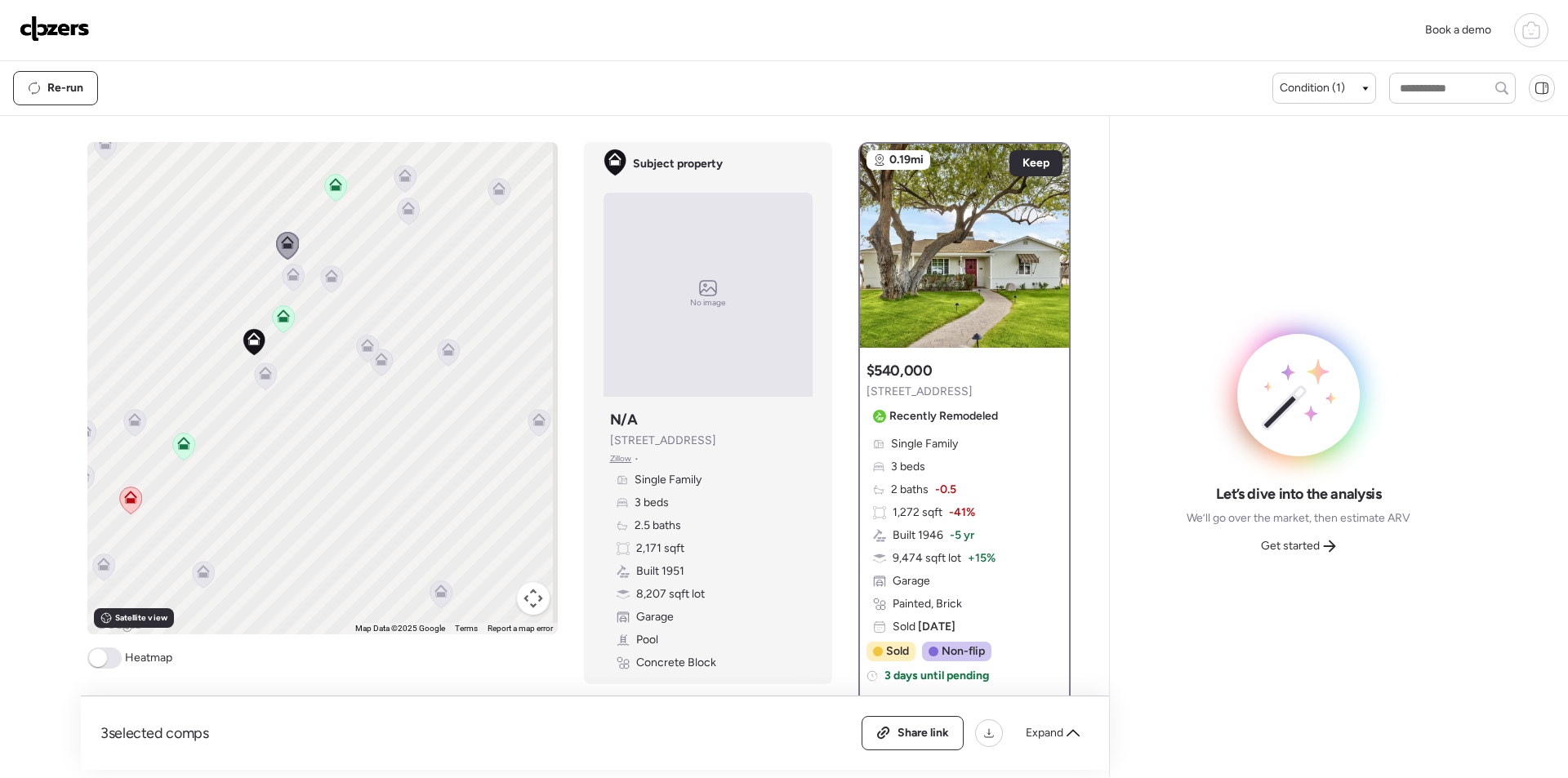
click at [400, 215] on icon at bounding box center [407, 211] width 22 height 27
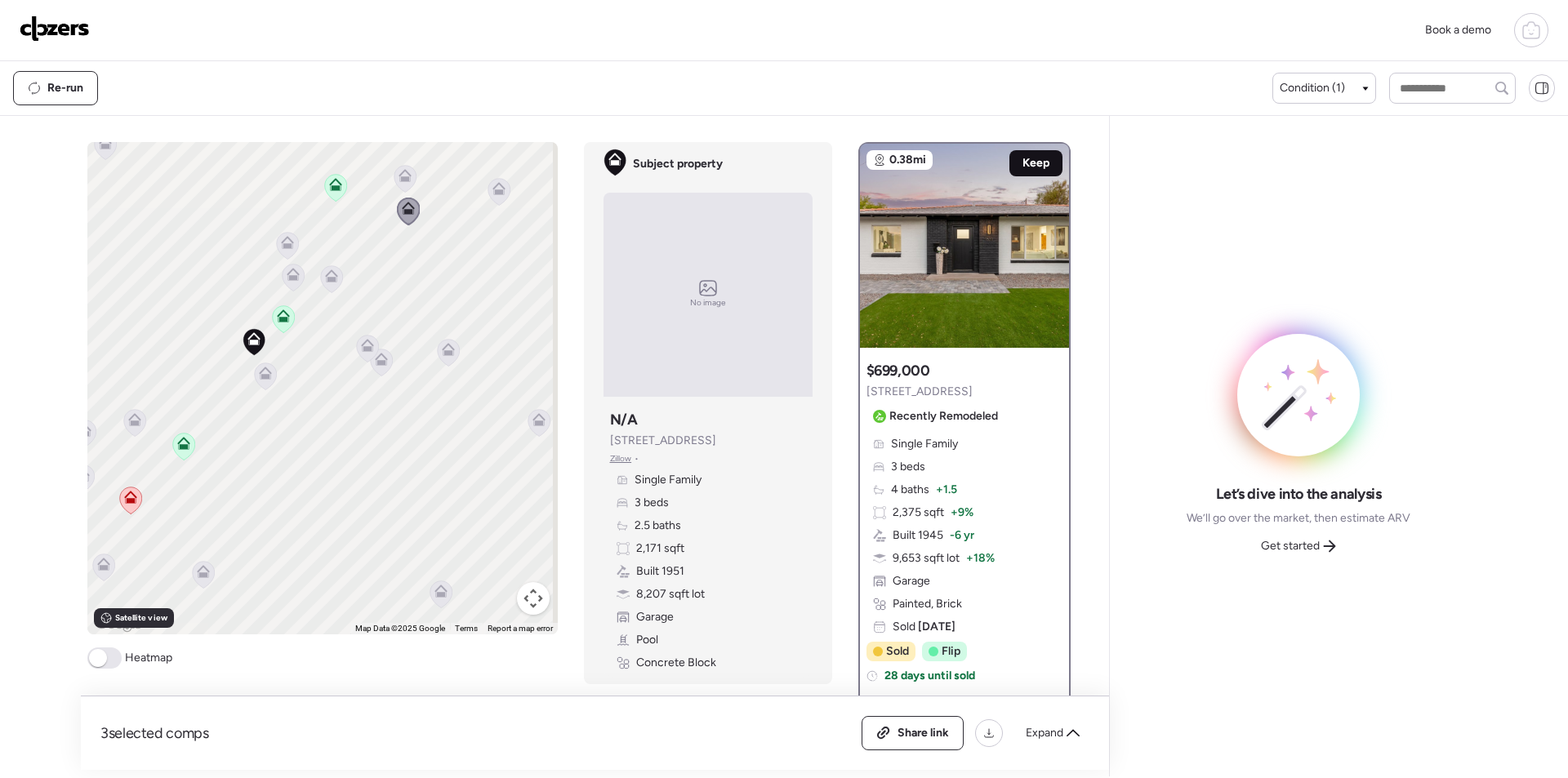
click at [1027, 153] on div "Keep" at bounding box center [1036, 163] width 53 height 26
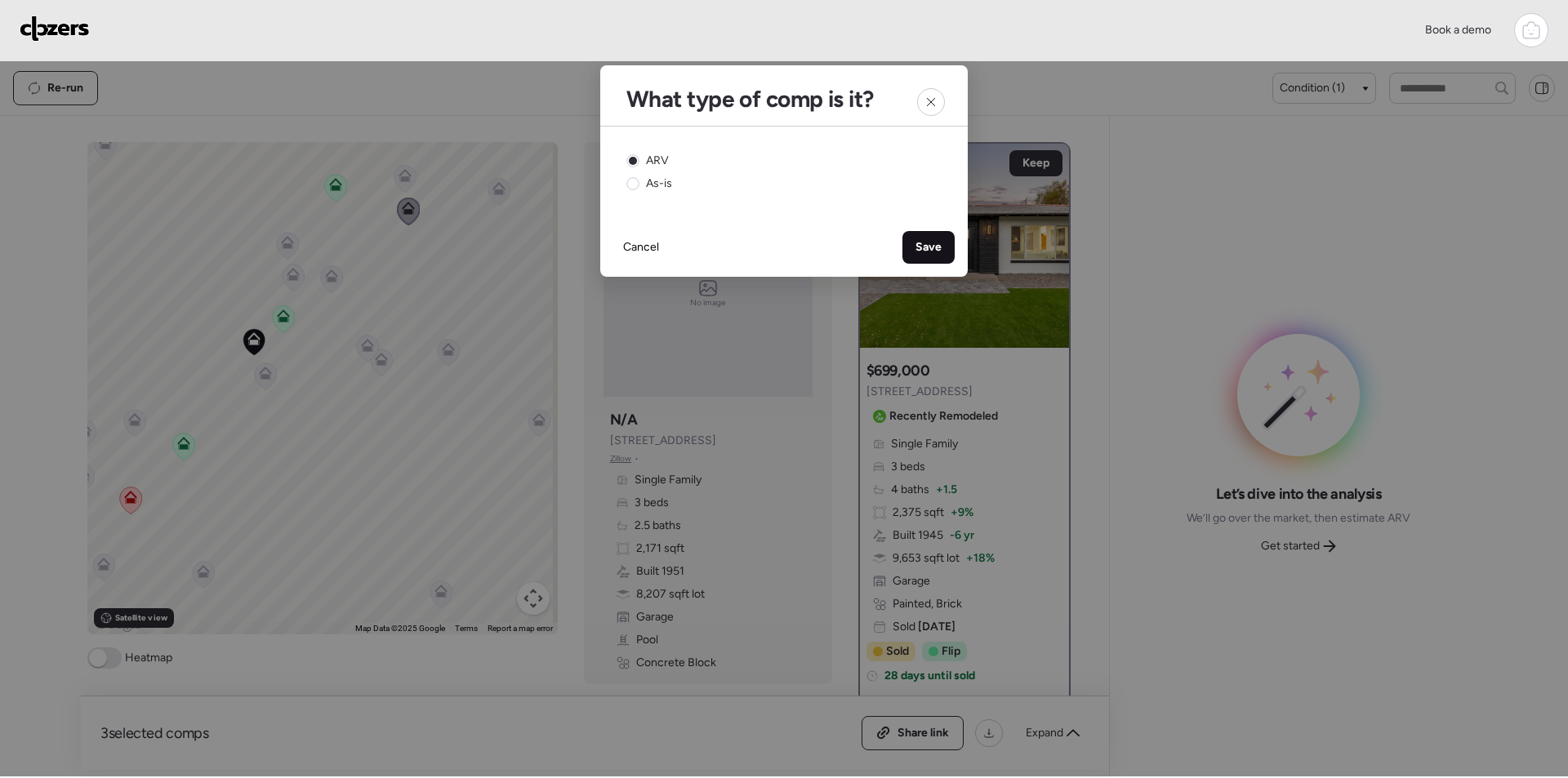
click at [934, 248] on span "Save" at bounding box center [928, 247] width 26 height 17
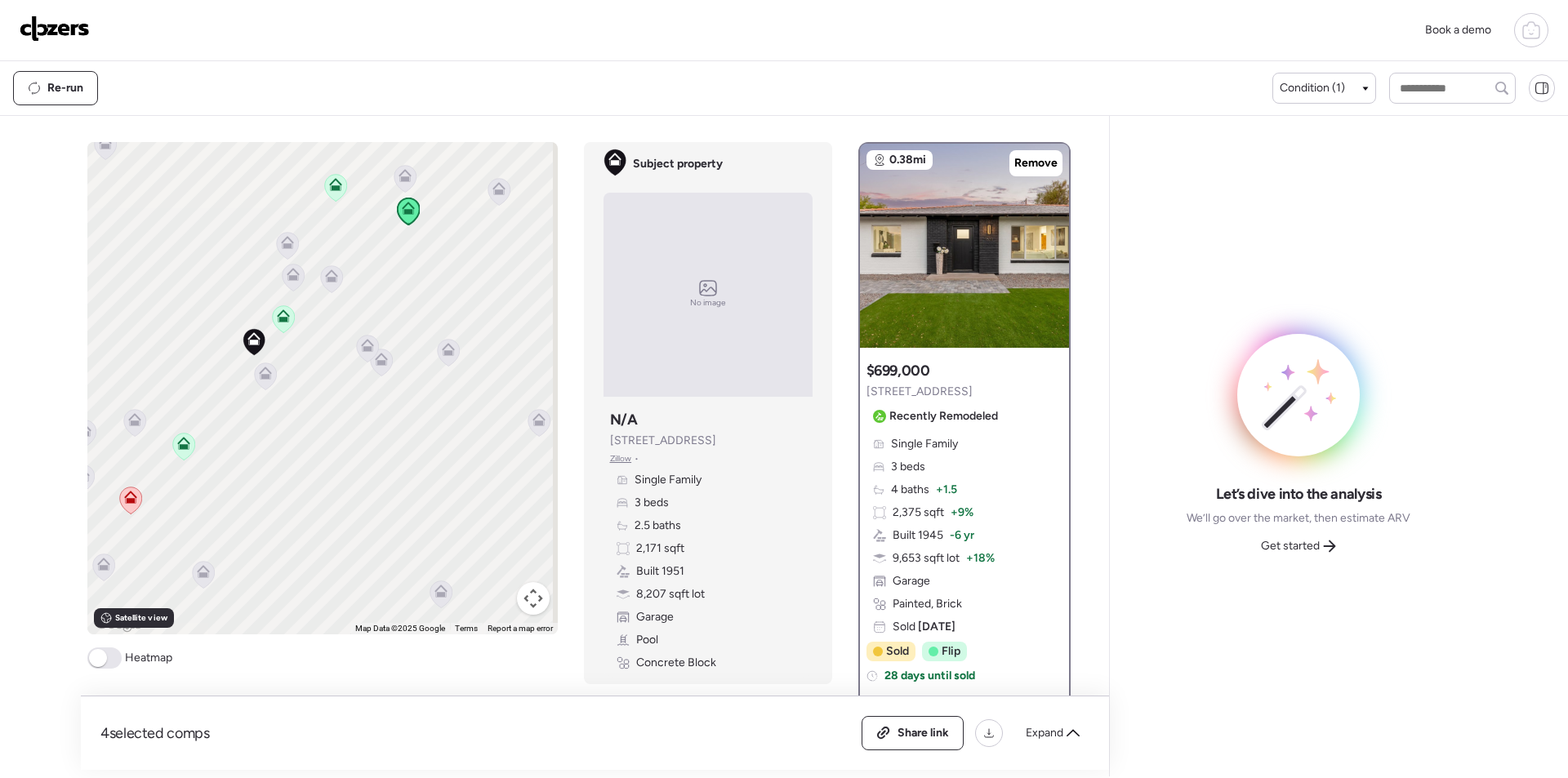
click at [1327, 552] on div "Get started" at bounding box center [1298, 546] width 94 height 26
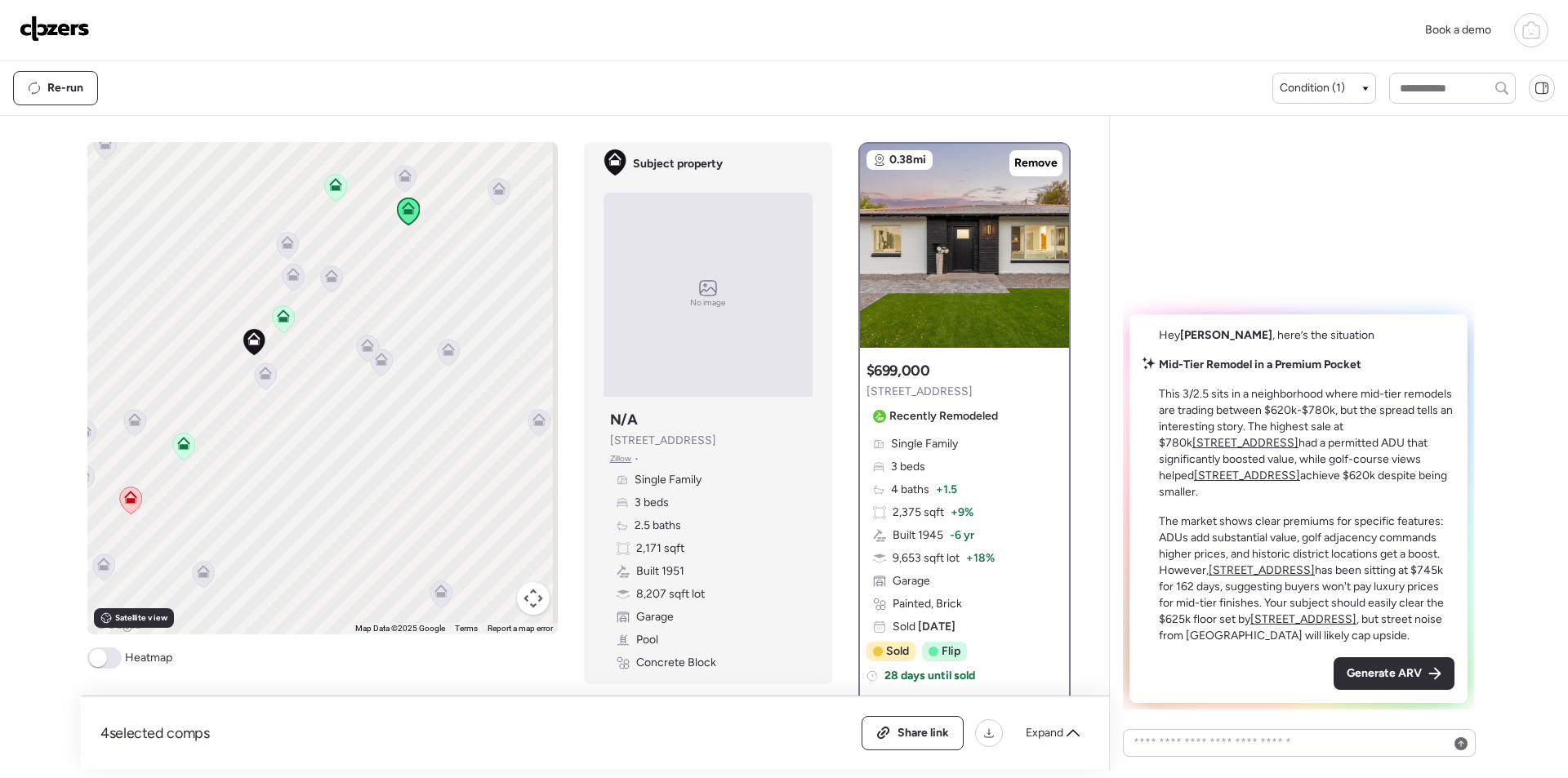
click at [1379, 670] on span "Generate ARV" at bounding box center [1384, 673] width 75 height 17
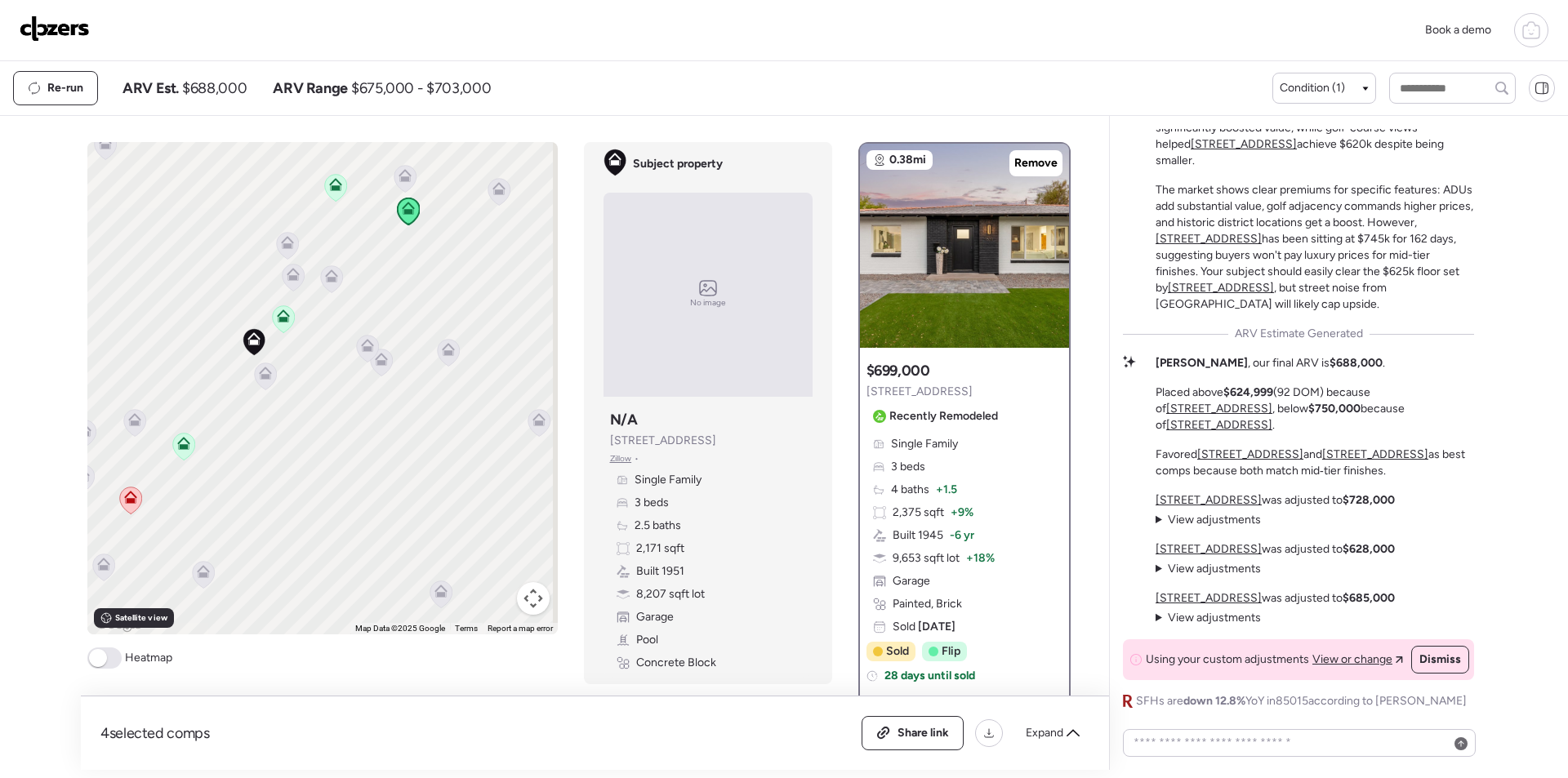
click at [223, 85] on span "$688,000" at bounding box center [214, 88] width 65 height 19
click at [223, 86] on span "$688,000" at bounding box center [214, 88] width 65 height 19
click at [204, 94] on span "$688,000" at bounding box center [214, 88] width 65 height 19
click at [204, 94] on span "$688,000" at bounding box center [214, 88] width 65 height 19
copy span "688,000"
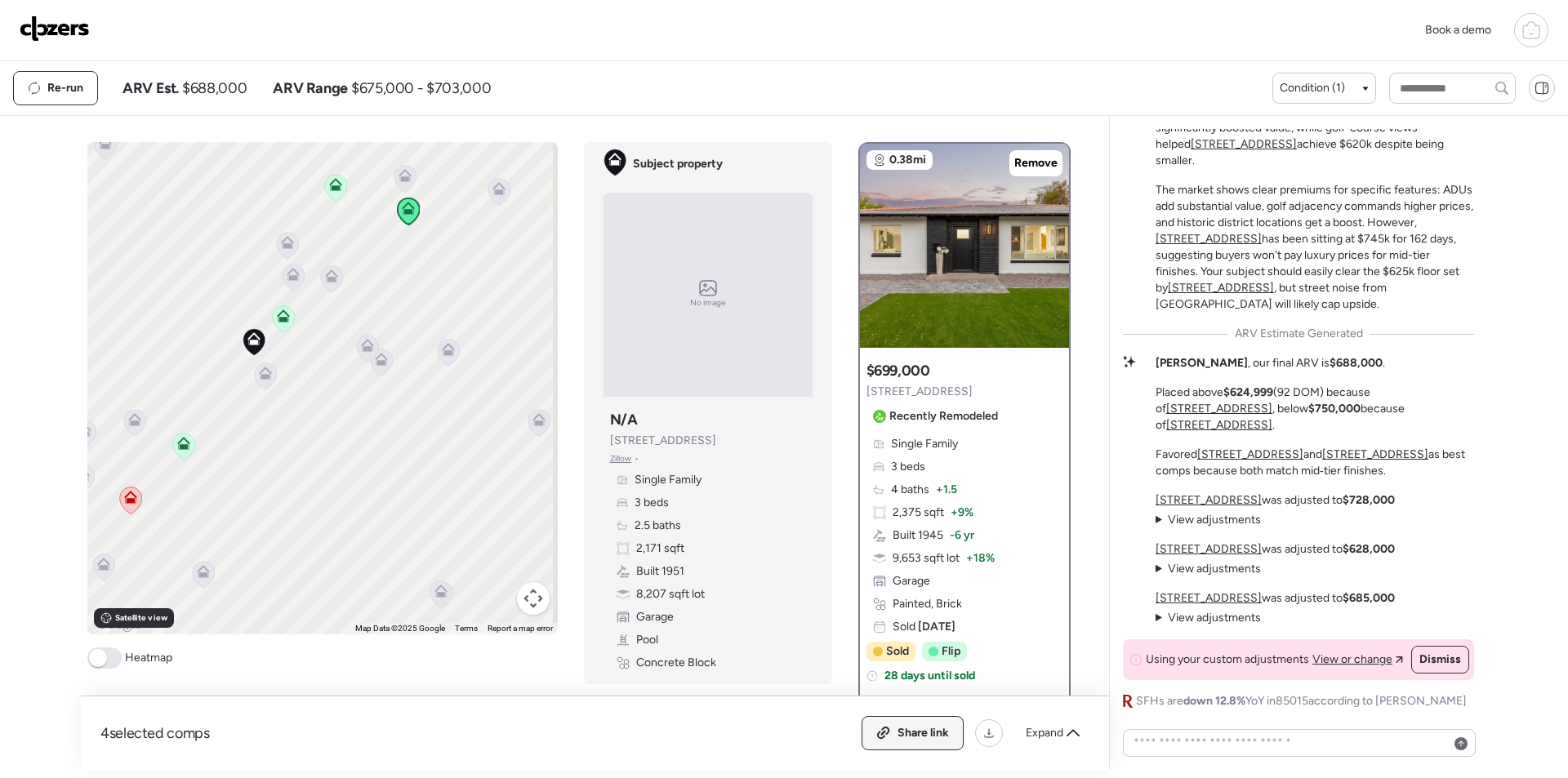
click at [937, 732] on span "Share link" at bounding box center [923, 733] width 52 height 17
click at [74, 20] on img at bounding box center [54, 29] width 70 height 26
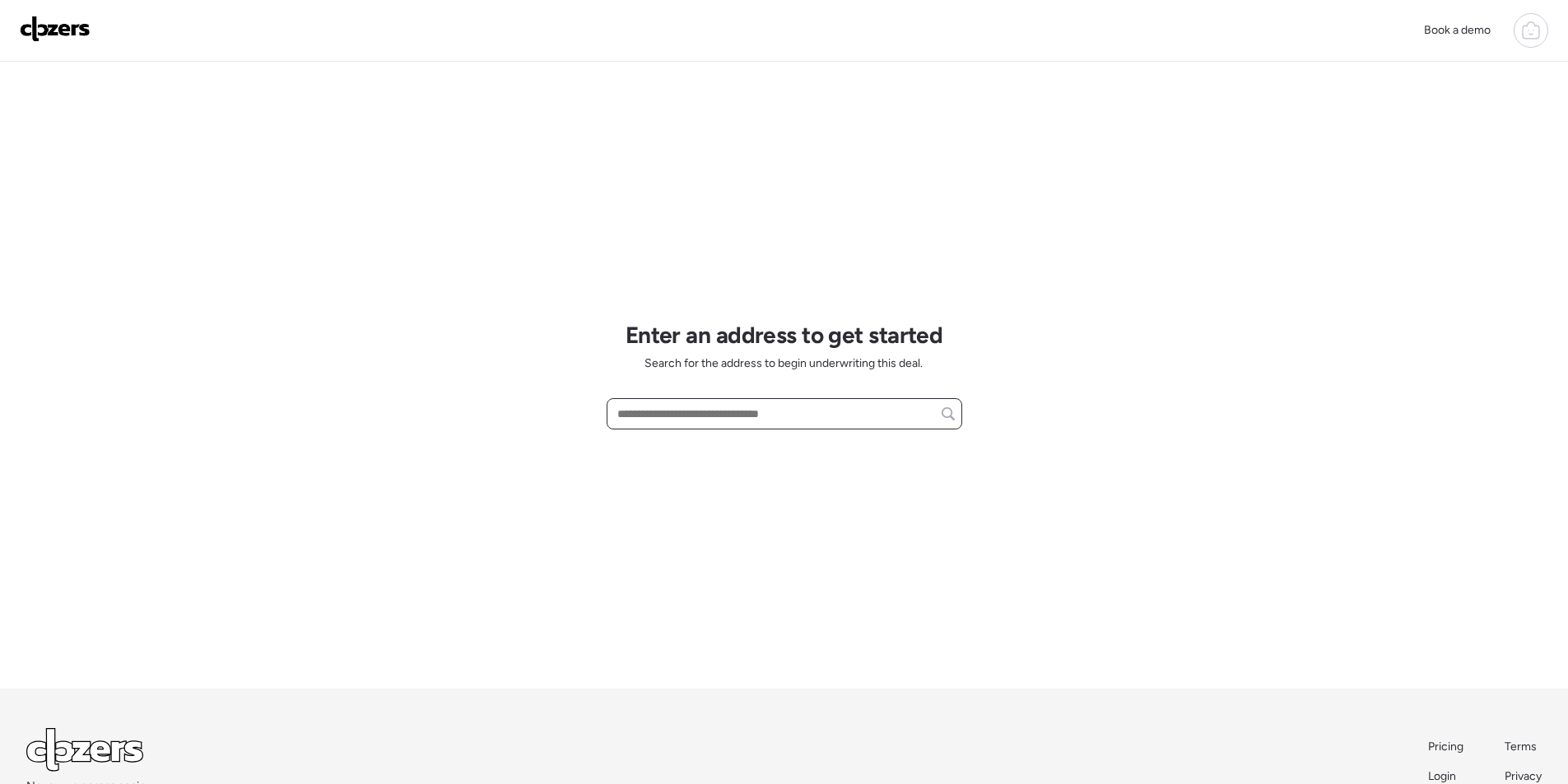
click at [689, 418] on input "text" at bounding box center [784, 414] width 341 height 23
paste input "**********"
click at [718, 412] on input "**********" at bounding box center [784, 414] width 341 height 23
click at [720, 415] on input "**********" at bounding box center [784, 414] width 341 height 23
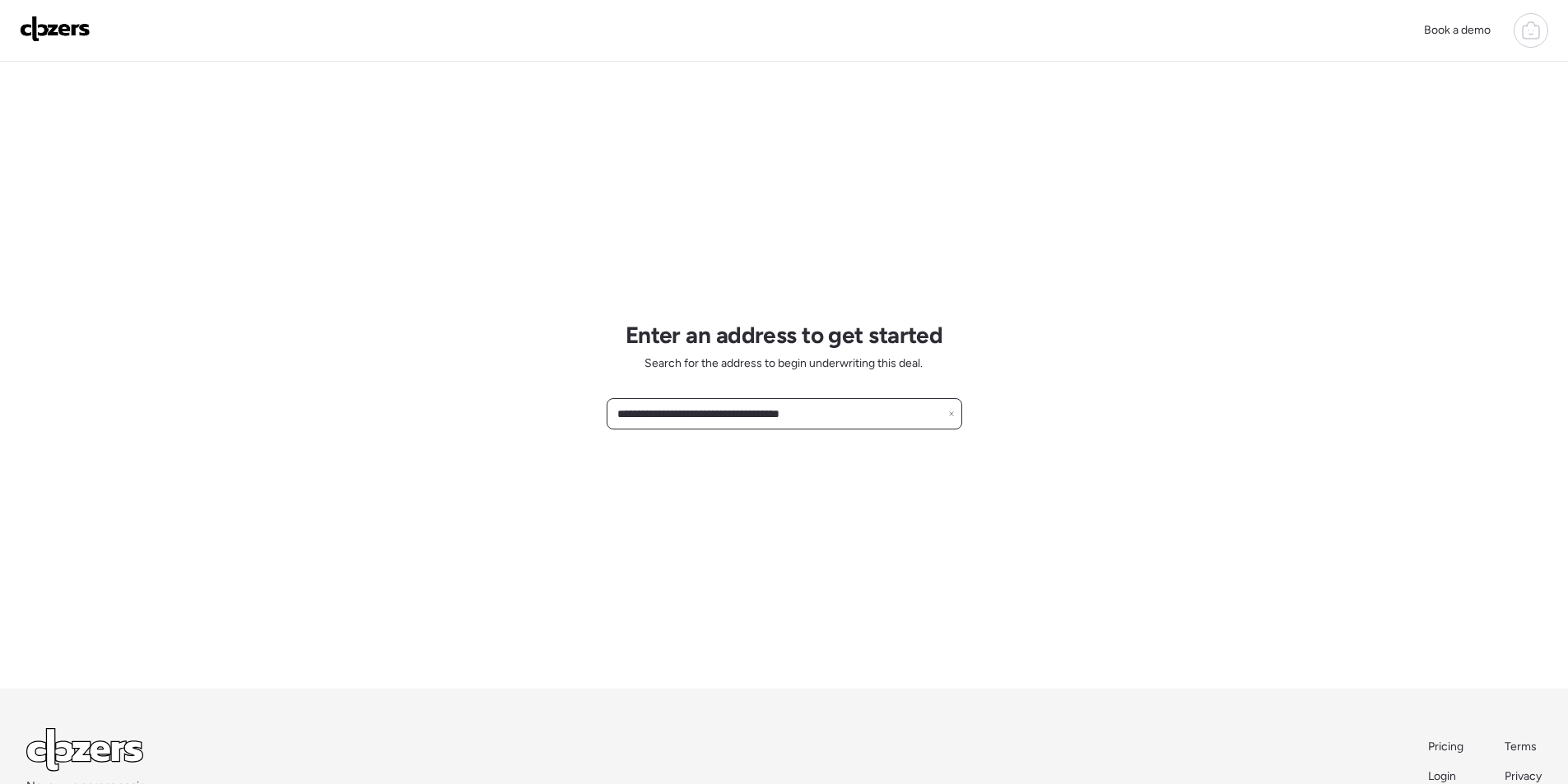
click at [715, 414] on input "**********" at bounding box center [784, 414] width 341 height 23
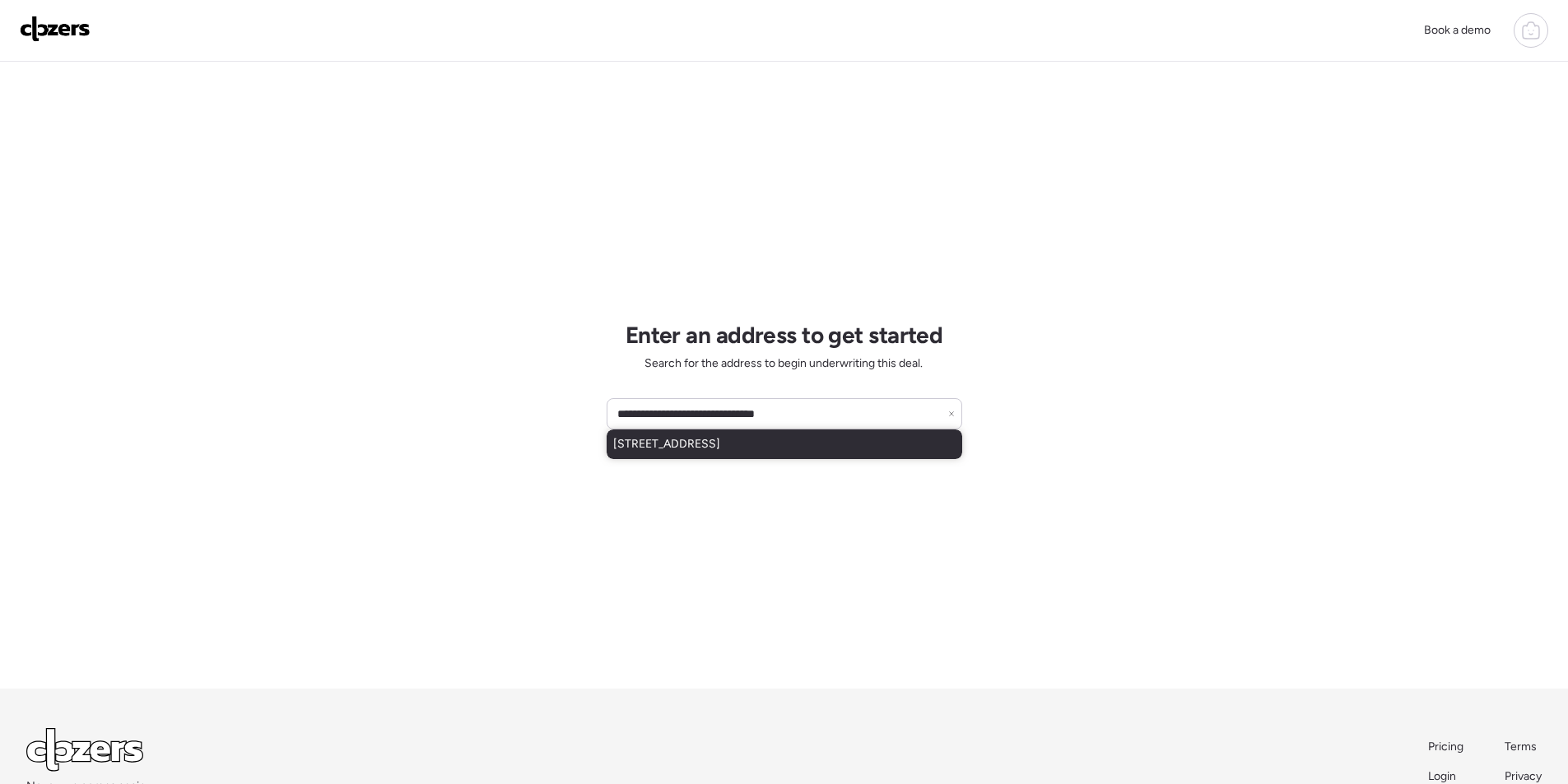
click at [719, 451] on span "5740 N 42nd Ln, Phoenix, AZ, 85019" at bounding box center [666, 444] width 107 height 17
type input "**********"
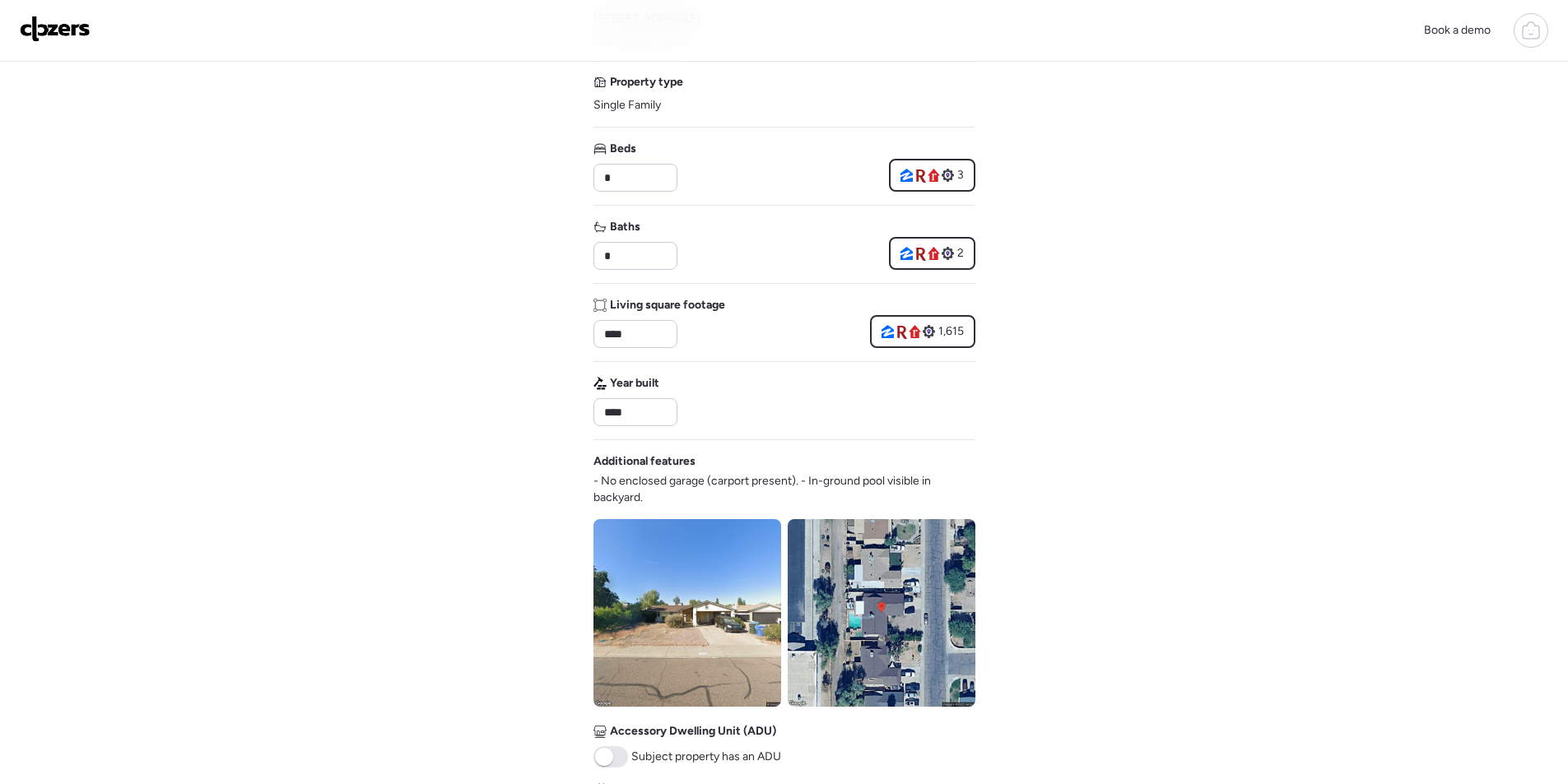
scroll to position [329, 0]
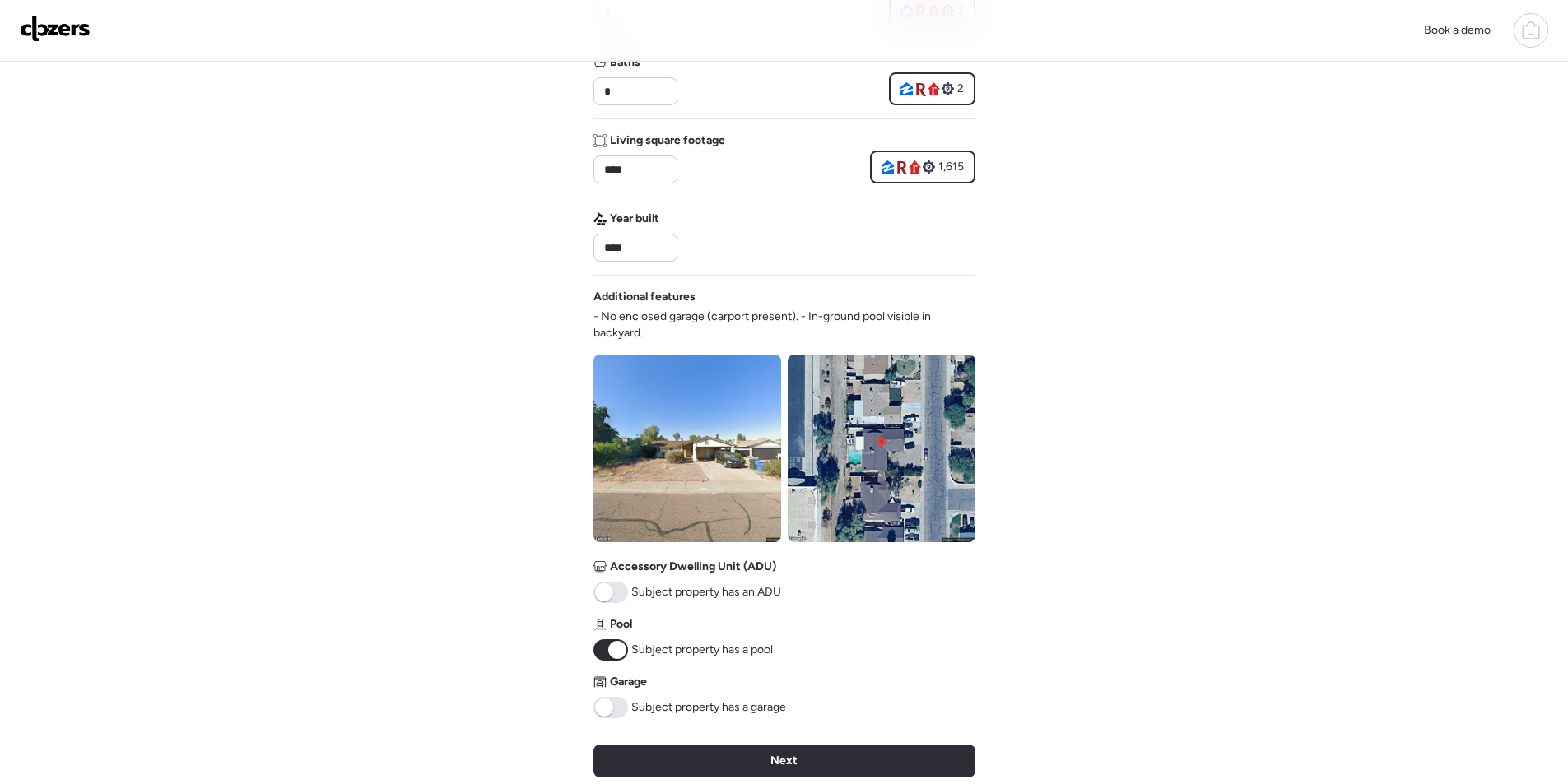
click at [796, 747] on div "Next" at bounding box center [784, 760] width 381 height 33
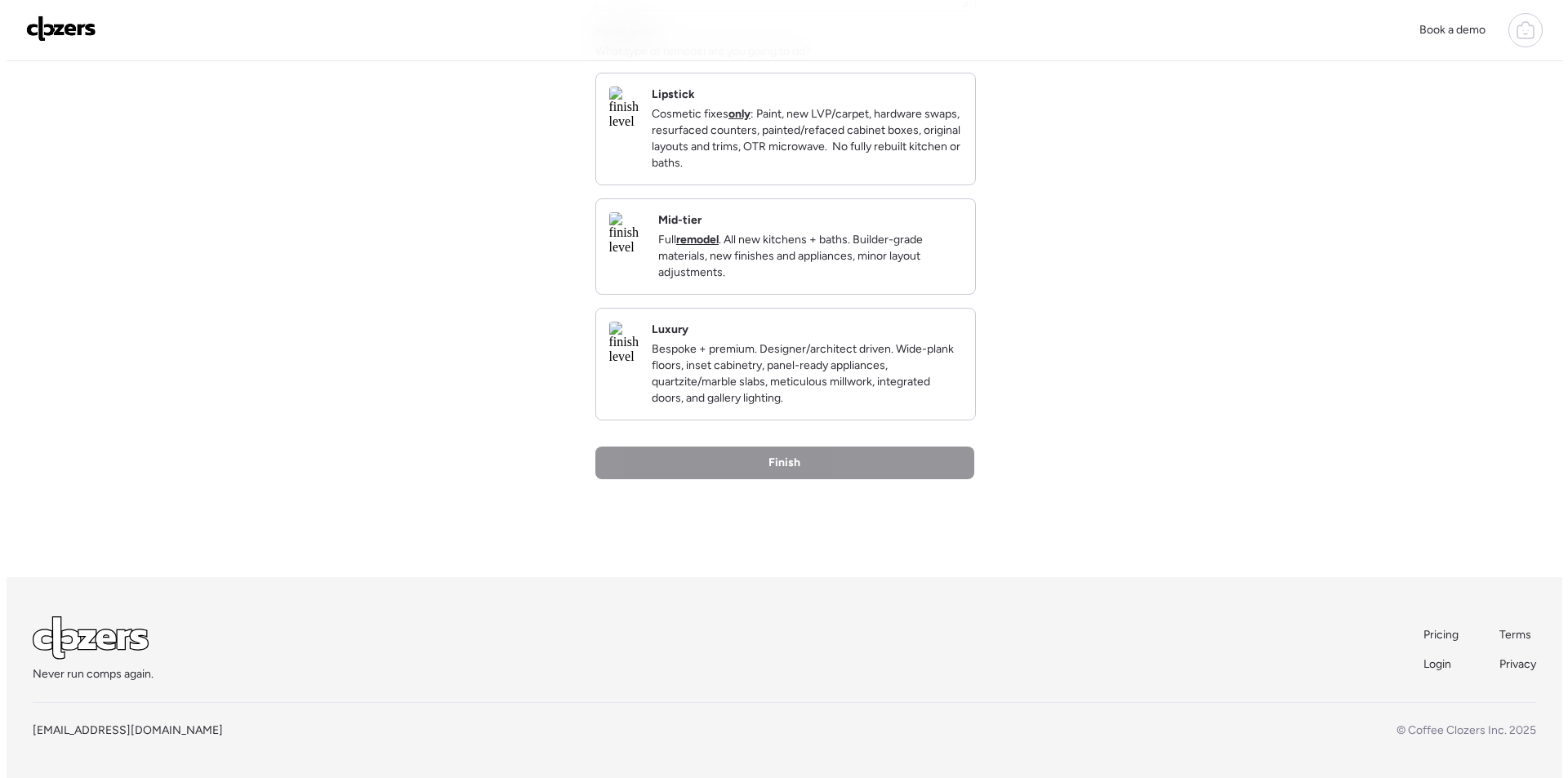
scroll to position [0, 0]
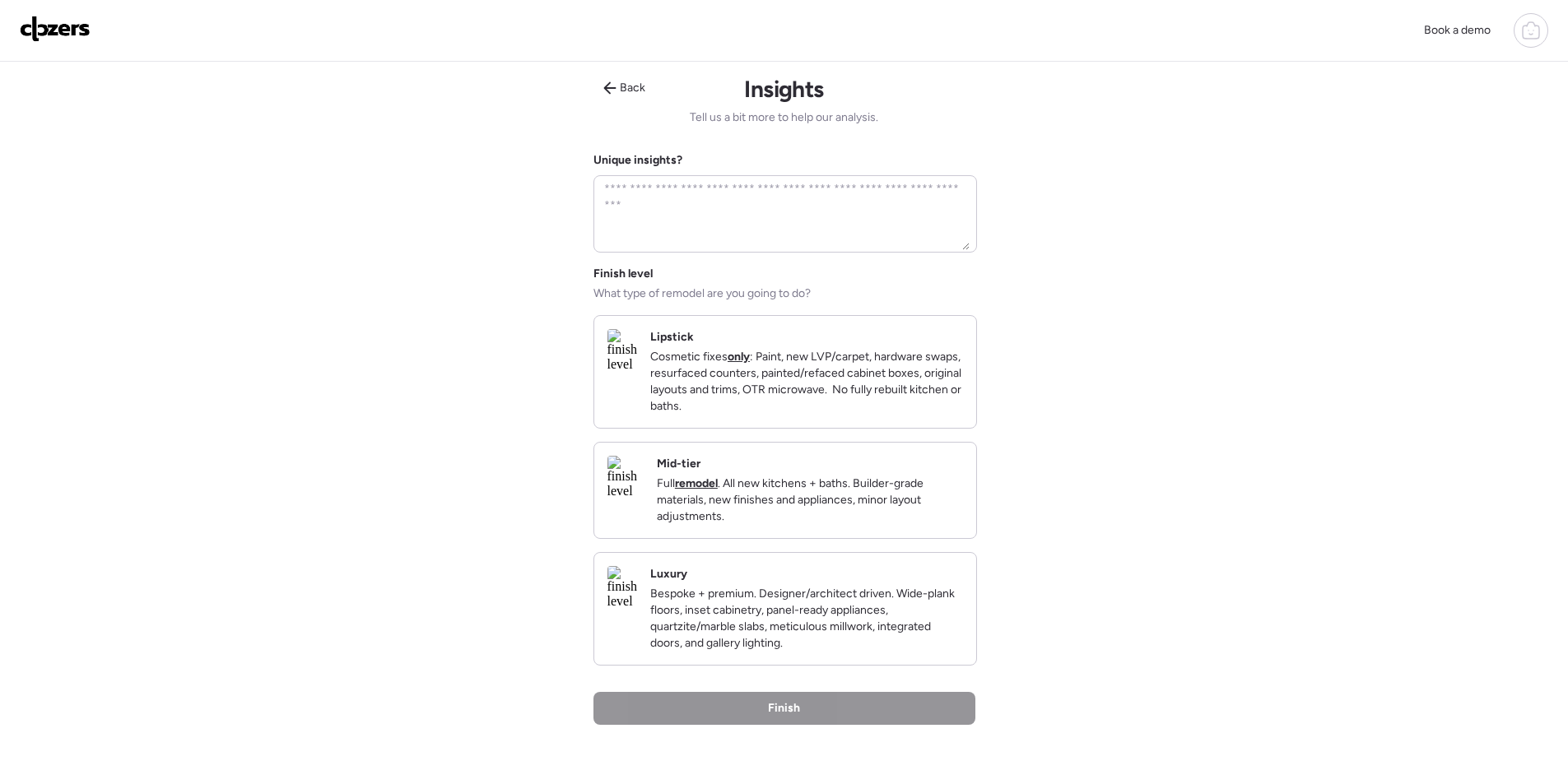
click at [863, 474] on div "Mid-tier Full remodel . All new kitchens + baths. Builder-grade materials, new …" at bounding box center [809, 491] width 306 height 69
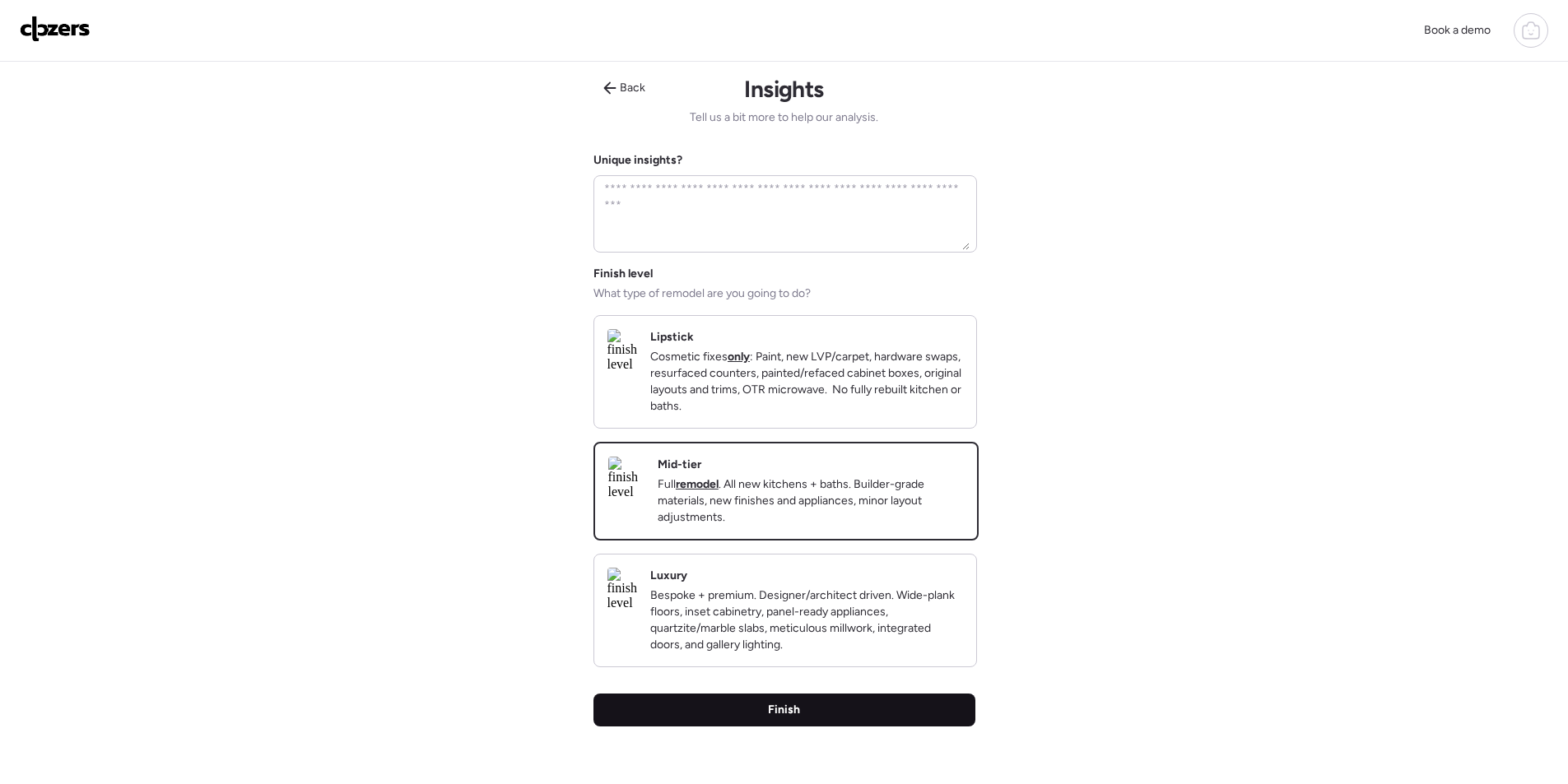
click at [793, 719] on span "Finish" at bounding box center [784, 710] width 32 height 17
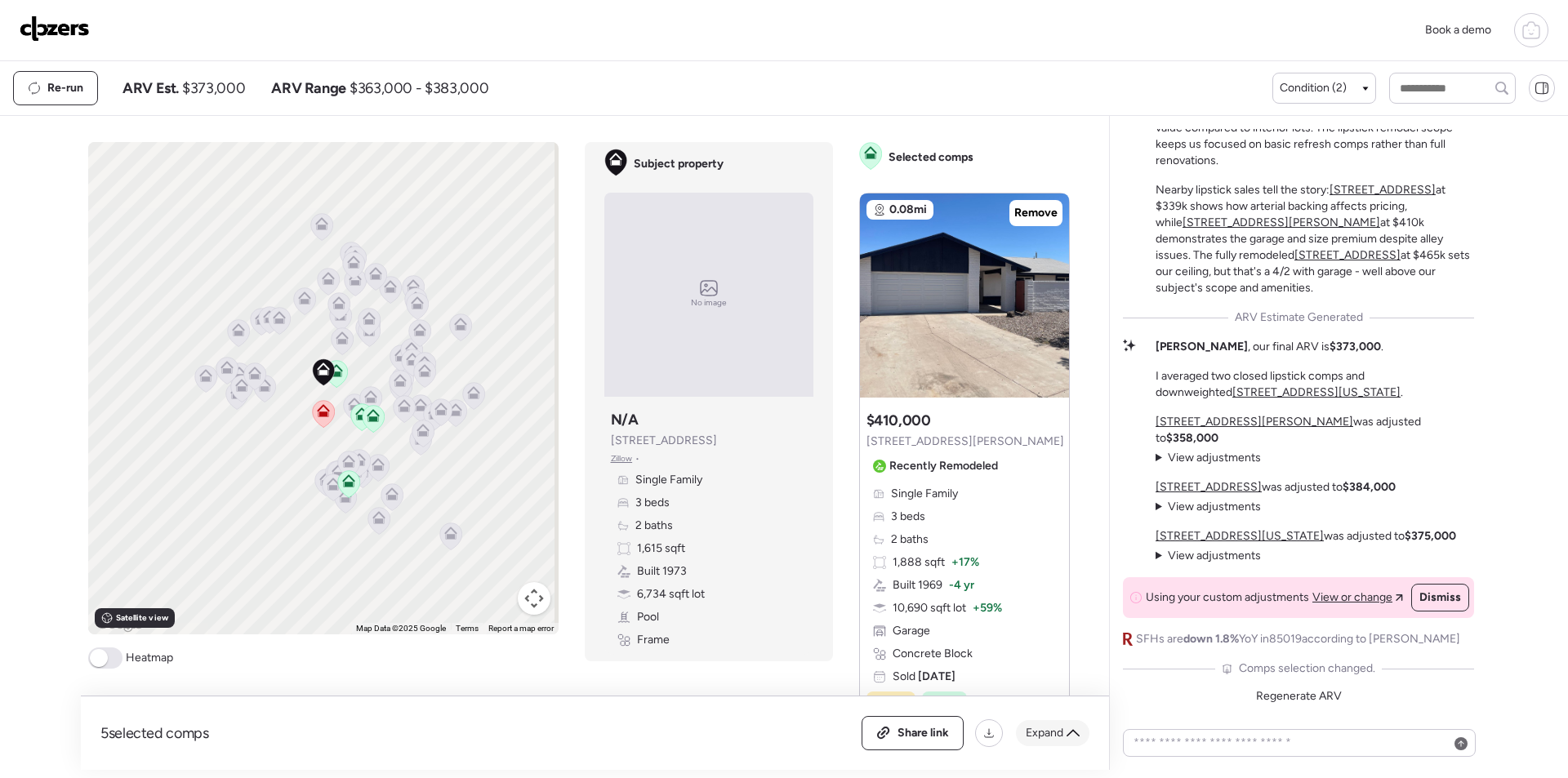
click at [1036, 728] on span "Expand" at bounding box center [1044, 733] width 38 height 17
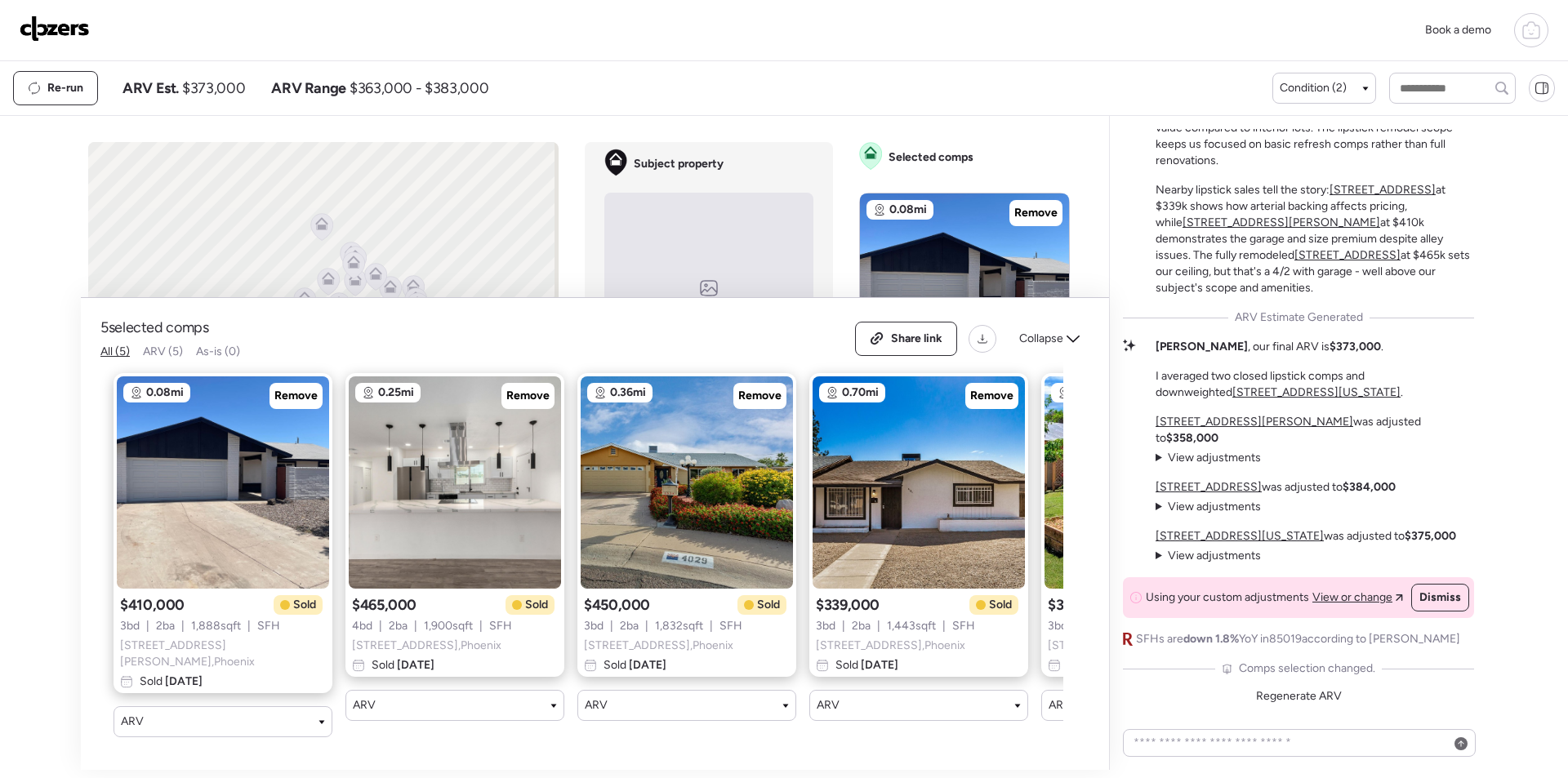
click at [72, 32] on img at bounding box center [54, 29] width 70 height 26
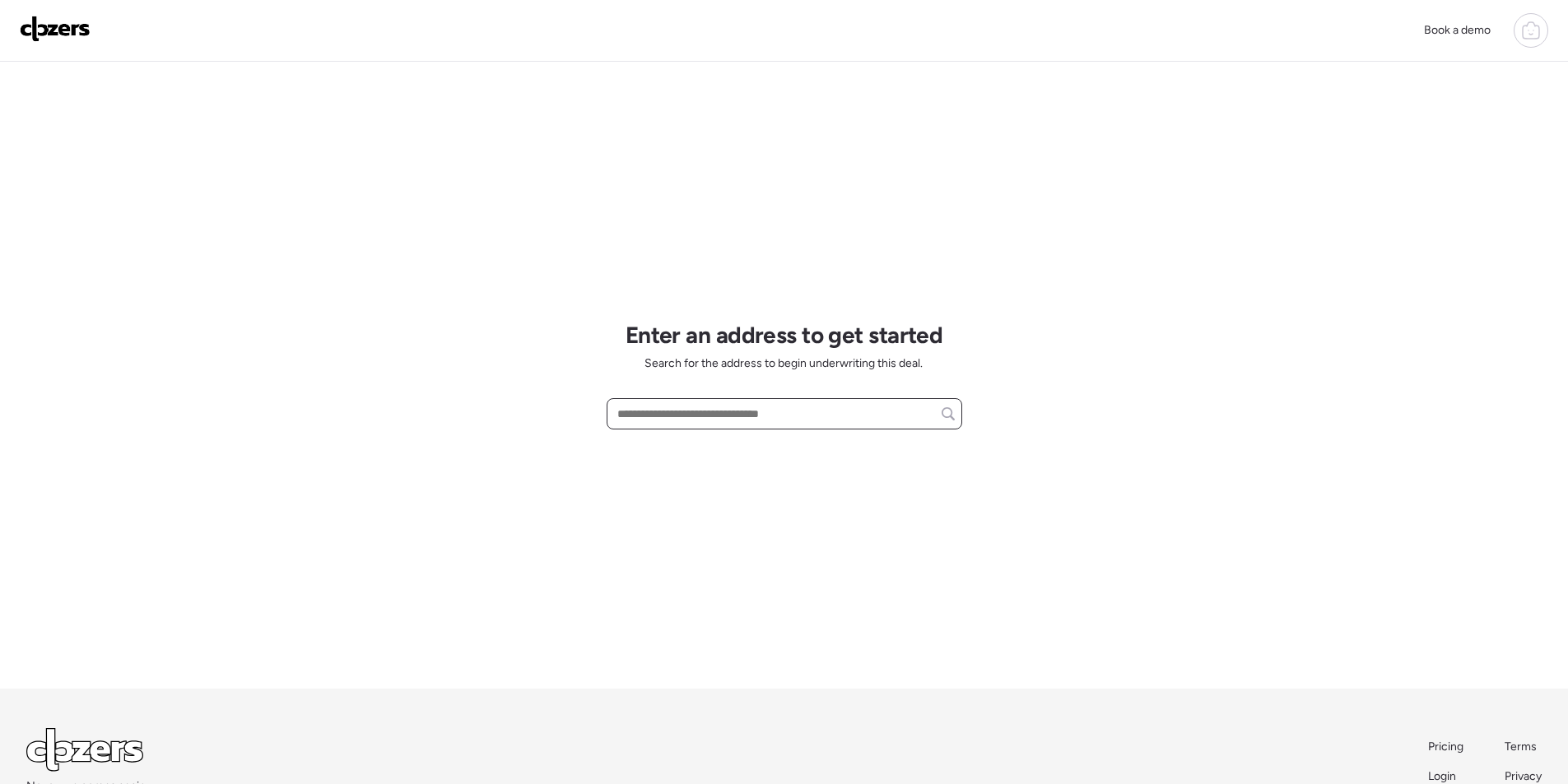
click at [706, 417] on input "text" at bounding box center [784, 414] width 341 height 23
paste input "**********"
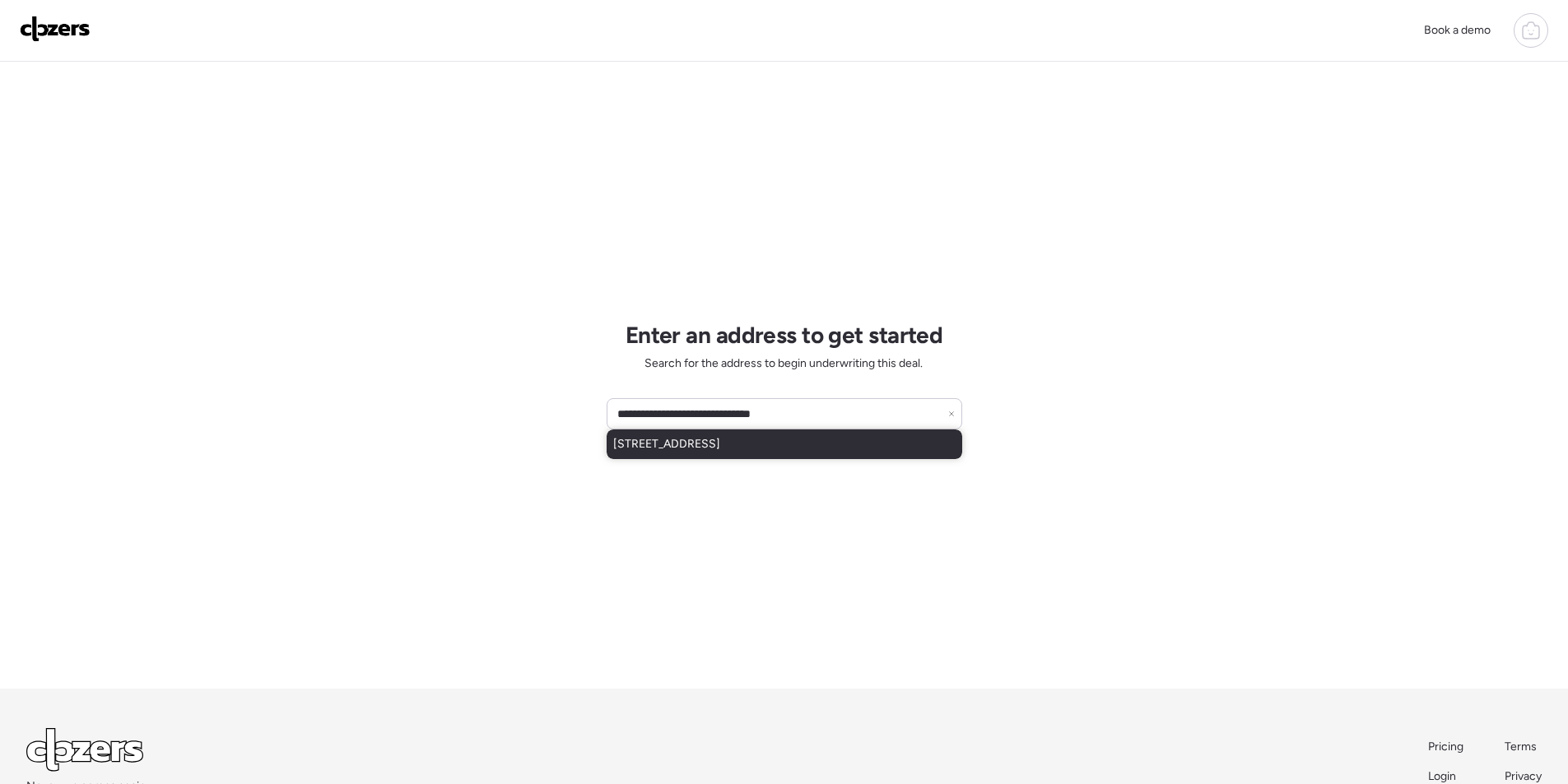
click at [696, 447] on span "5836 N 4th Pl, Phoenix, AZ, 85012" at bounding box center [666, 444] width 107 height 17
type input "**********"
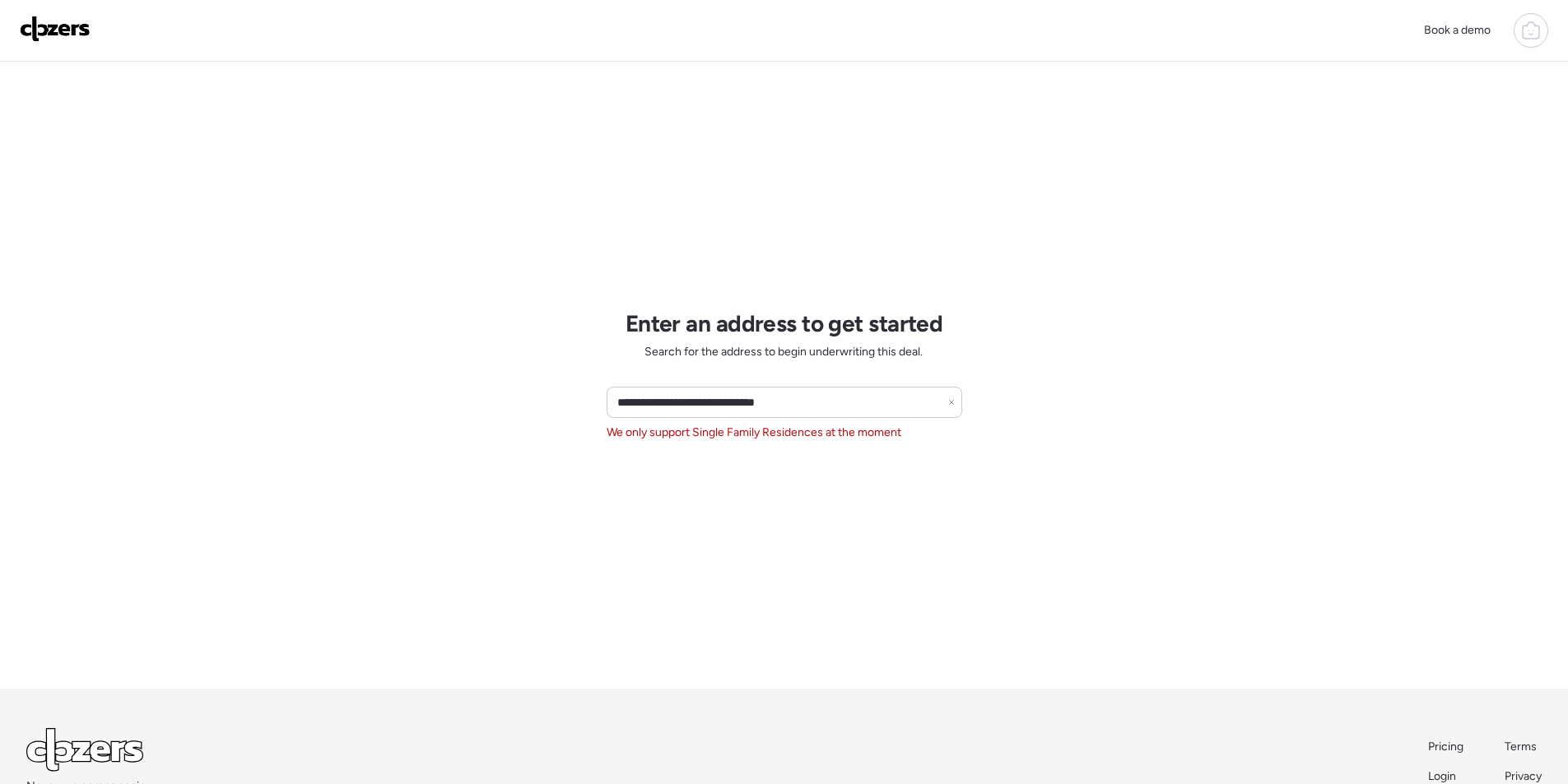
click at [1521, 52] on div "Book a demo" at bounding box center [784, 31] width 1568 height 62
click at [1526, 36] on icon at bounding box center [1530, 30] width 19 height 19
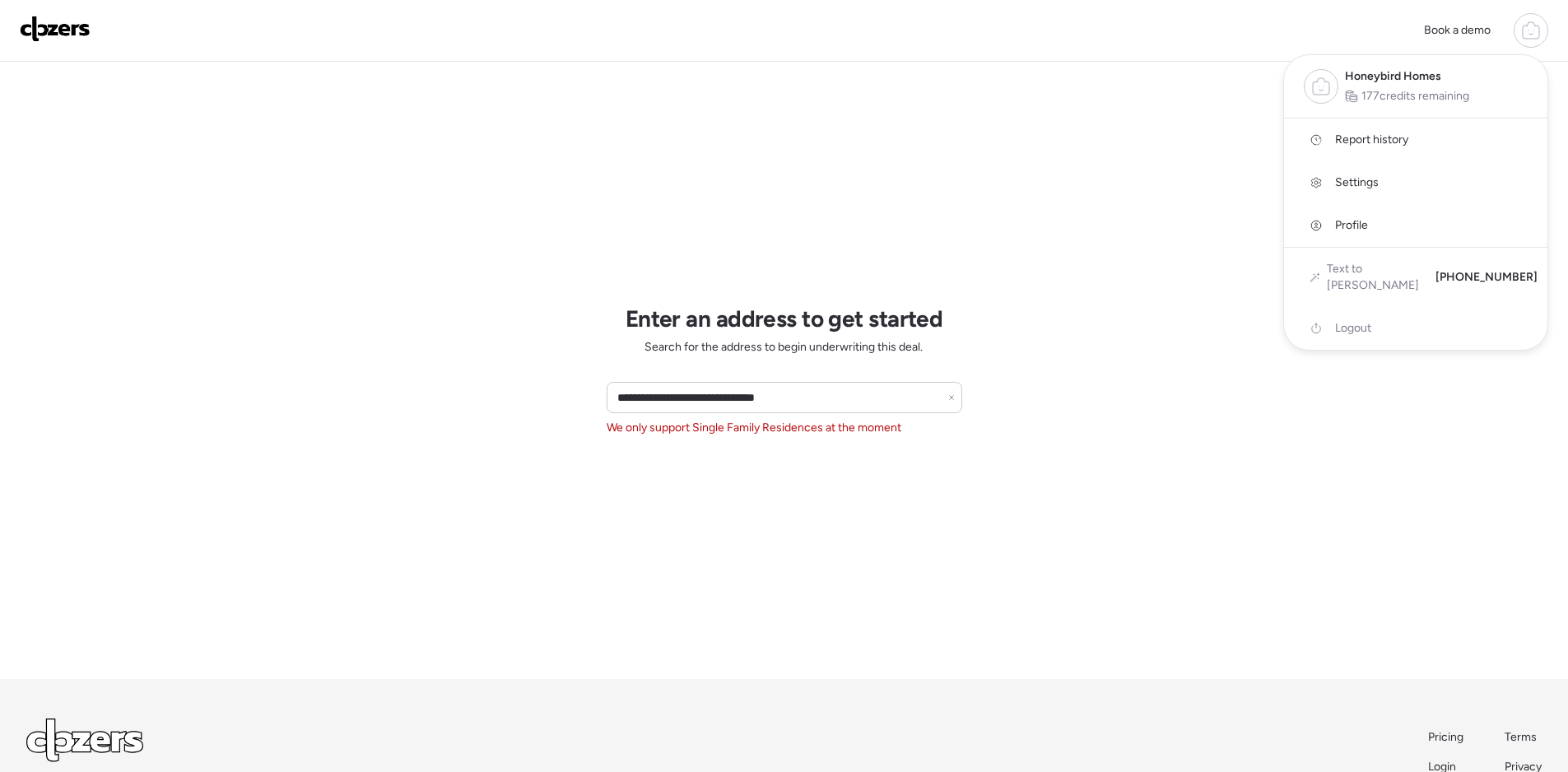
click at [1357, 152] on link "Report history" at bounding box center [1415, 140] width 263 height 43
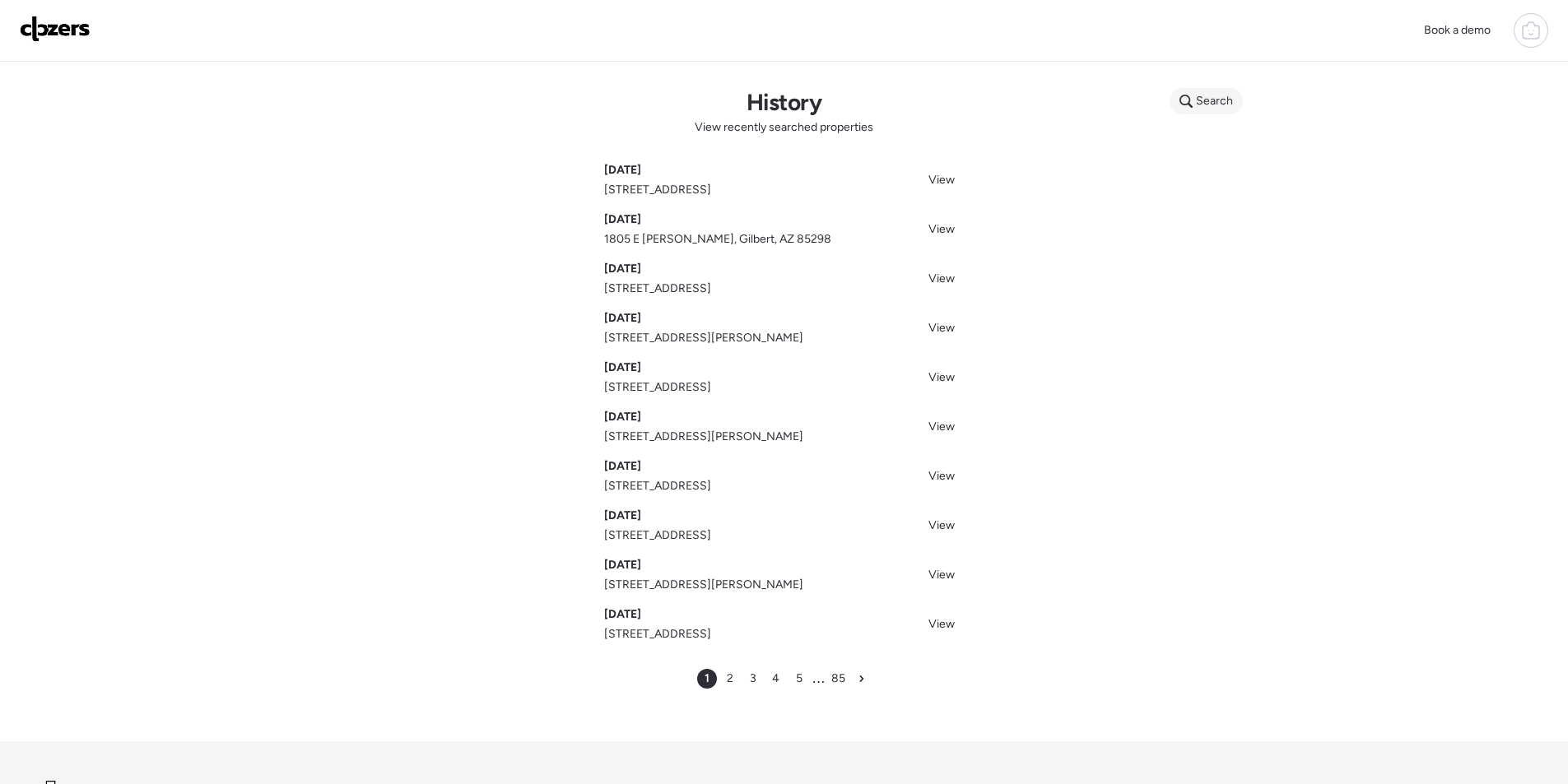
click at [1206, 106] on span "Search" at bounding box center [1214, 101] width 37 height 17
click at [1204, 105] on input "text" at bounding box center [1238, 104] width 122 height 23
paste input "**********"
click at [1203, 105] on input "**********" at bounding box center [1242, 104] width 131 height 23
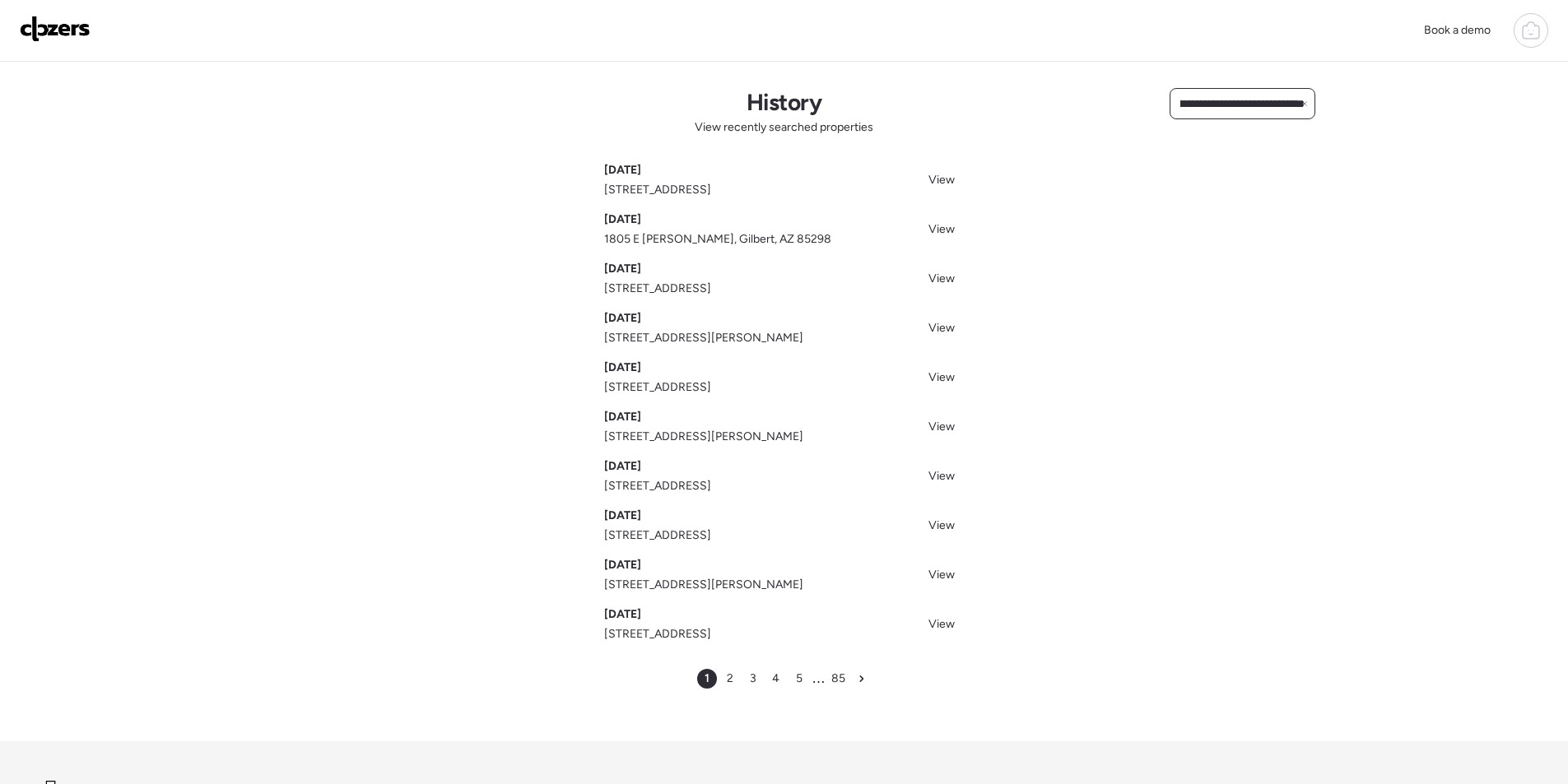
click at [1203, 105] on input "**********" at bounding box center [1242, 104] width 131 height 23
click at [1194, 103] on input "**********" at bounding box center [1242, 104] width 131 height 23
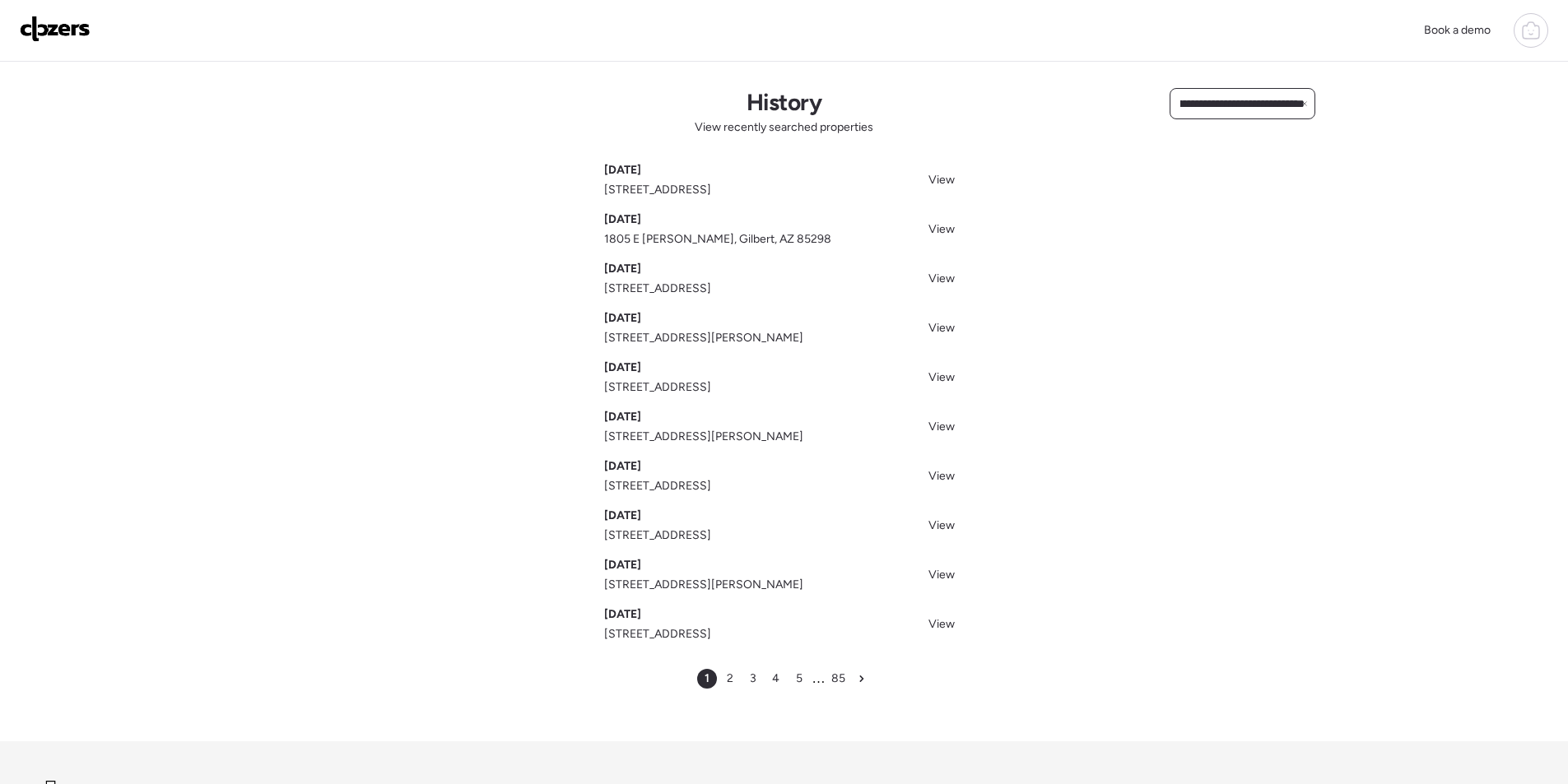
scroll to position [0, 63]
type input "**********"
click at [1238, 143] on span "[STREET_ADDRESS]" at bounding box center [1229, 134] width 107 height 17
click at [1231, 143] on span "[STREET_ADDRESS]" at bounding box center [1229, 134] width 107 height 17
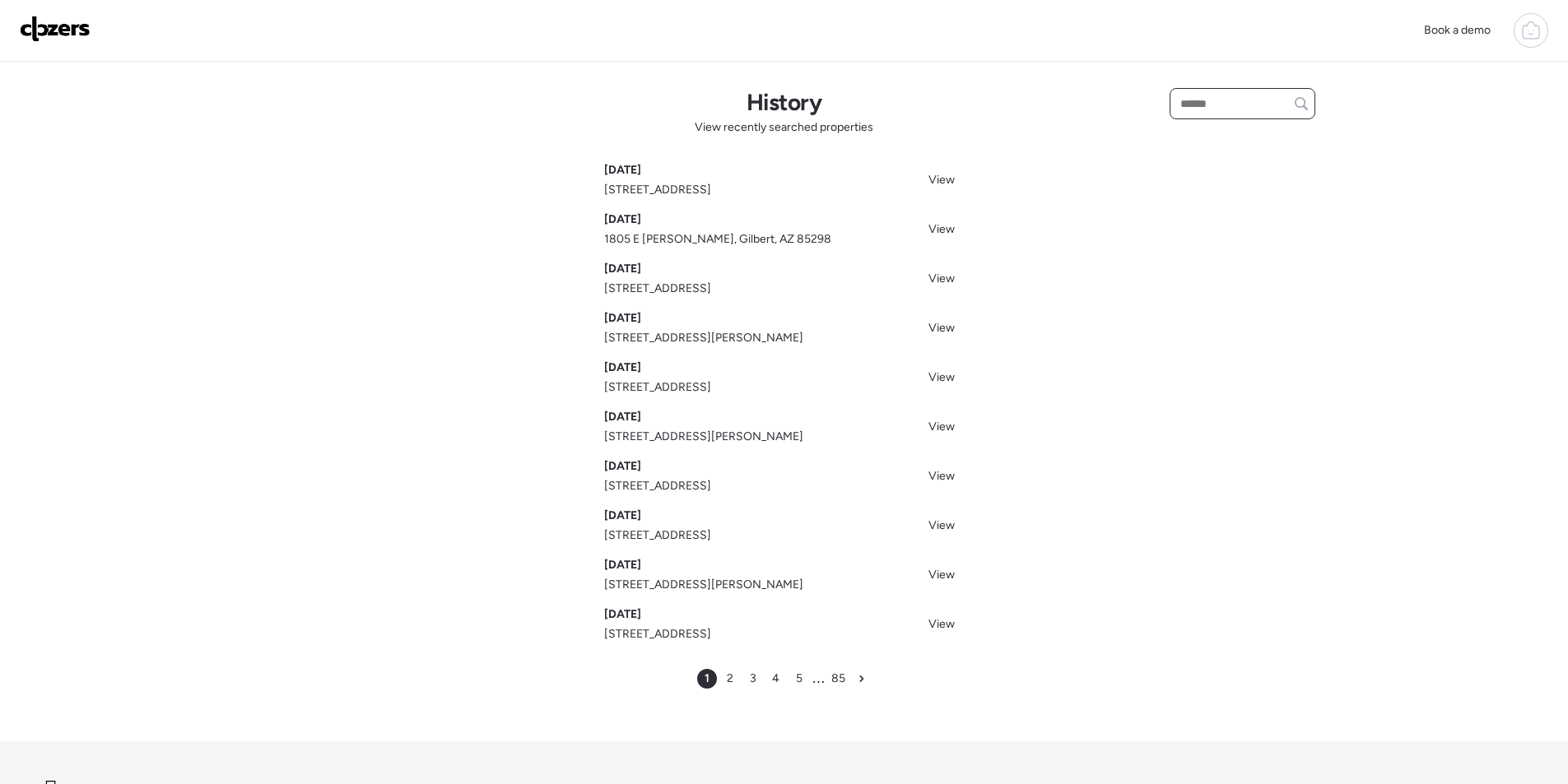
click at [1241, 100] on input "text" at bounding box center [1242, 104] width 131 height 23
paste input "**********"
click at [1222, 132] on span "[STREET_ADDRESS]" at bounding box center [1229, 134] width 107 height 17
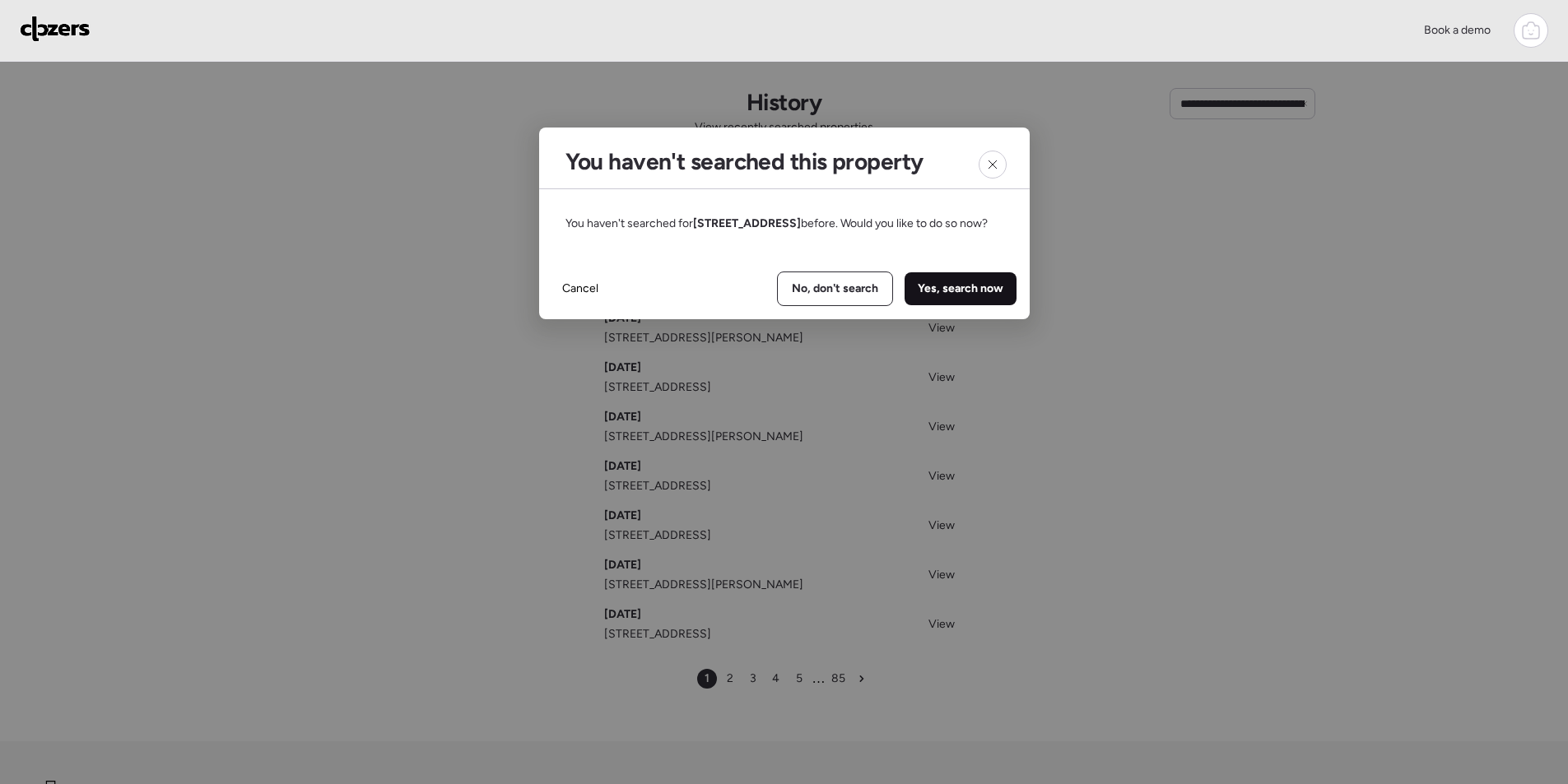
click at [981, 298] on div "Yes, search now" at bounding box center [960, 288] width 112 height 33
type input "**********"
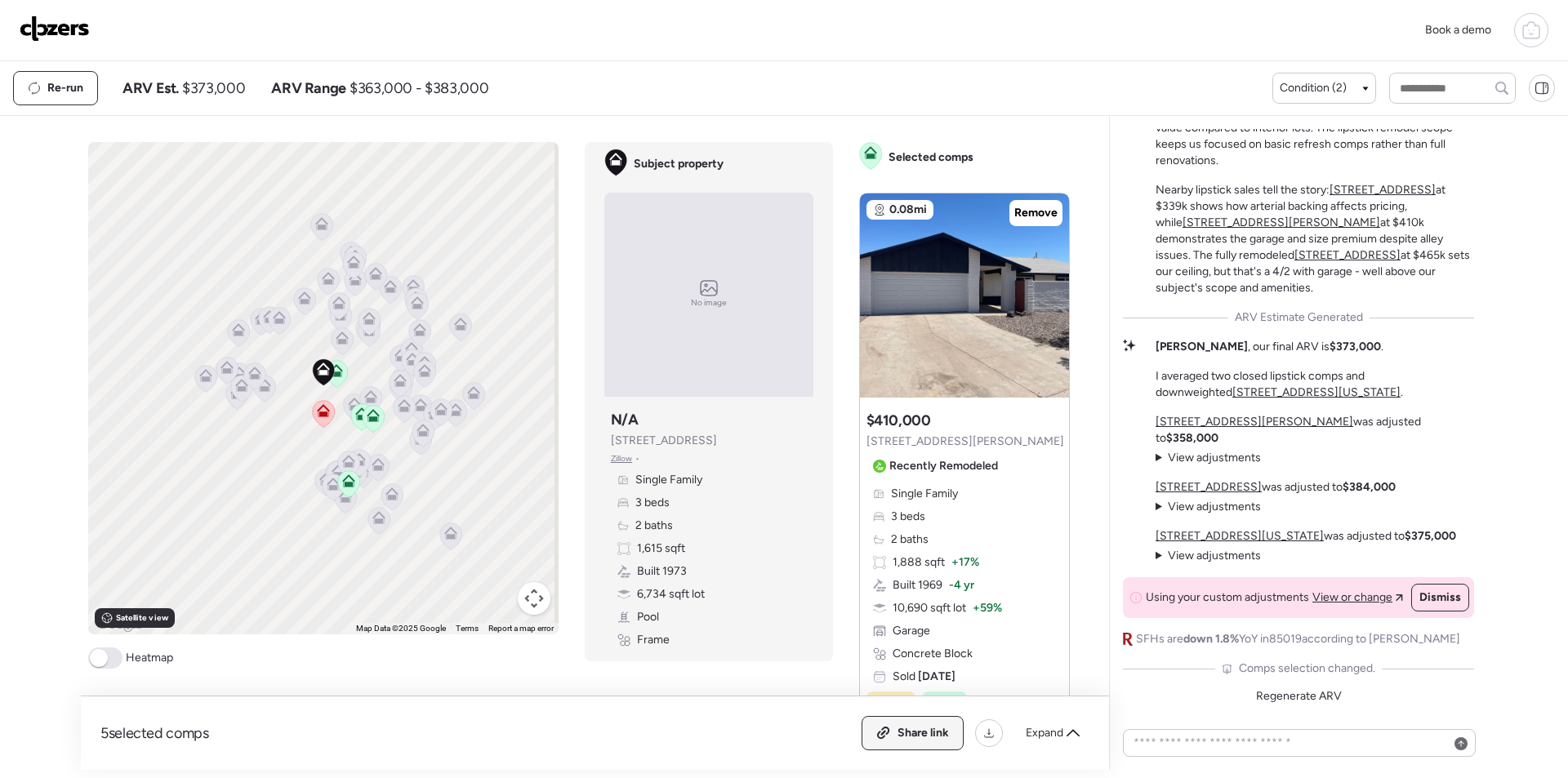
click at [927, 727] on span "Share link" at bounding box center [923, 733] width 52 height 17
